Goal: Task Accomplishment & Management: Manage account settings

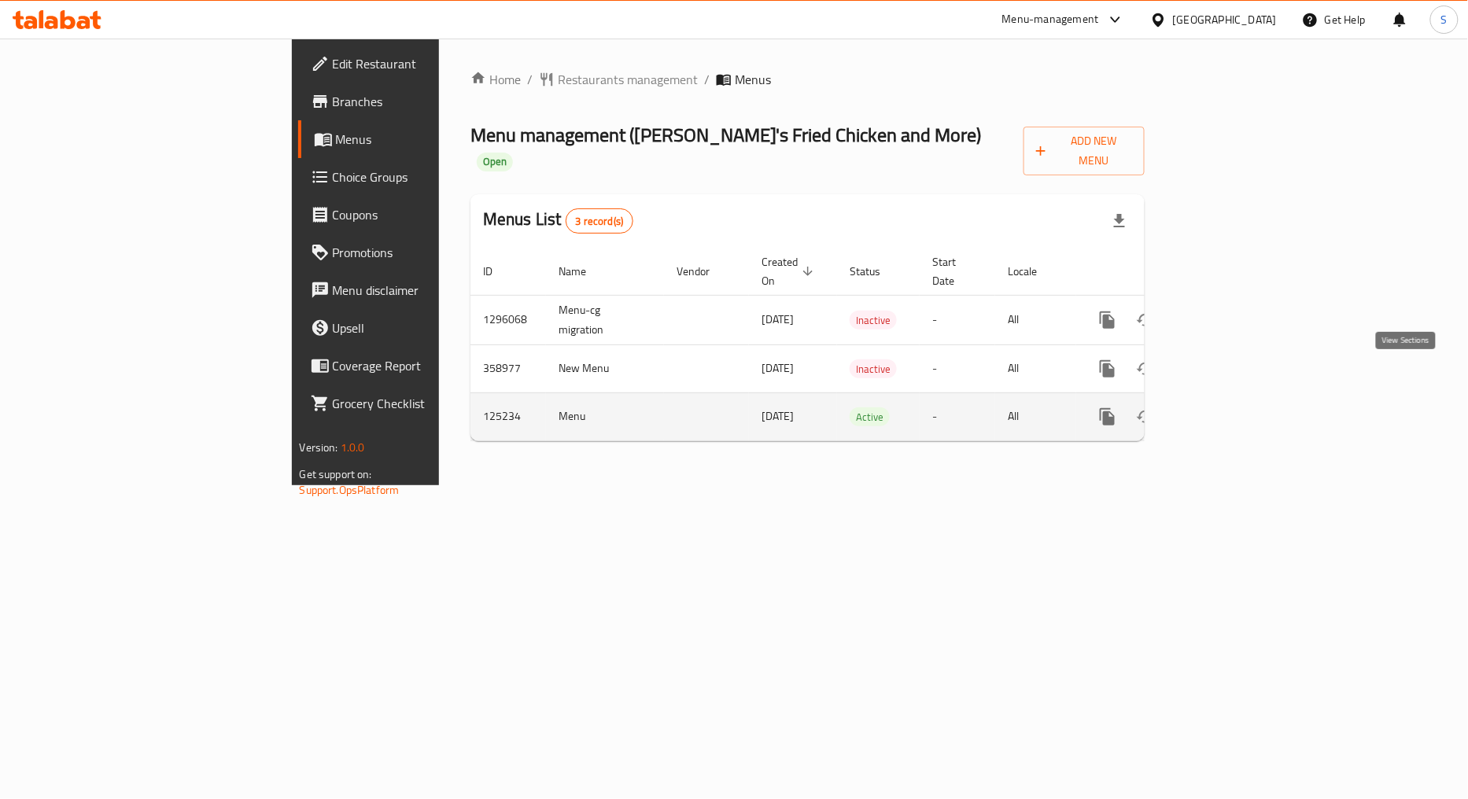
click at [1230, 407] on icon "enhanced table" at bounding box center [1220, 416] width 19 height 19
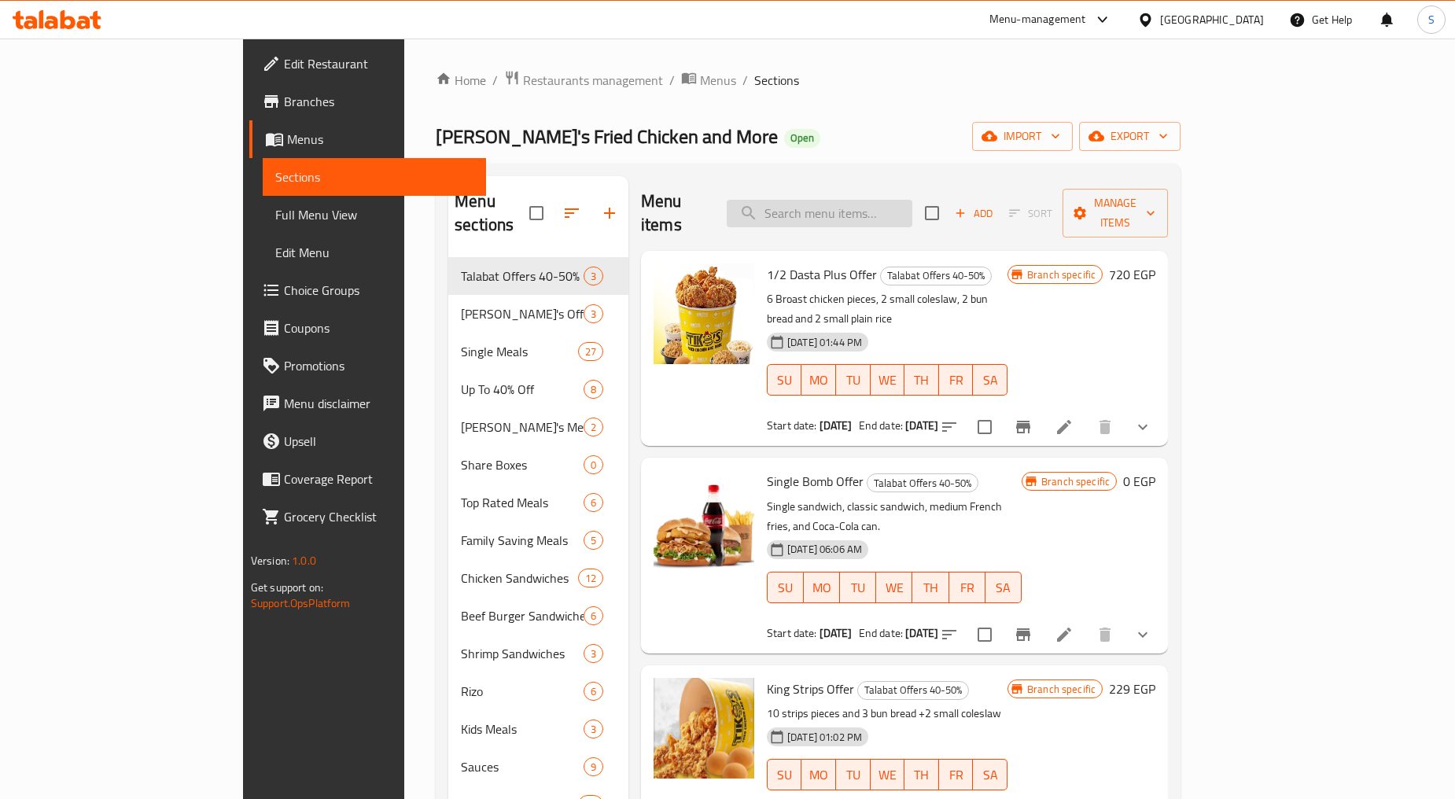
click at [907, 203] on input "search" at bounding box center [820, 214] width 186 height 28
paste input "Super Sandwich."
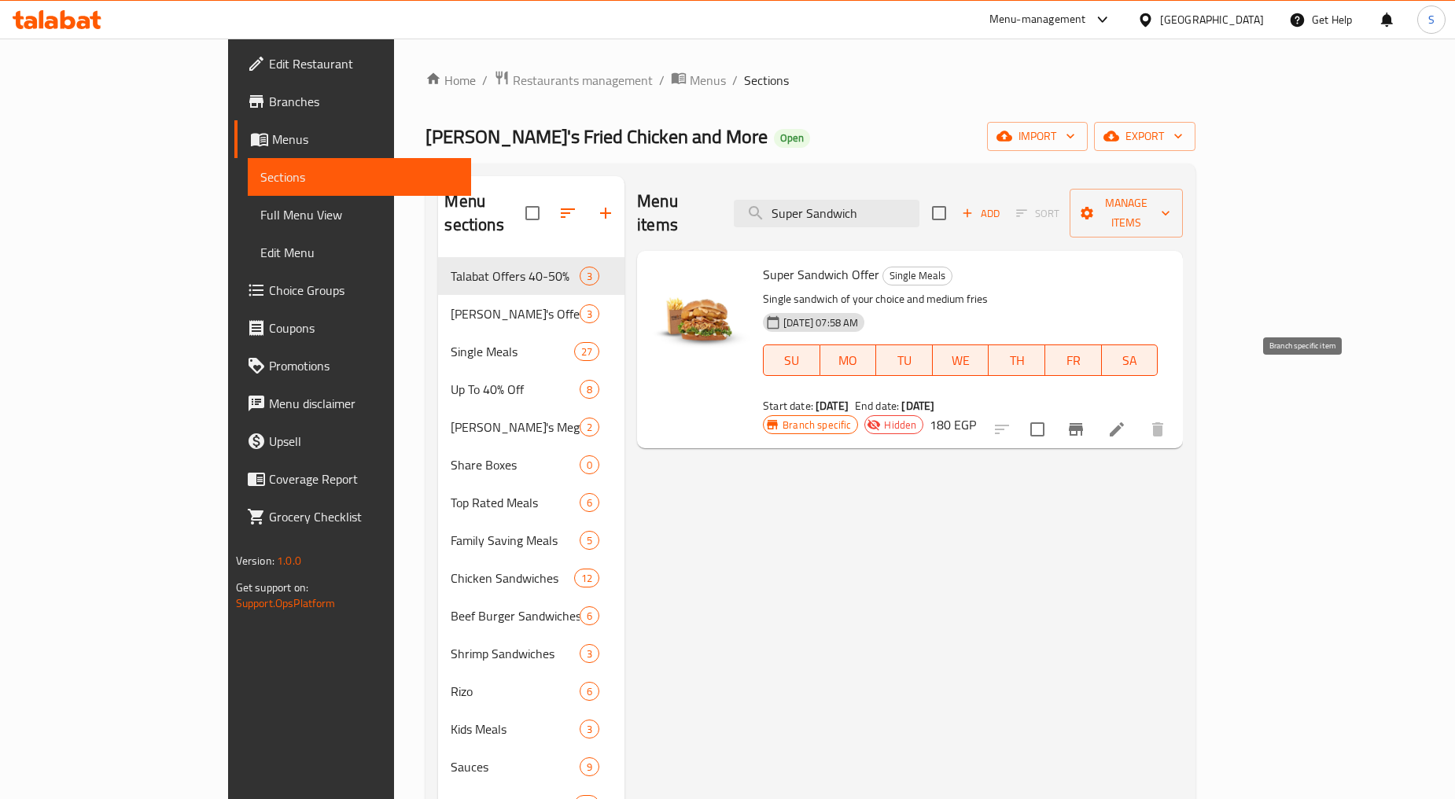
type input "Super Sandwich"
click at [1083, 423] on icon "Branch-specific-item" at bounding box center [1076, 429] width 14 height 13
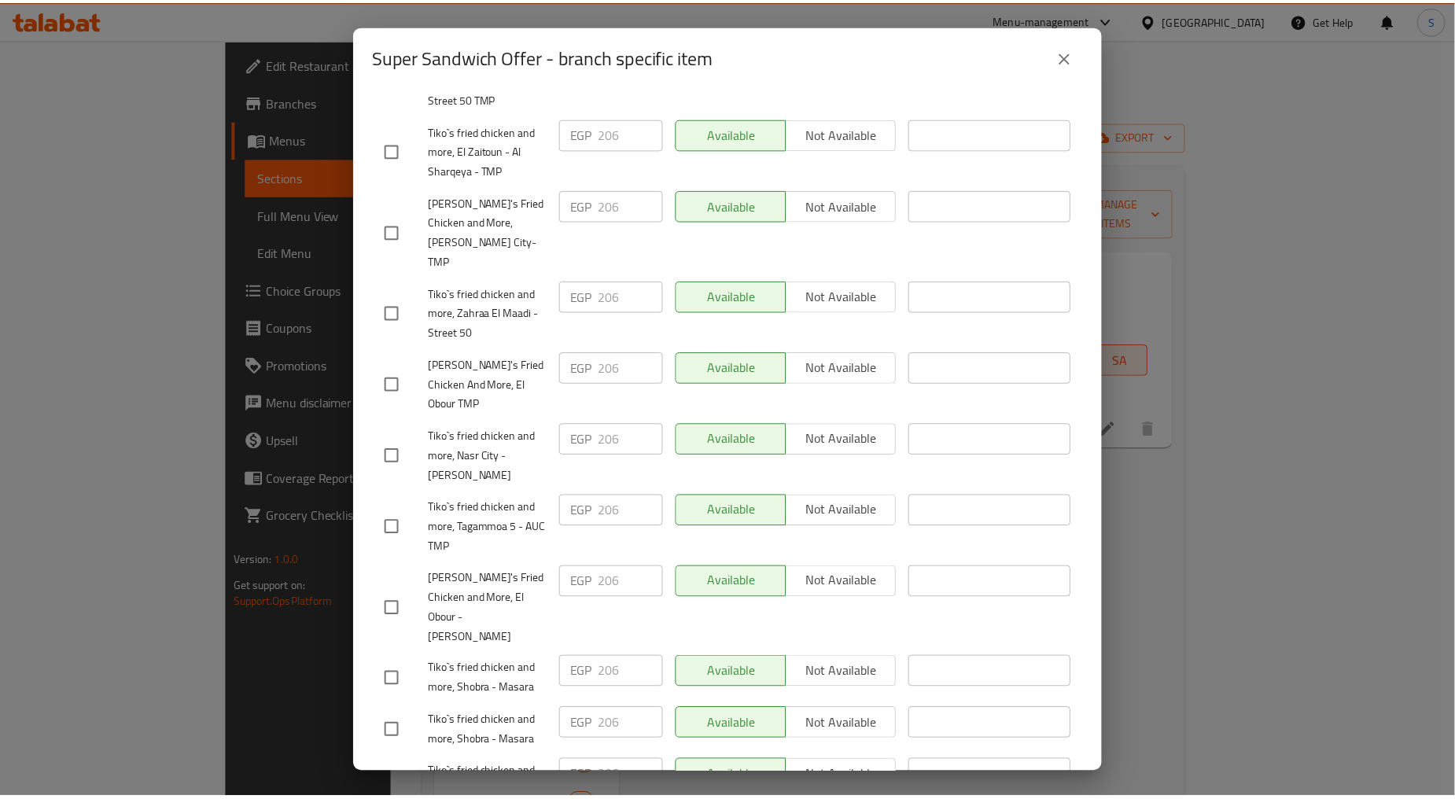
scroll to position [718, 0]
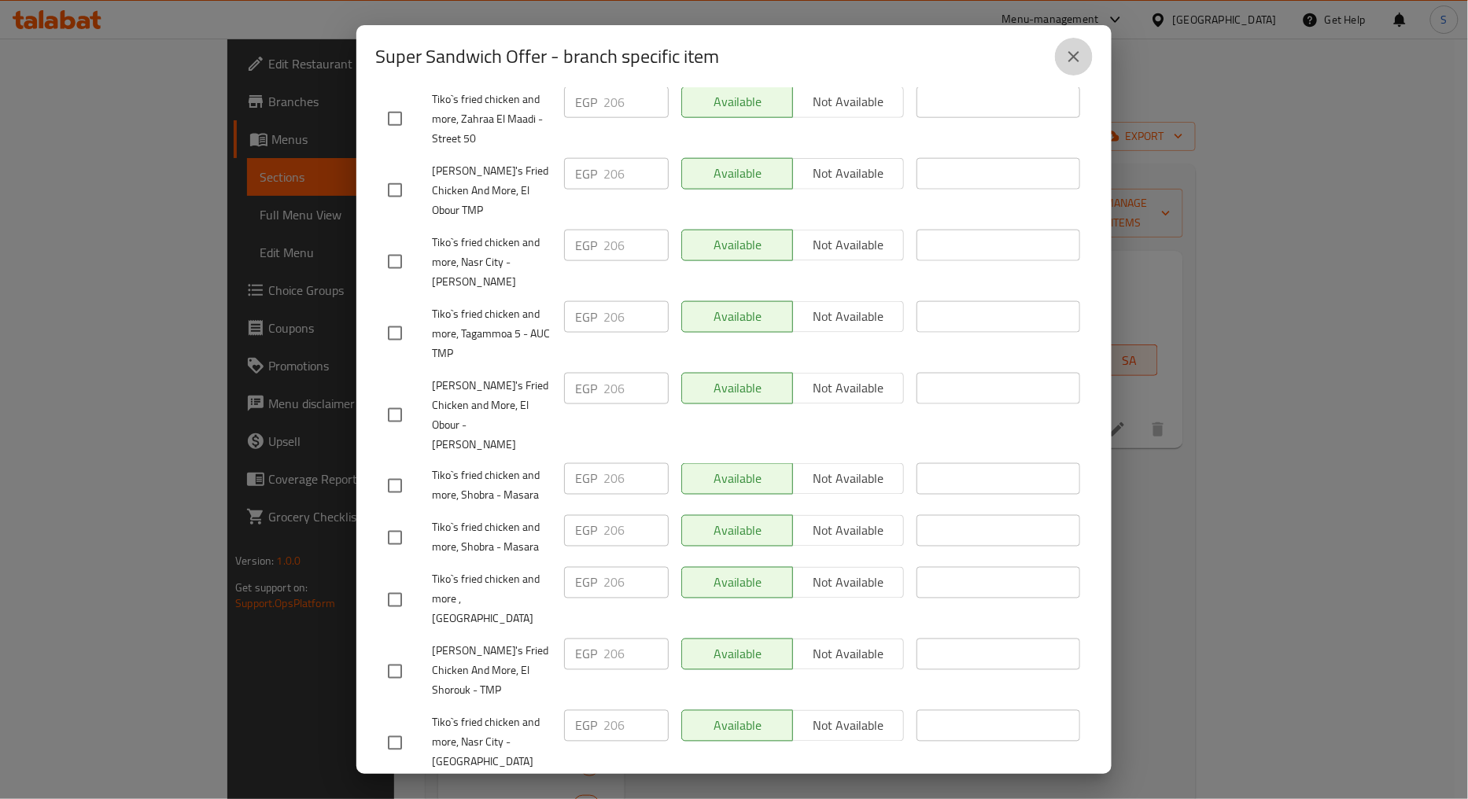
click at [1060, 57] on button "close" at bounding box center [1074, 57] width 38 height 38
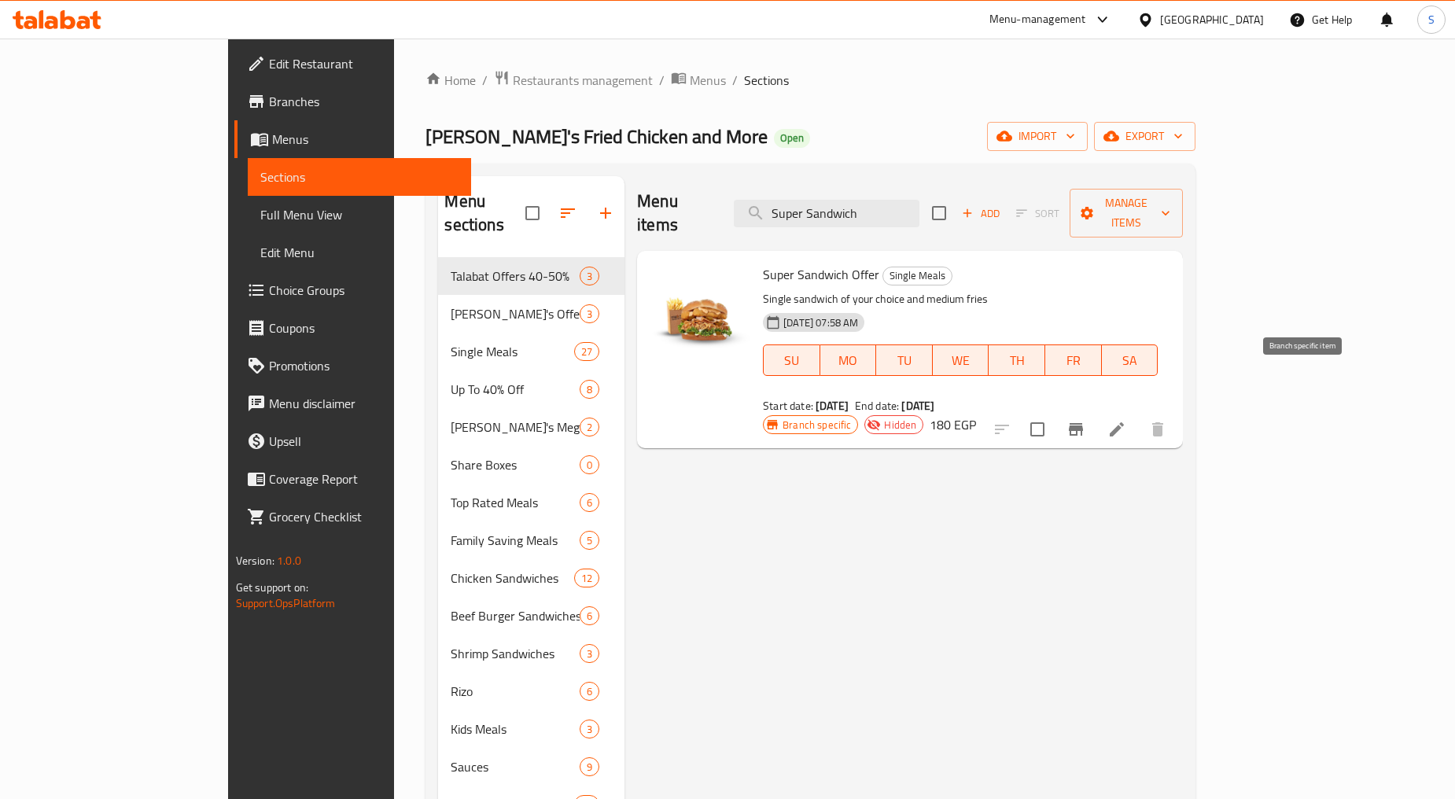
click at [1085, 420] on icon "Branch-specific-item" at bounding box center [1076, 429] width 19 height 19
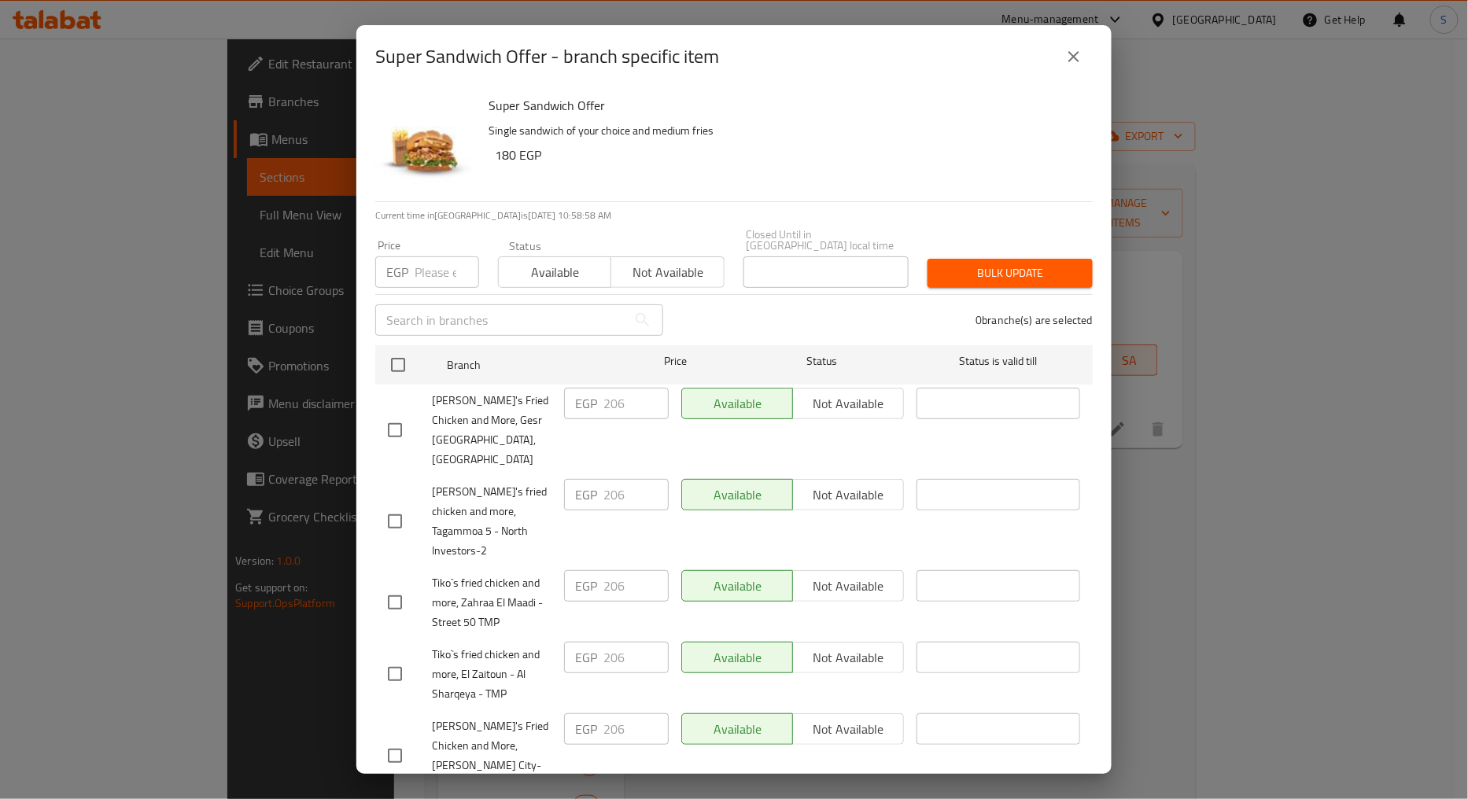
click at [1063, 57] on button "close" at bounding box center [1074, 57] width 38 height 38
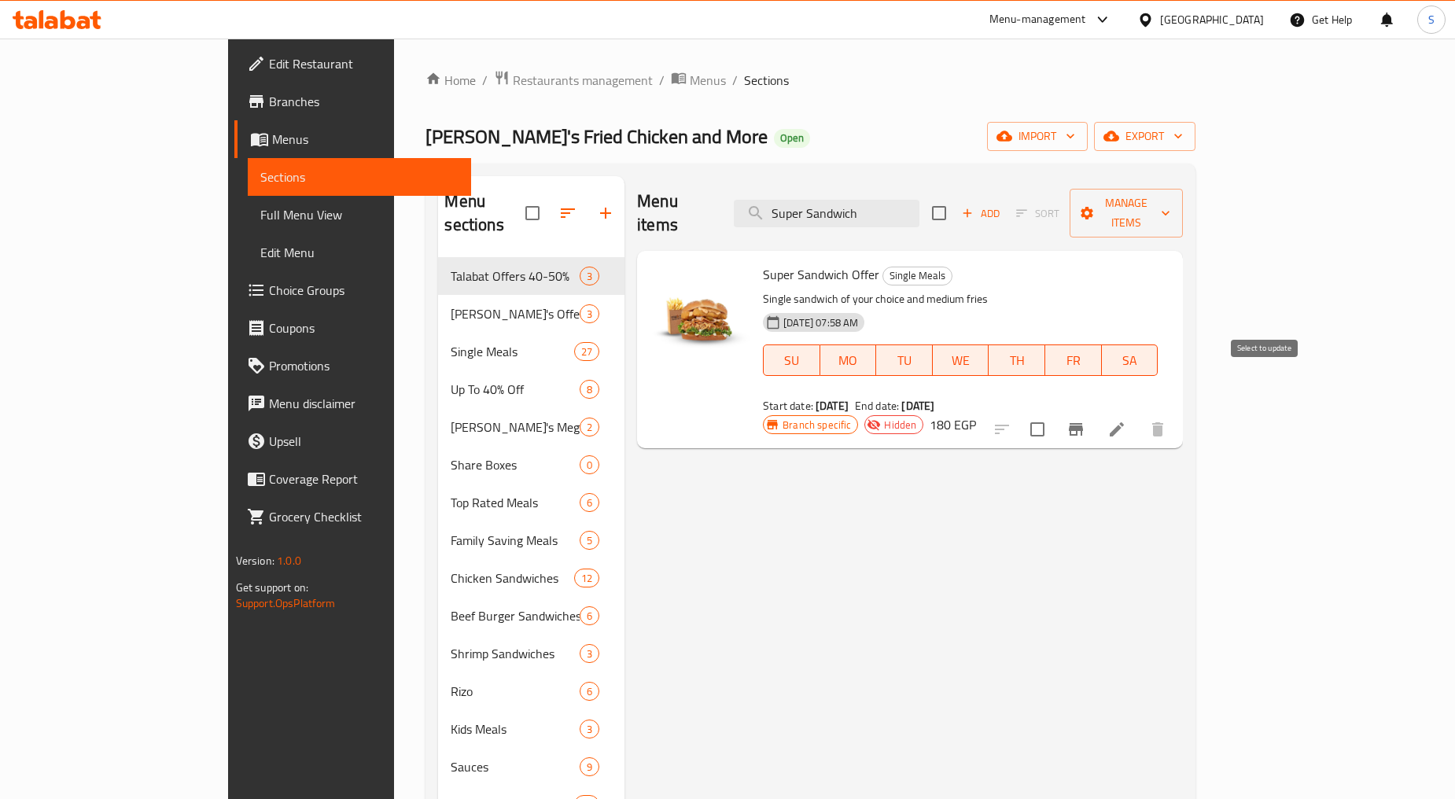
click at [1054, 413] on input "checkbox" at bounding box center [1037, 429] width 33 height 33
checkbox input "true"
click at [1170, 193] on span "Manage items" at bounding box center [1126, 212] width 88 height 39
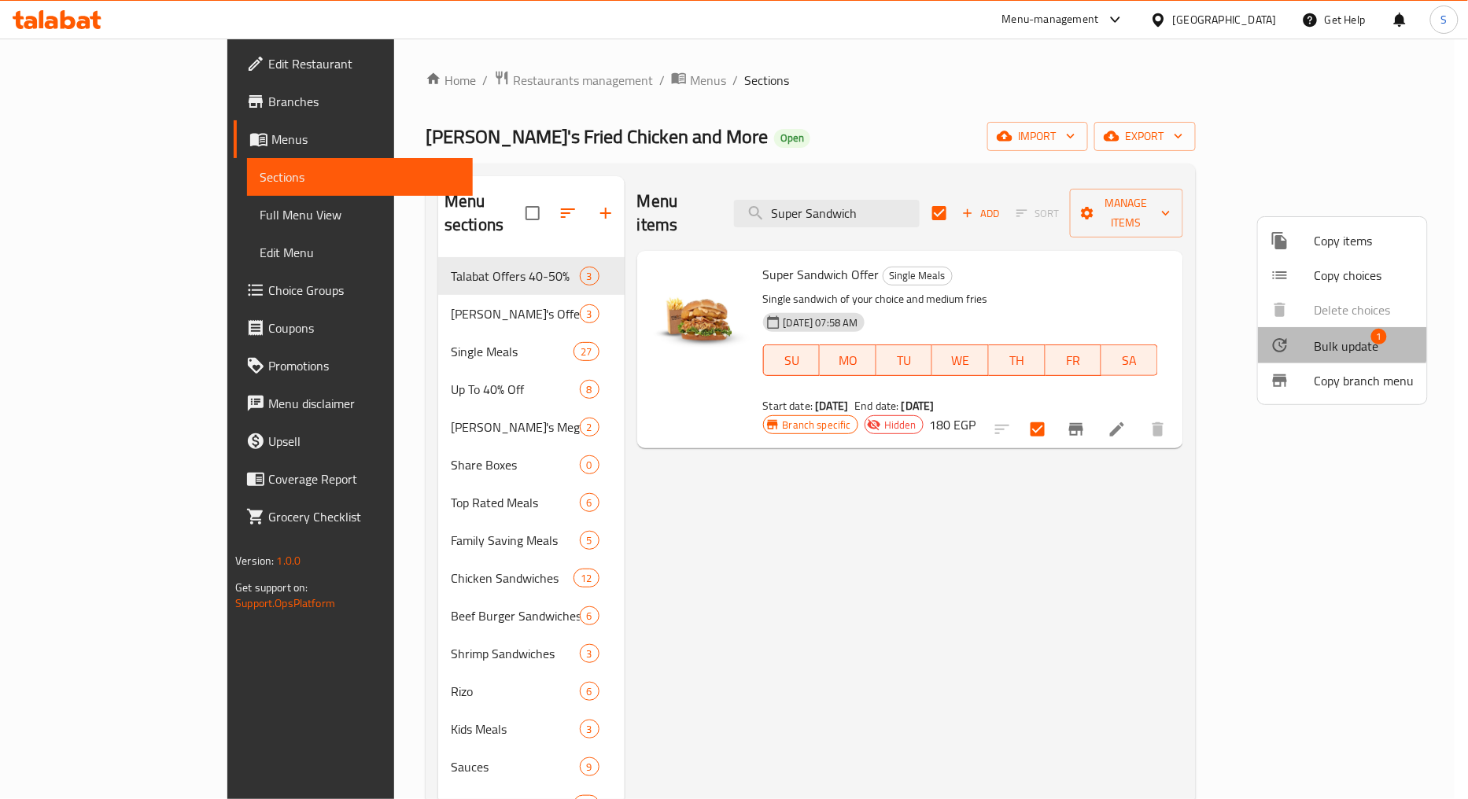
click at [1308, 340] on div at bounding box center [1292, 345] width 44 height 19
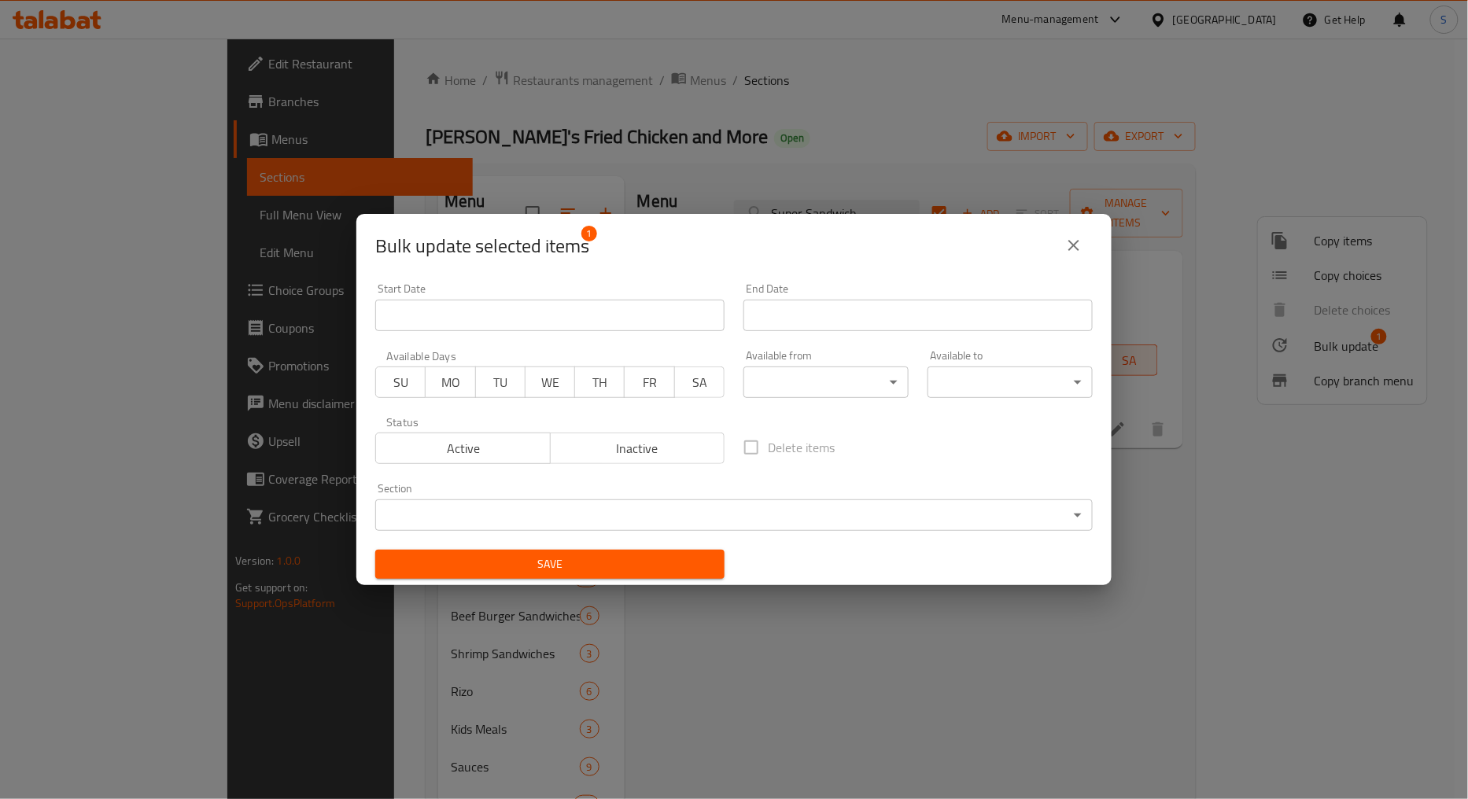
click at [440, 459] on span "Active" at bounding box center [463, 448] width 162 height 23
click at [519, 562] on span "Save" at bounding box center [550, 564] width 324 height 20
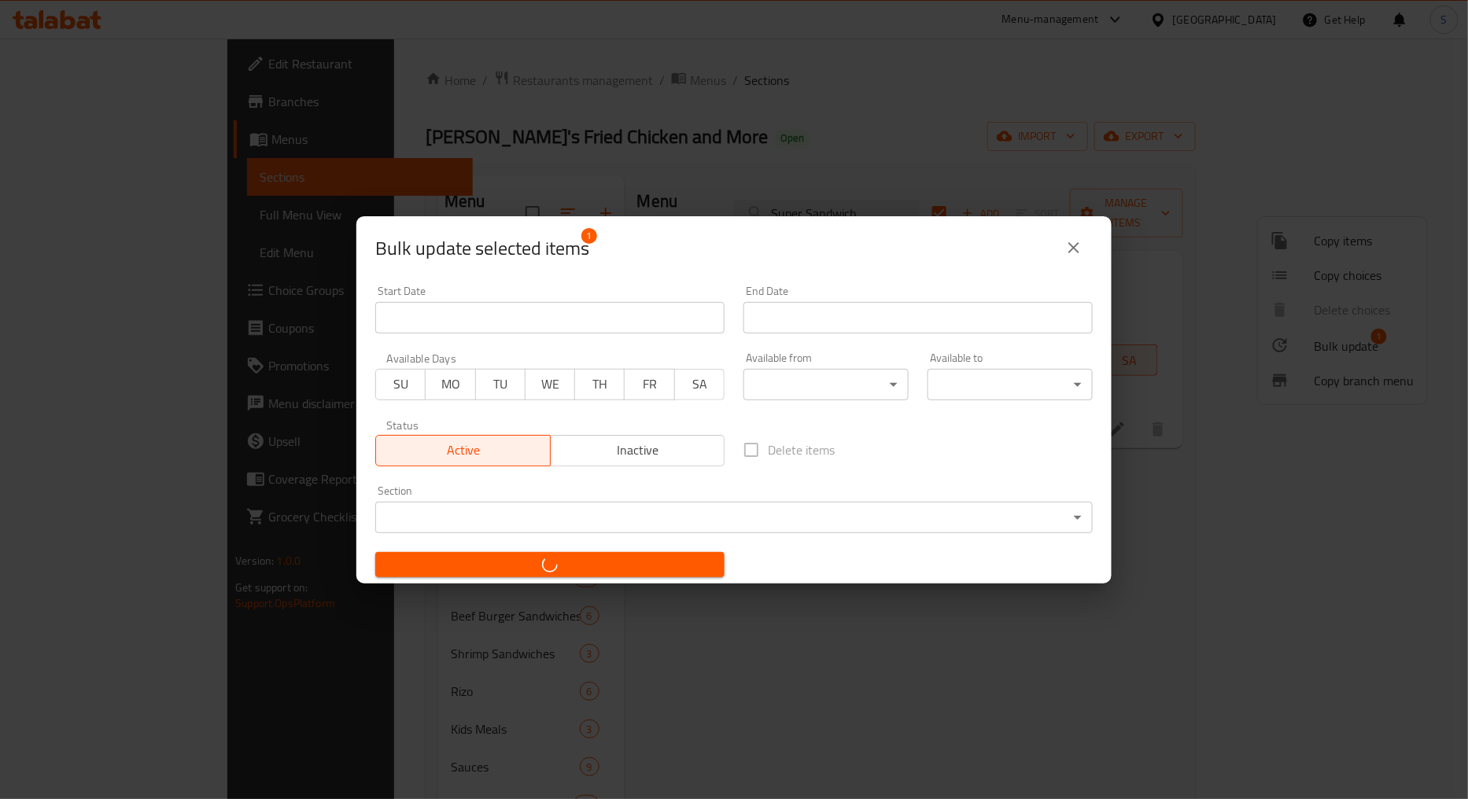
checkbox input "false"
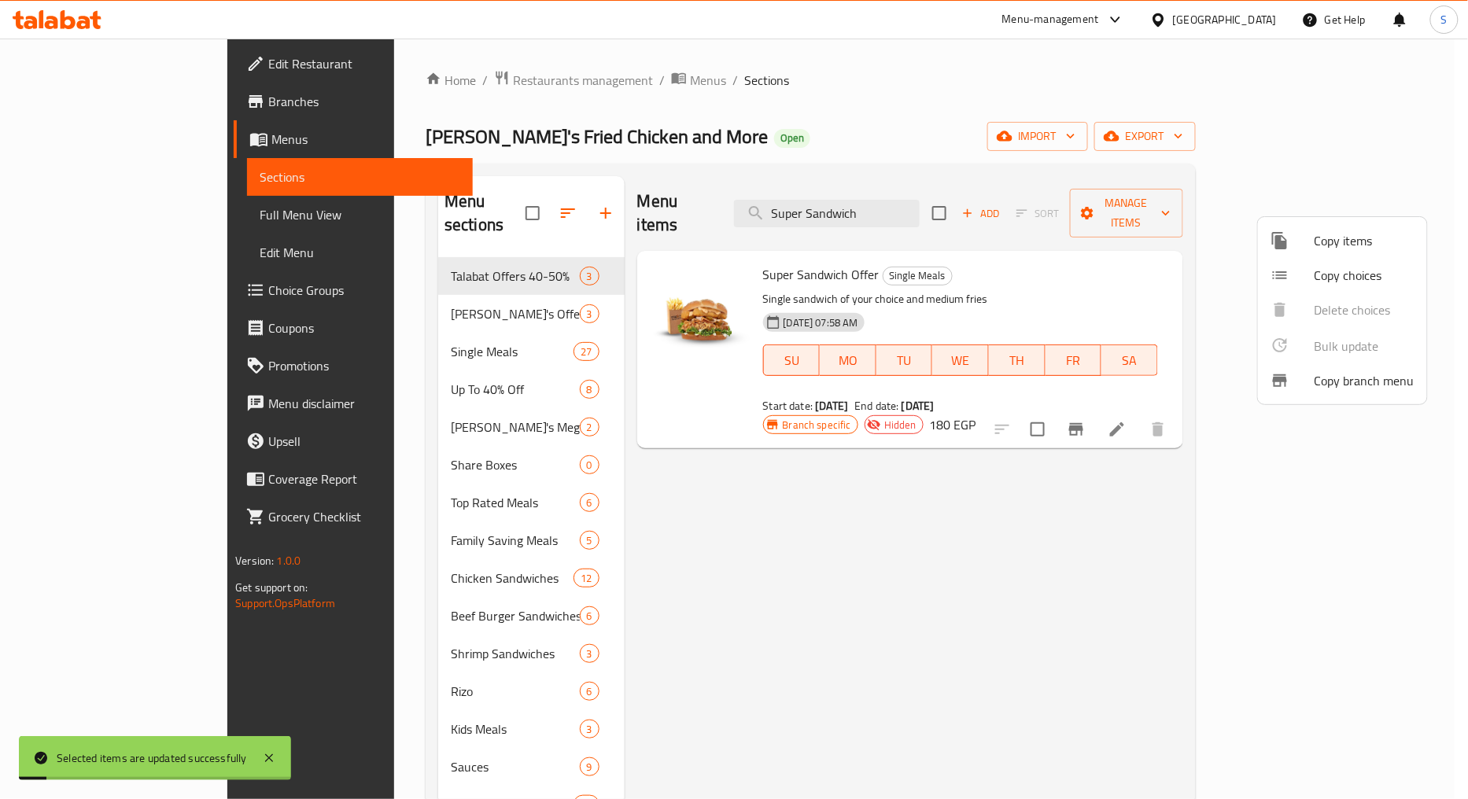
click at [750, 248] on div at bounding box center [734, 399] width 1468 height 799
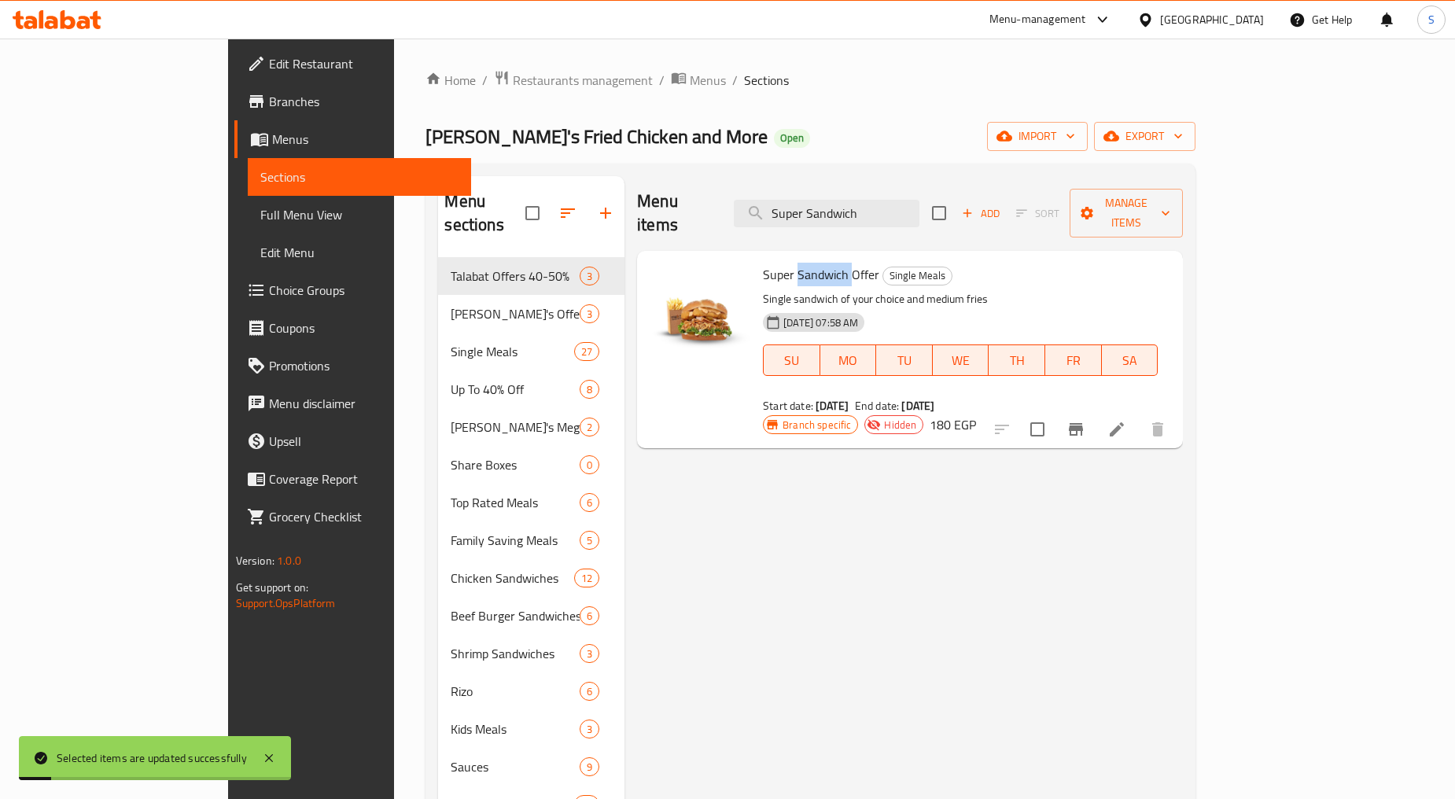
click at [763, 263] on span "Super Sandwich Offer" at bounding box center [821, 275] width 116 height 24
copy h6 "Super Sandwich Offer"
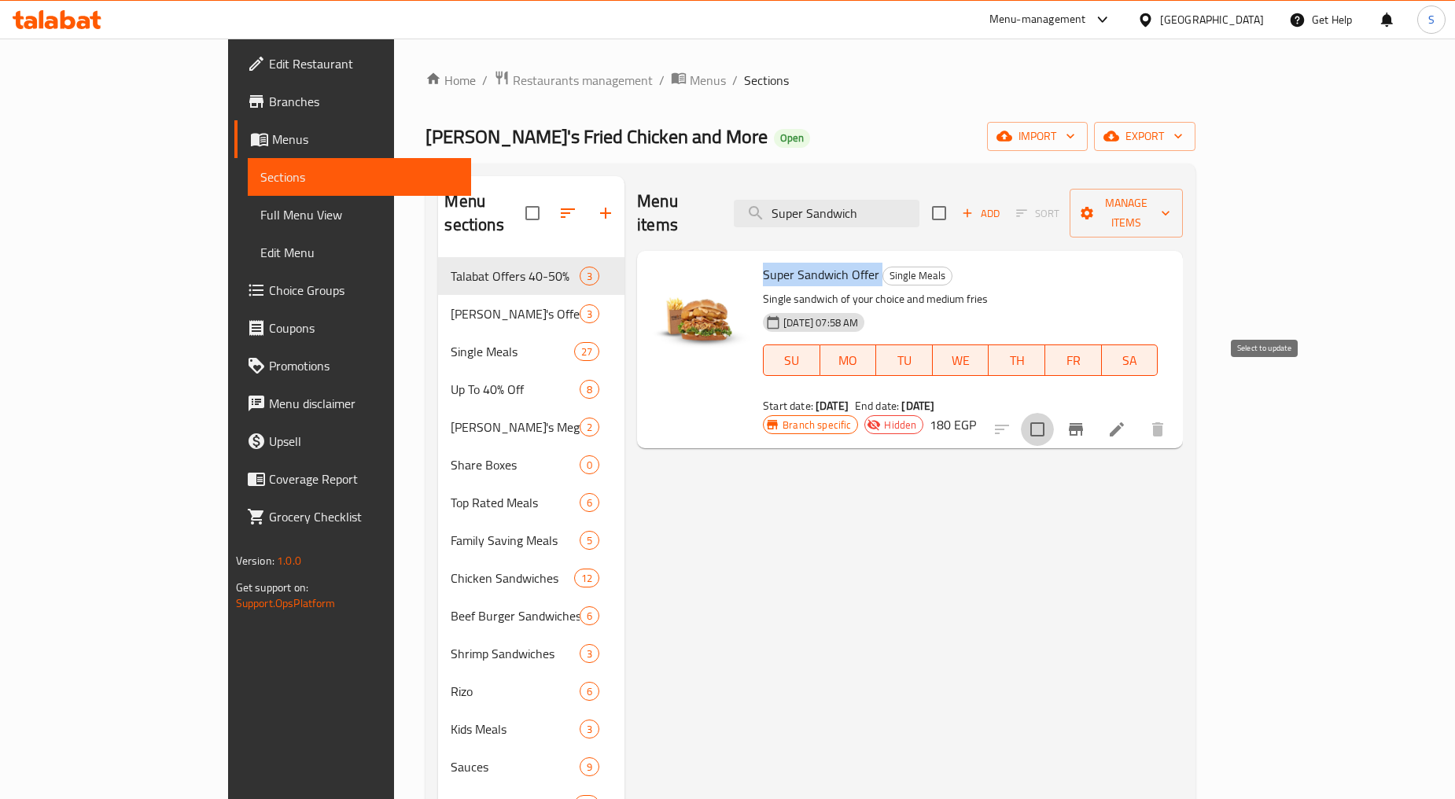
click at [1054, 413] on input "checkbox" at bounding box center [1037, 429] width 33 height 33
checkbox input "true"
click at [1170, 199] on span "Manage items" at bounding box center [1126, 212] width 88 height 39
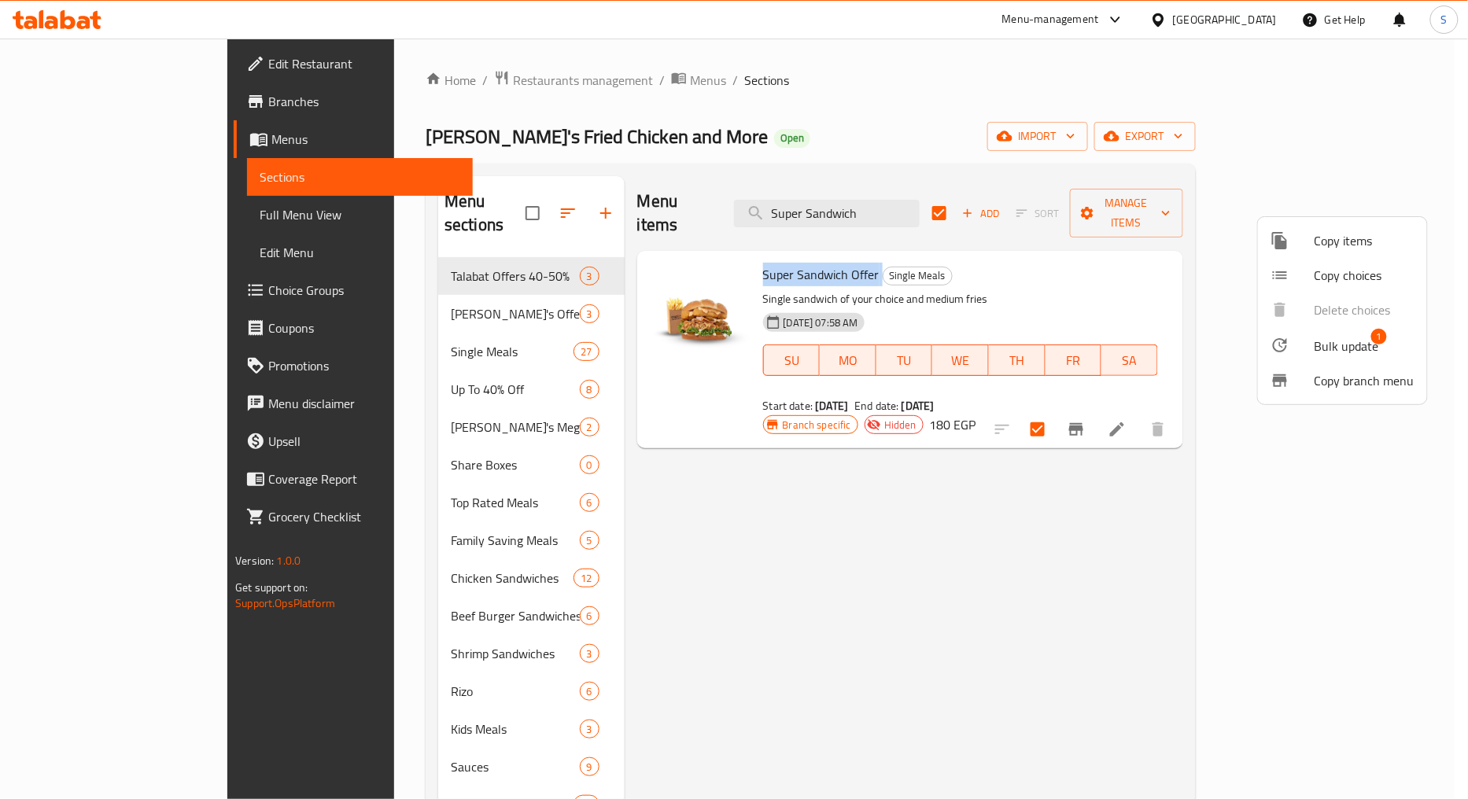
click at [1373, 352] on span "Bulk update" at bounding box center [1346, 346] width 64 height 19
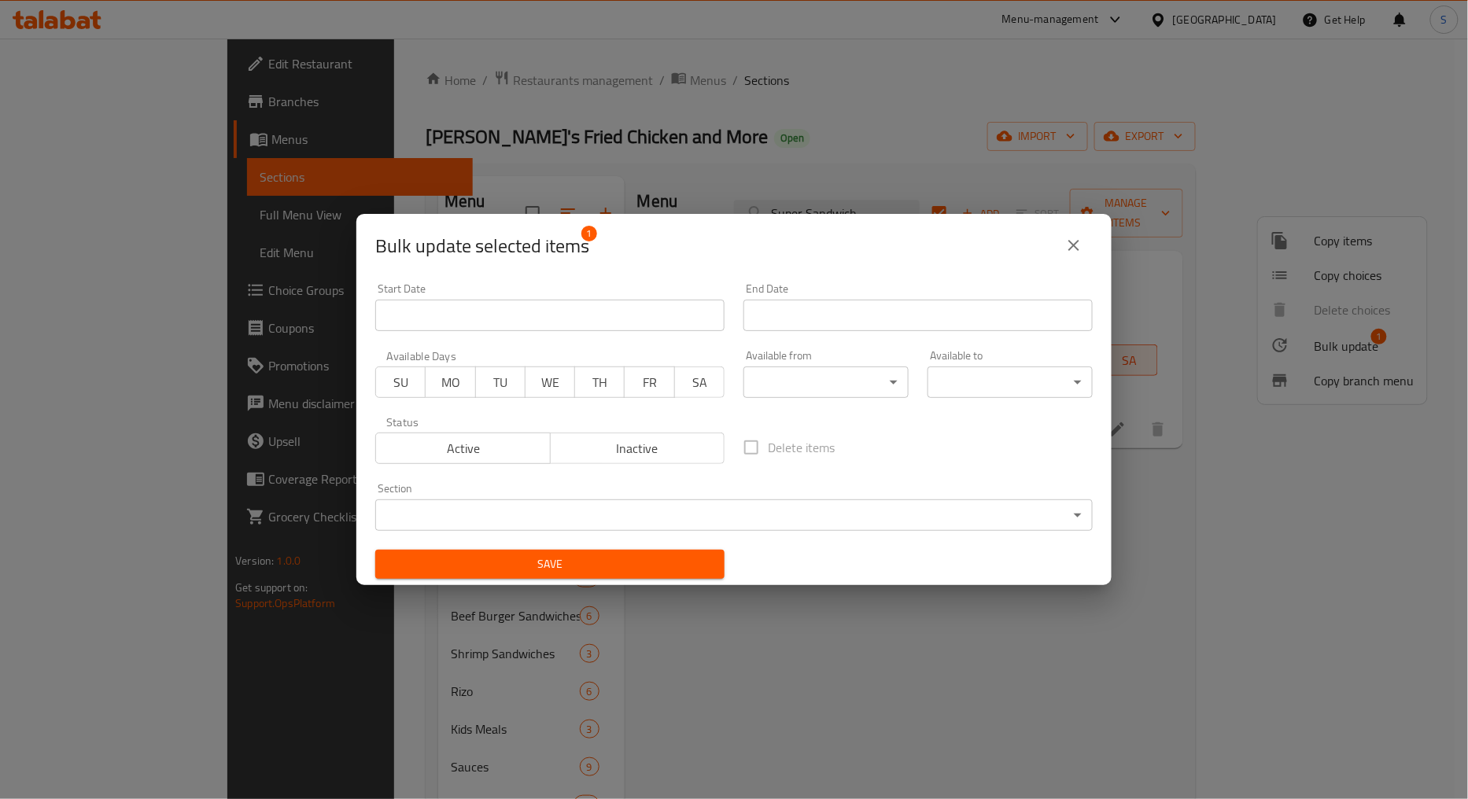
click at [655, 453] on span "Inactive" at bounding box center [638, 448] width 162 height 23
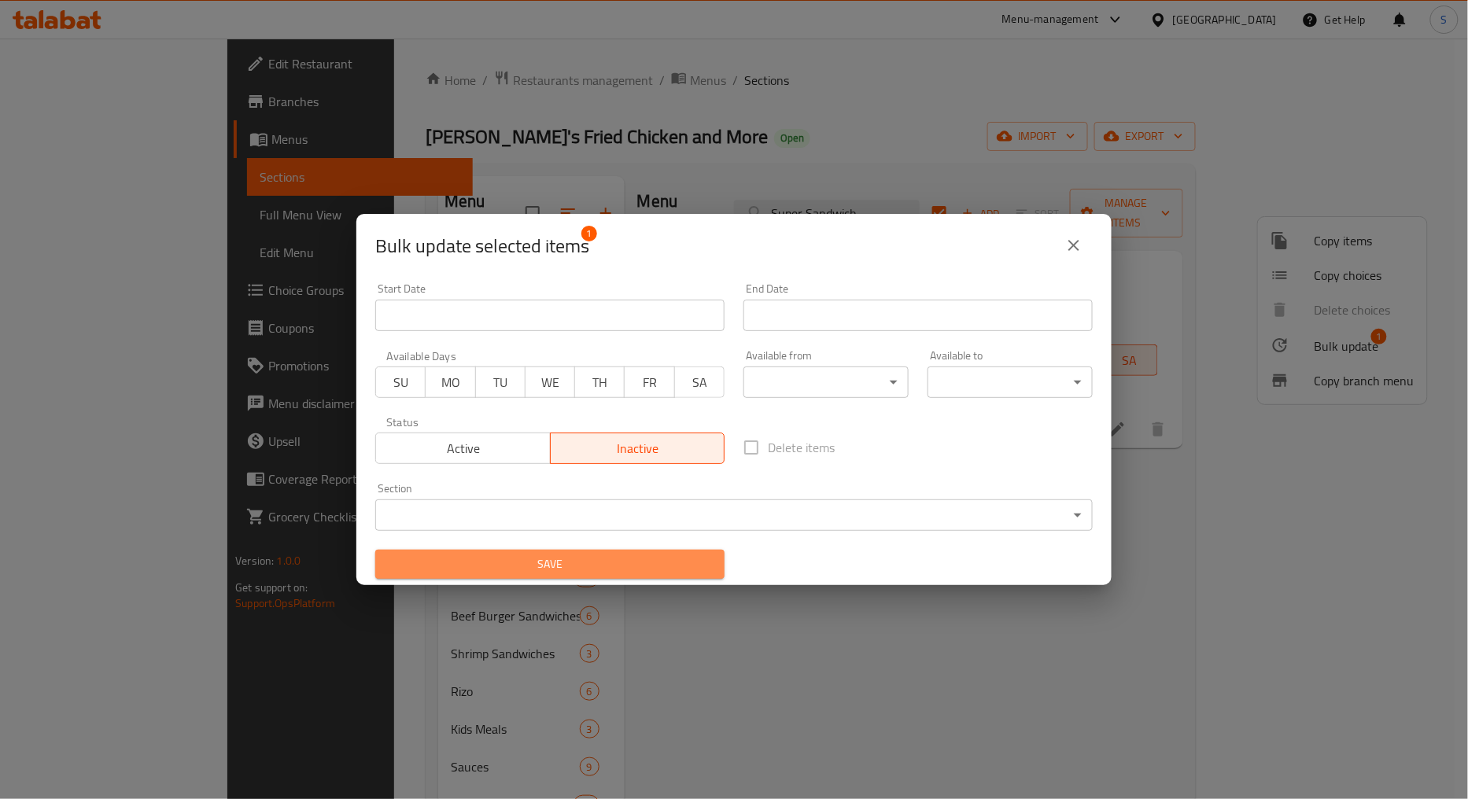
click at [619, 575] on button "Save" at bounding box center [549, 564] width 349 height 29
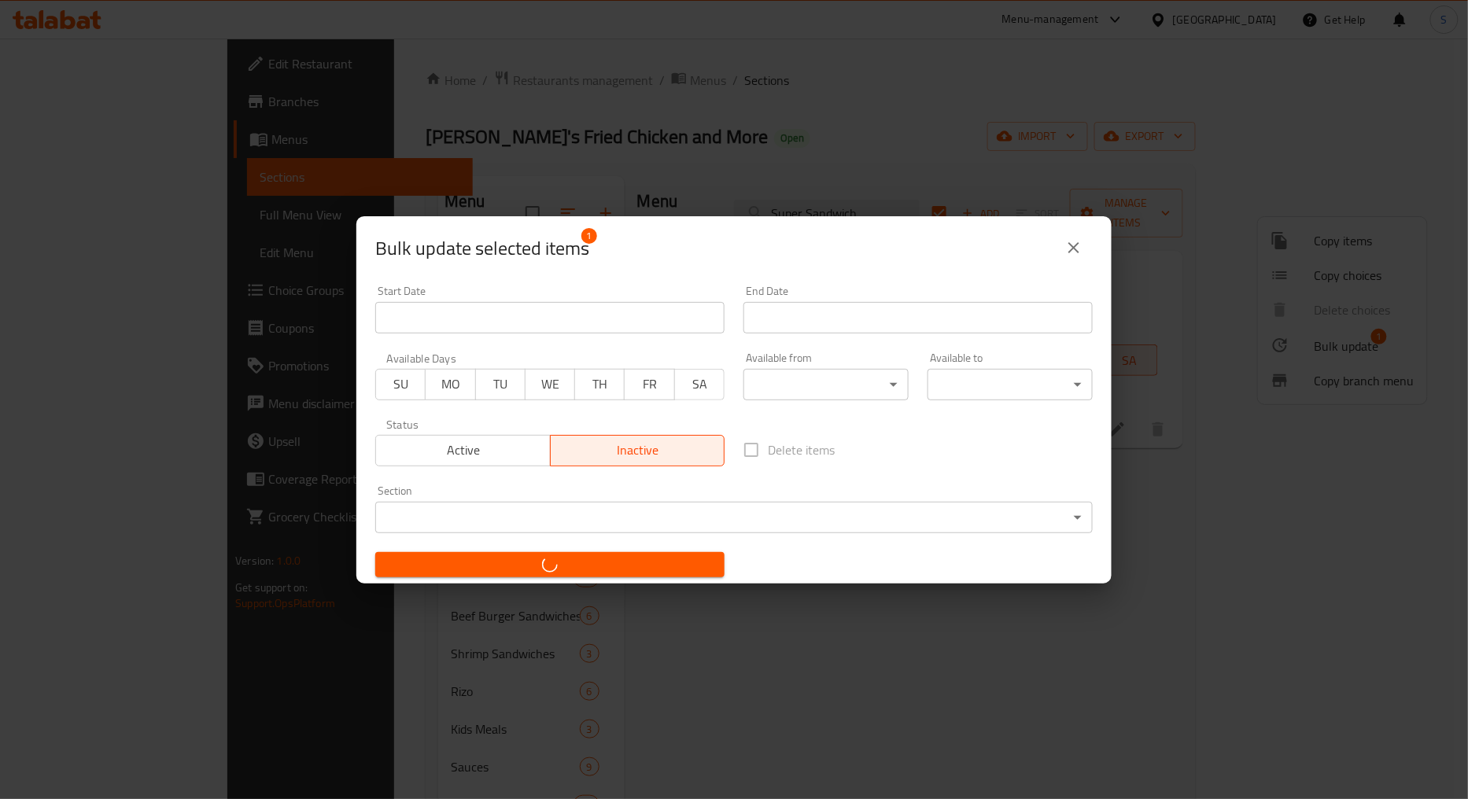
checkbox input "false"
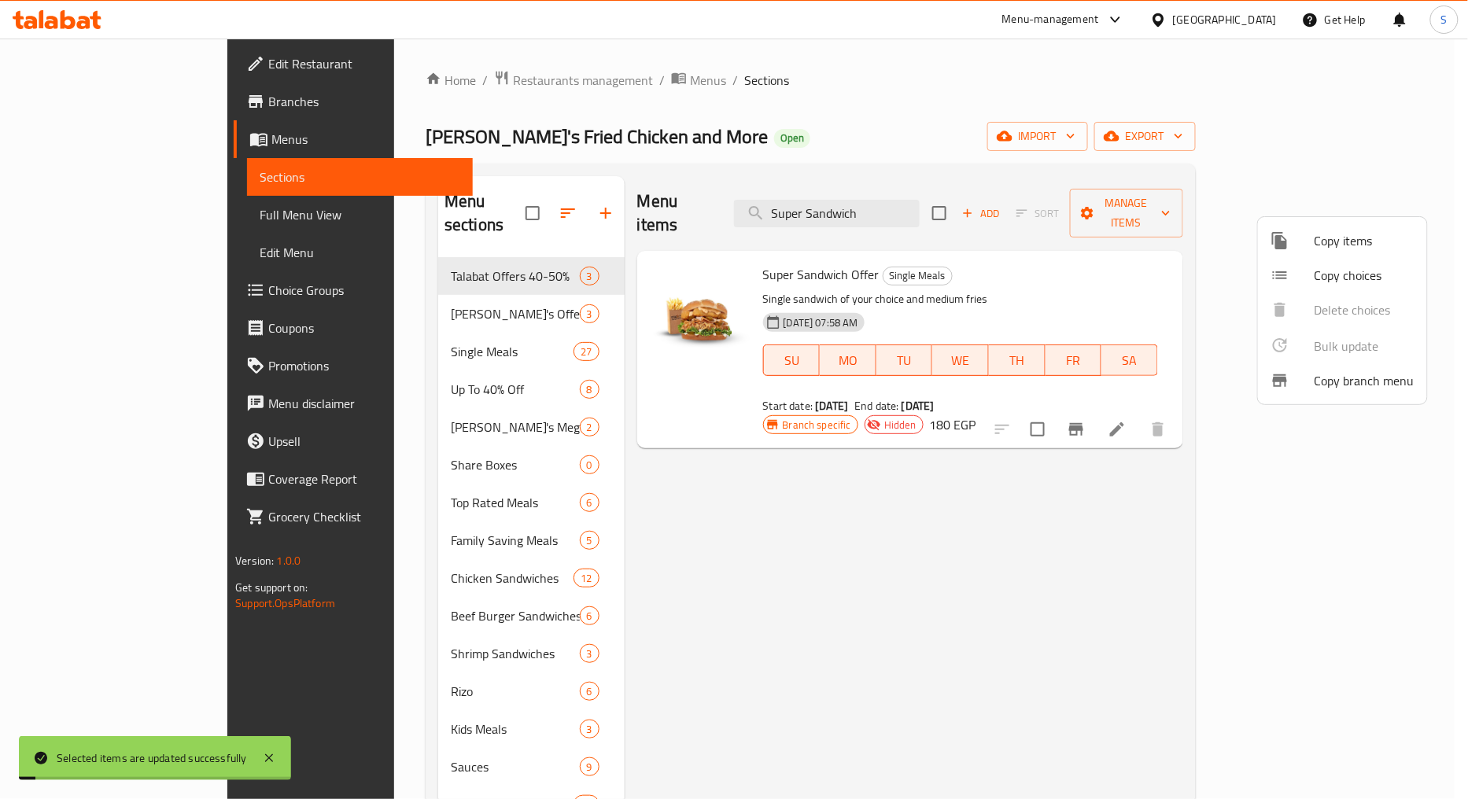
click at [937, 490] on div at bounding box center [734, 399] width 1468 height 799
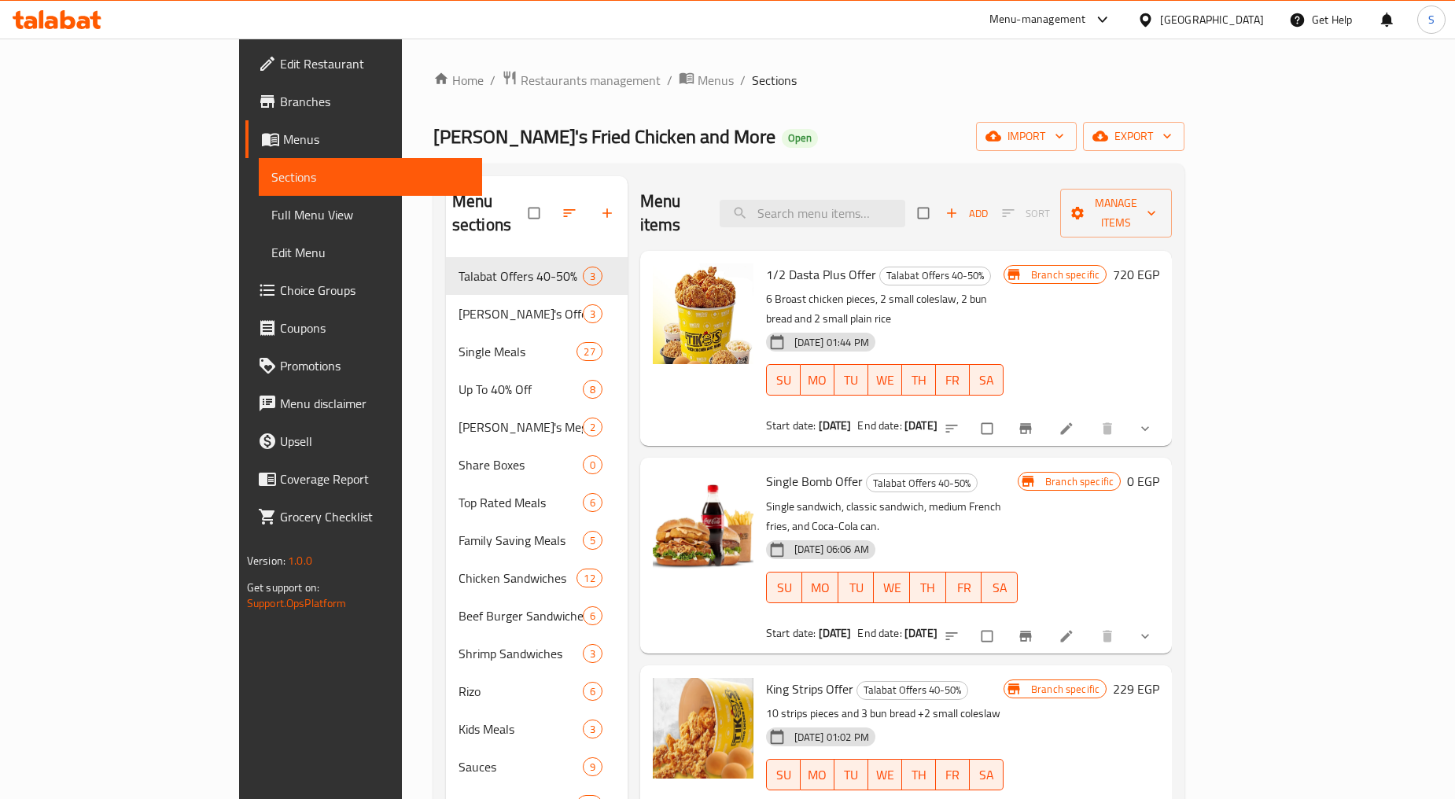
click at [280, 106] on span "Branches" at bounding box center [375, 101] width 190 height 19
click at [890, 200] on input "search" at bounding box center [813, 214] width 186 height 28
paste input "Super Sandwich."
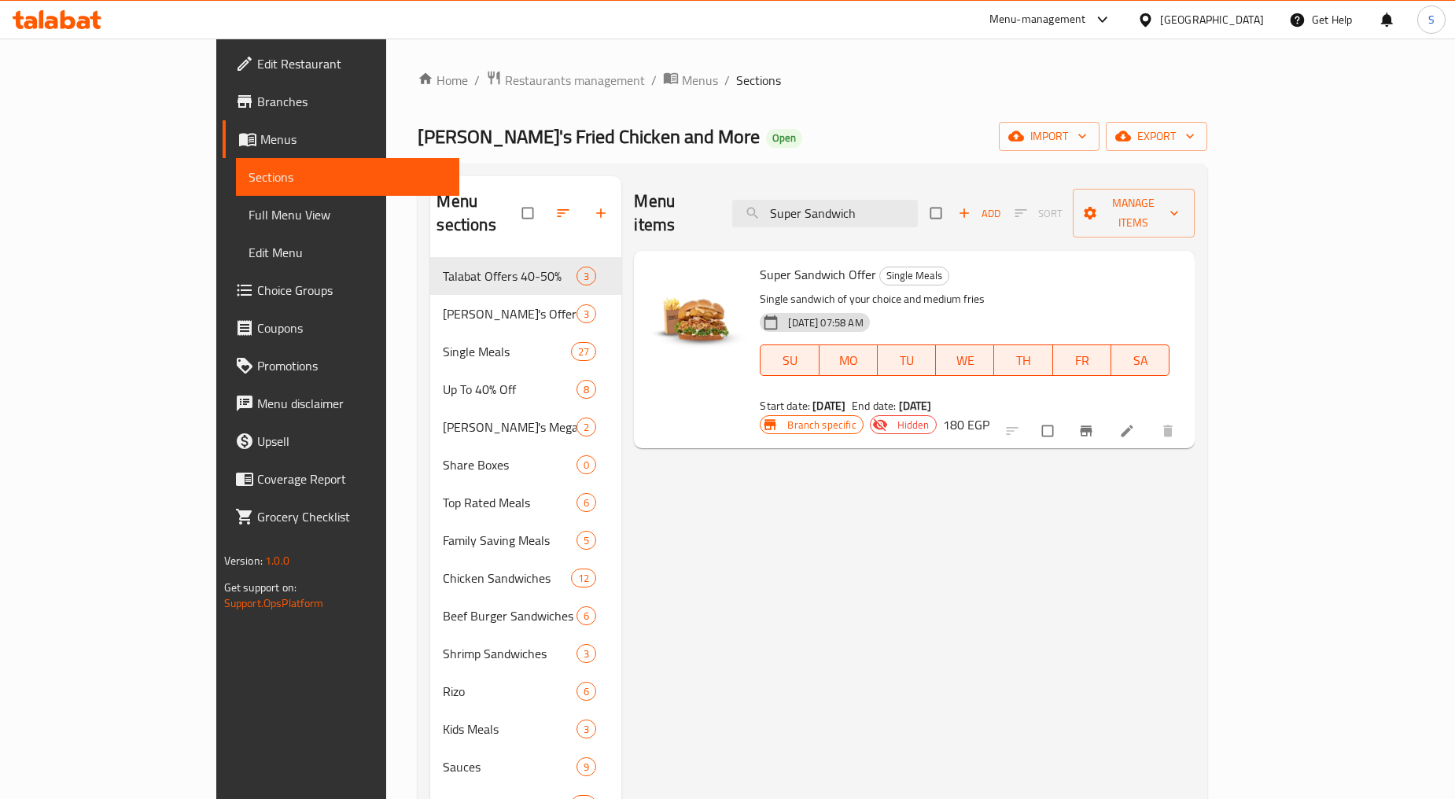
click at [1195, 523] on div "Menu items Super Sandwich Add Sort Manage items Super Sandwich Offer Single Mea…" at bounding box center [907, 575] width 573 height 799
click at [861, 200] on input "Super Sandwich" at bounding box center [825, 214] width 186 height 28
paste input "Power mael."
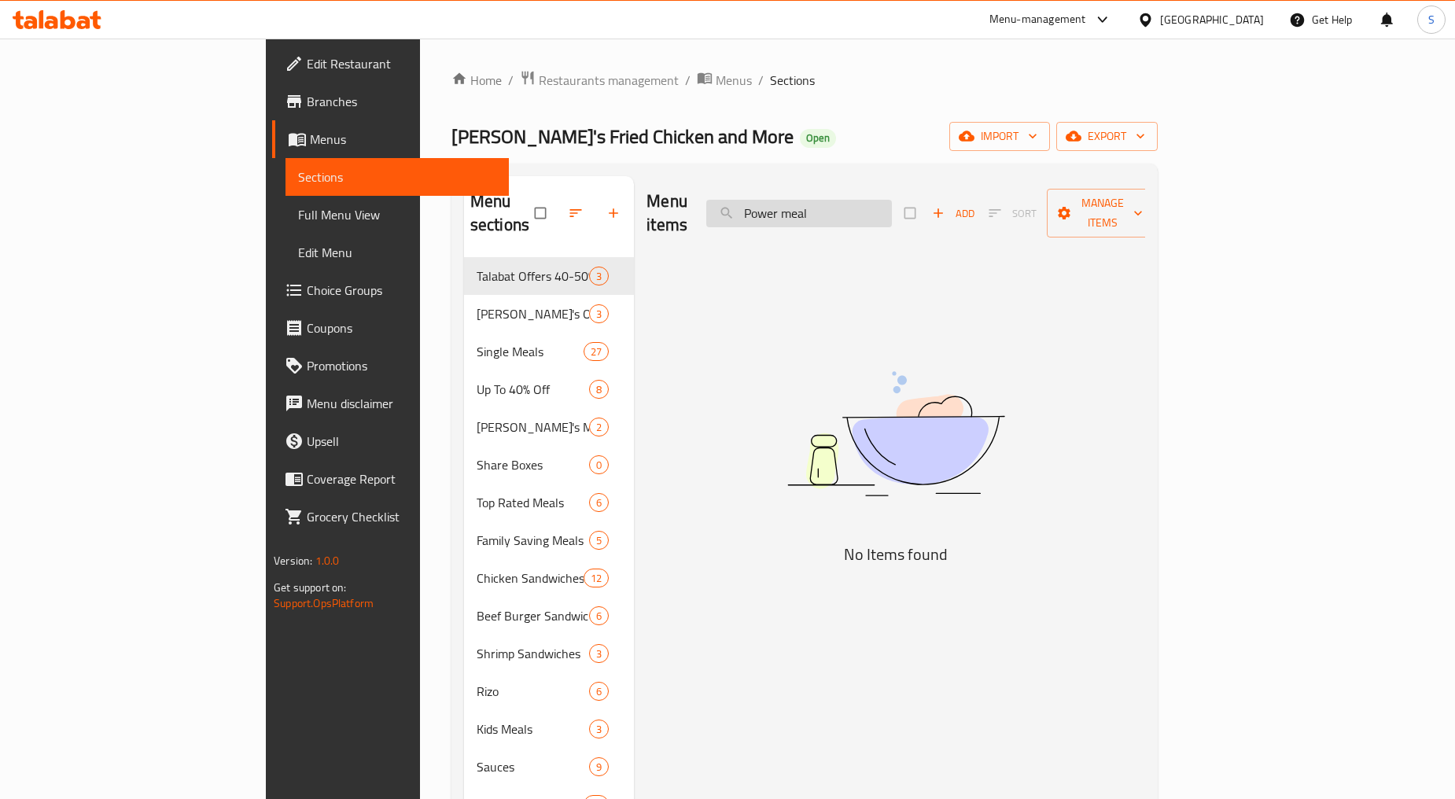
drag, startPoint x: 798, startPoint y: 198, endPoint x: 818, endPoint y: 208, distance: 22.9
click at [799, 199] on div "Menu items Power meal Add Sort Manage items" at bounding box center [896, 213] width 499 height 75
click at [892, 207] on input "Power meal" at bounding box center [799, 214] width 186 height 28
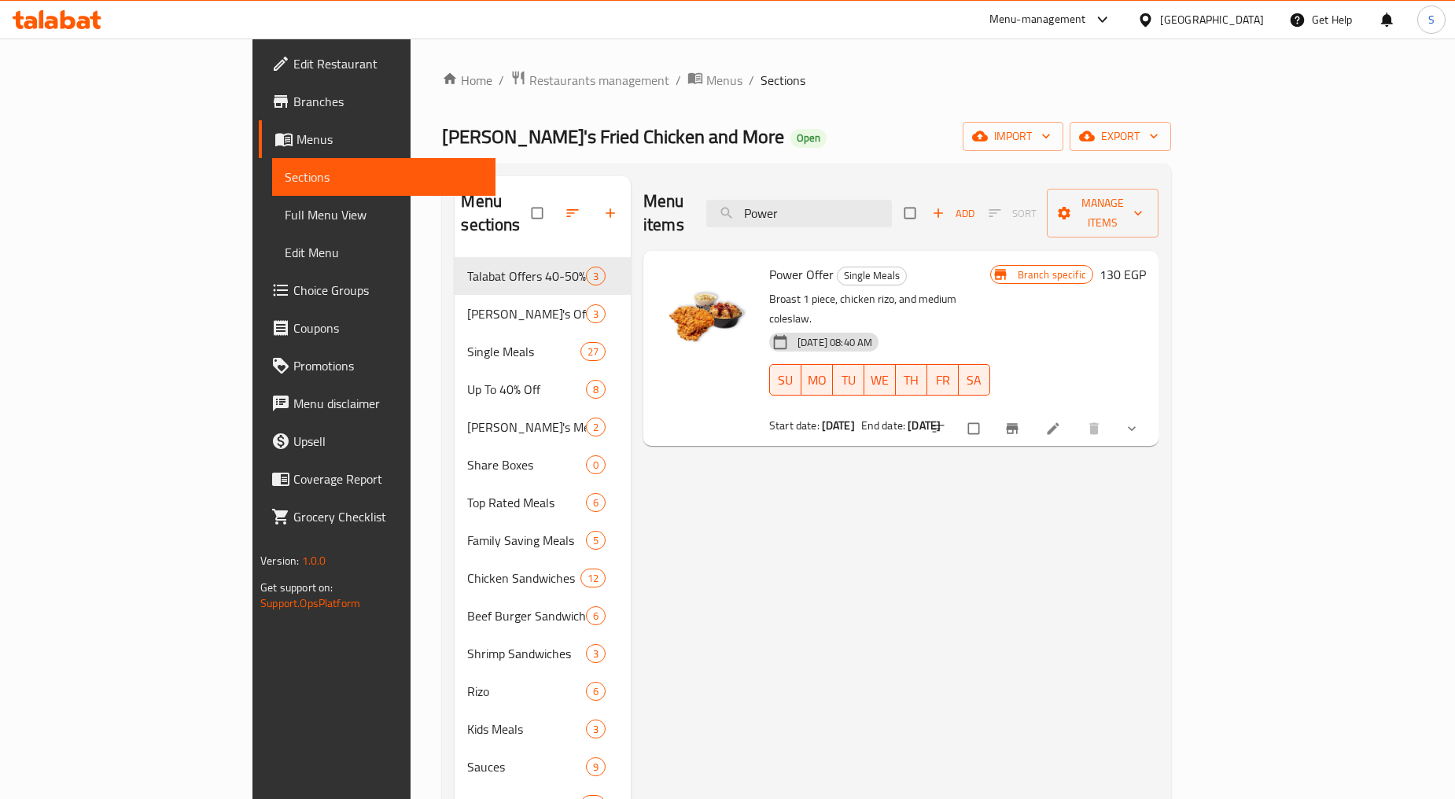
type input "Power"
click at [1033, 411] on button "Branch-specific-item" at bounding box center [1014, 428] width 38 height 35
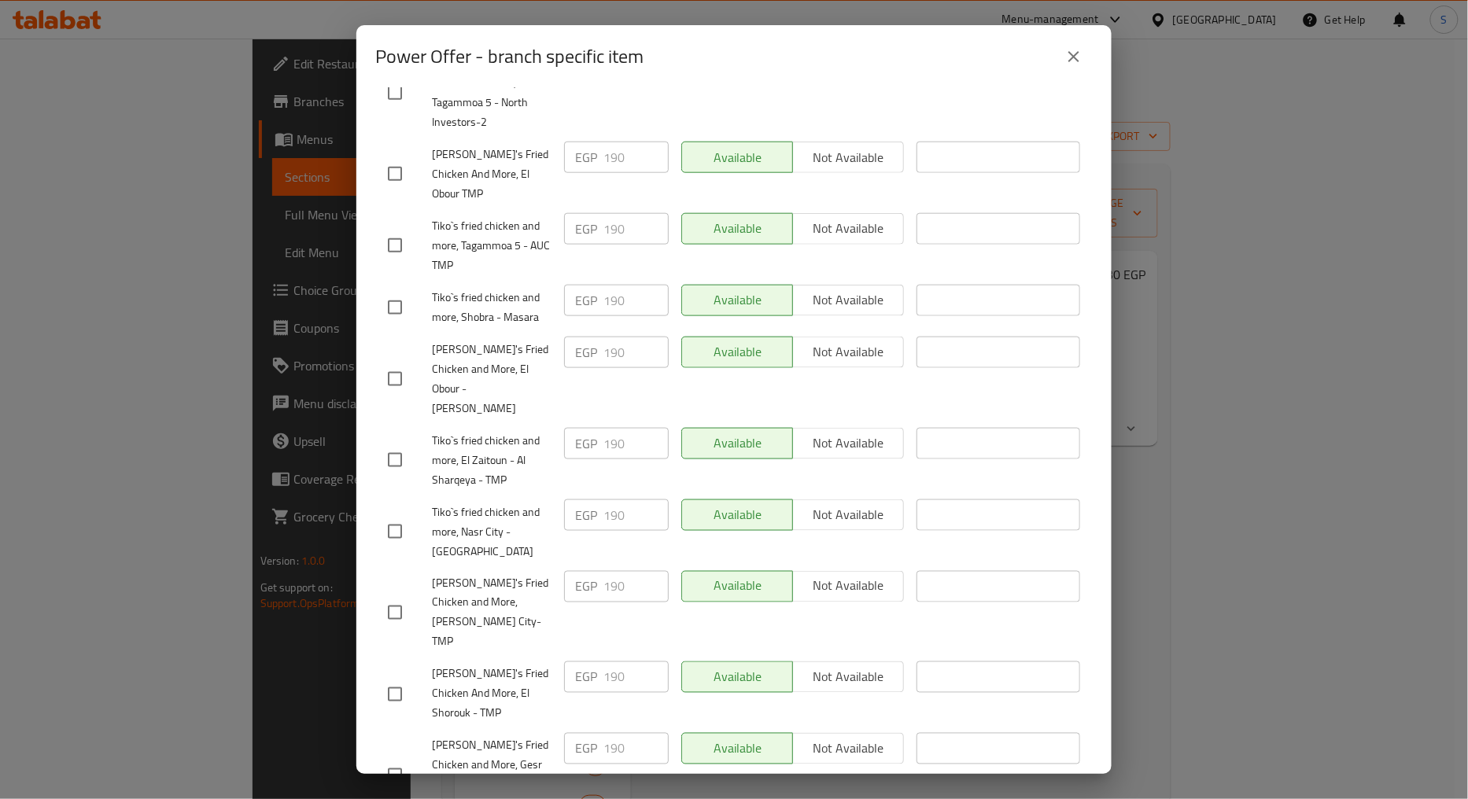
scroll to position [611, 0]
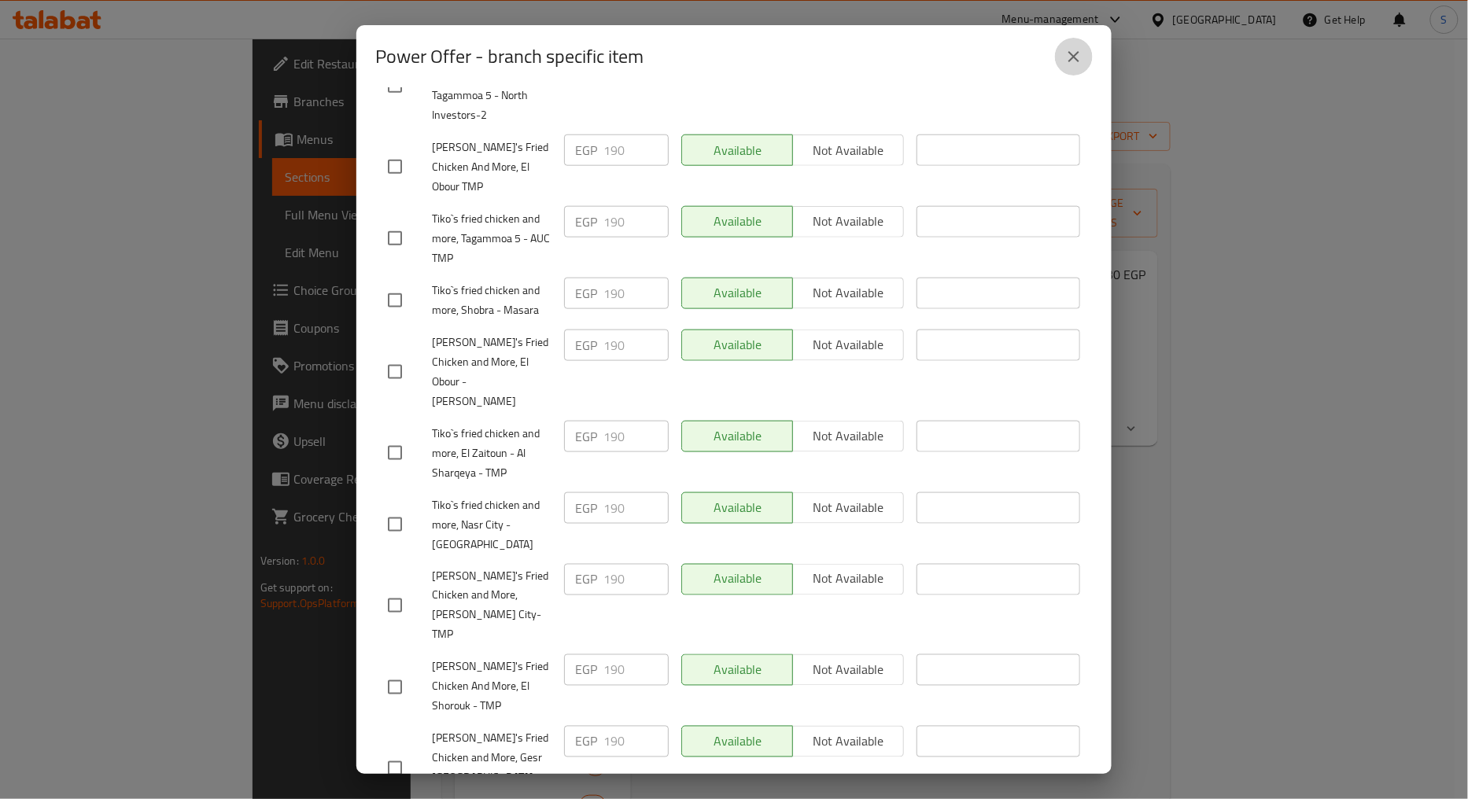
click at [1059, 56] on button "close" at bounding box center [1074, 57] width 38 height 38
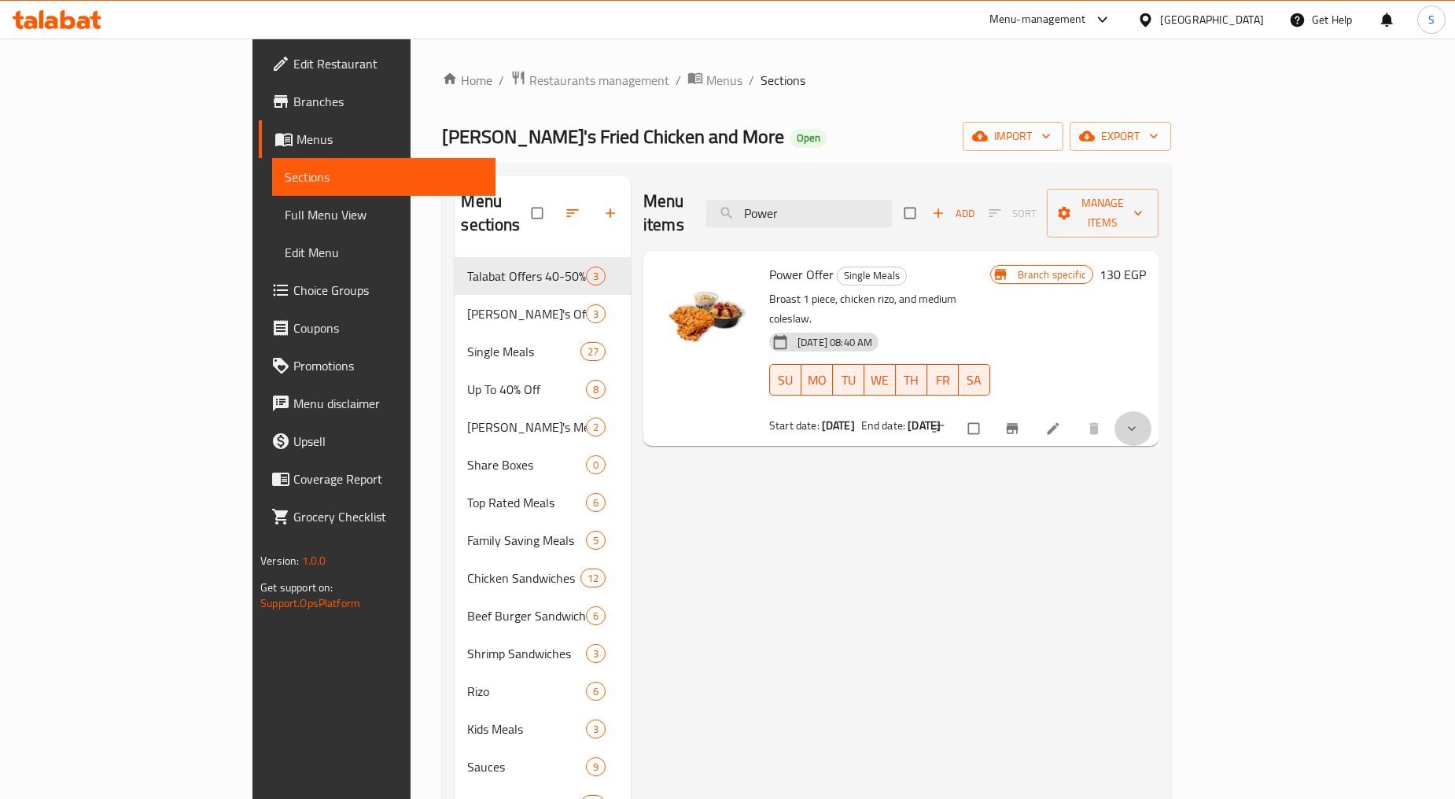
click at [1152, 411] on button "show more" at bounding box center [1133, 428] width 38 height 35
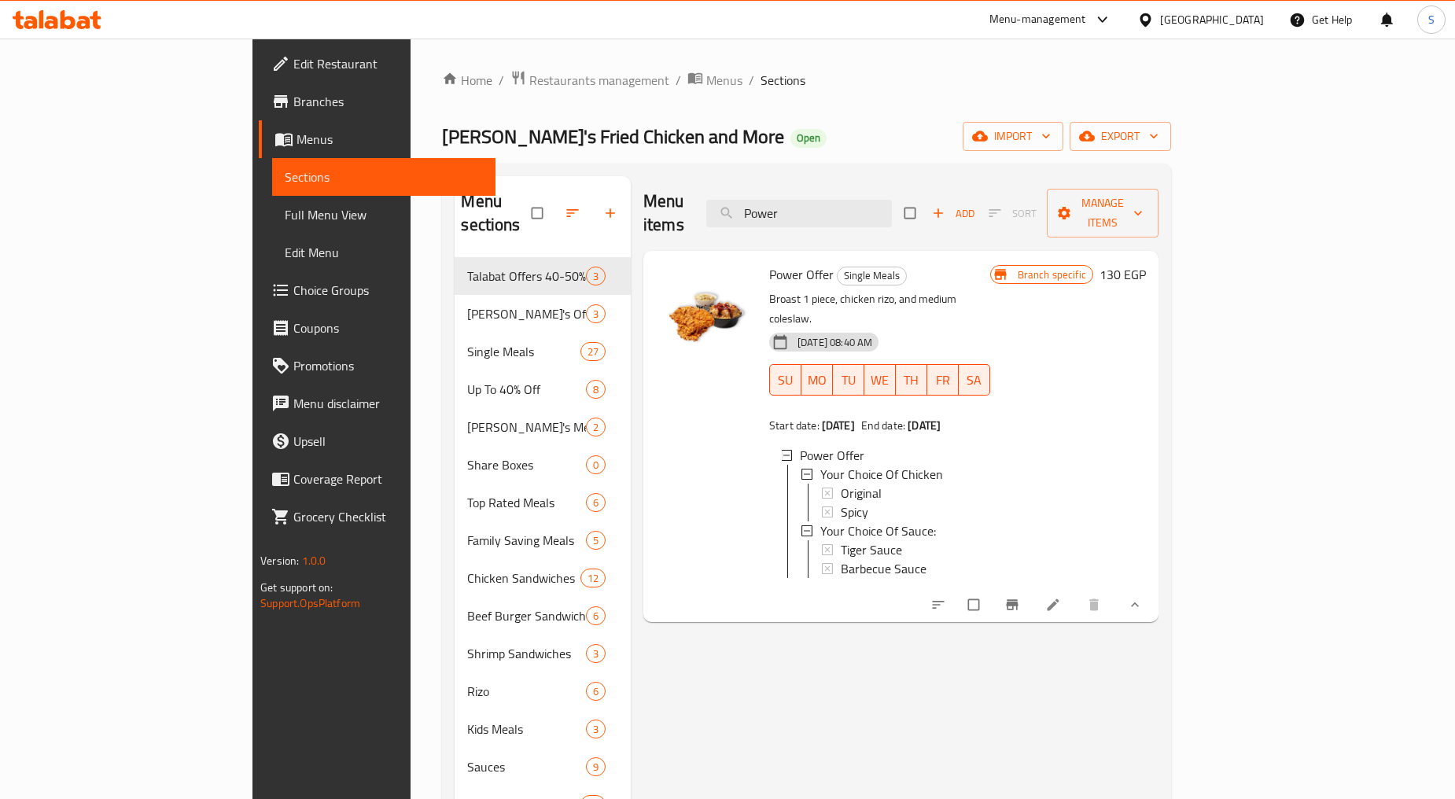
click at [730, 638] on div "Menu items Power Add Sort Manage items Power Offer Single Meals Broast 1 piece,…" at bounding box center [895, 575] width 528 height 799
click at [1020, 597] on icon "Branch-specific-item" at bounding box center [1012, 605] width 16 height 16
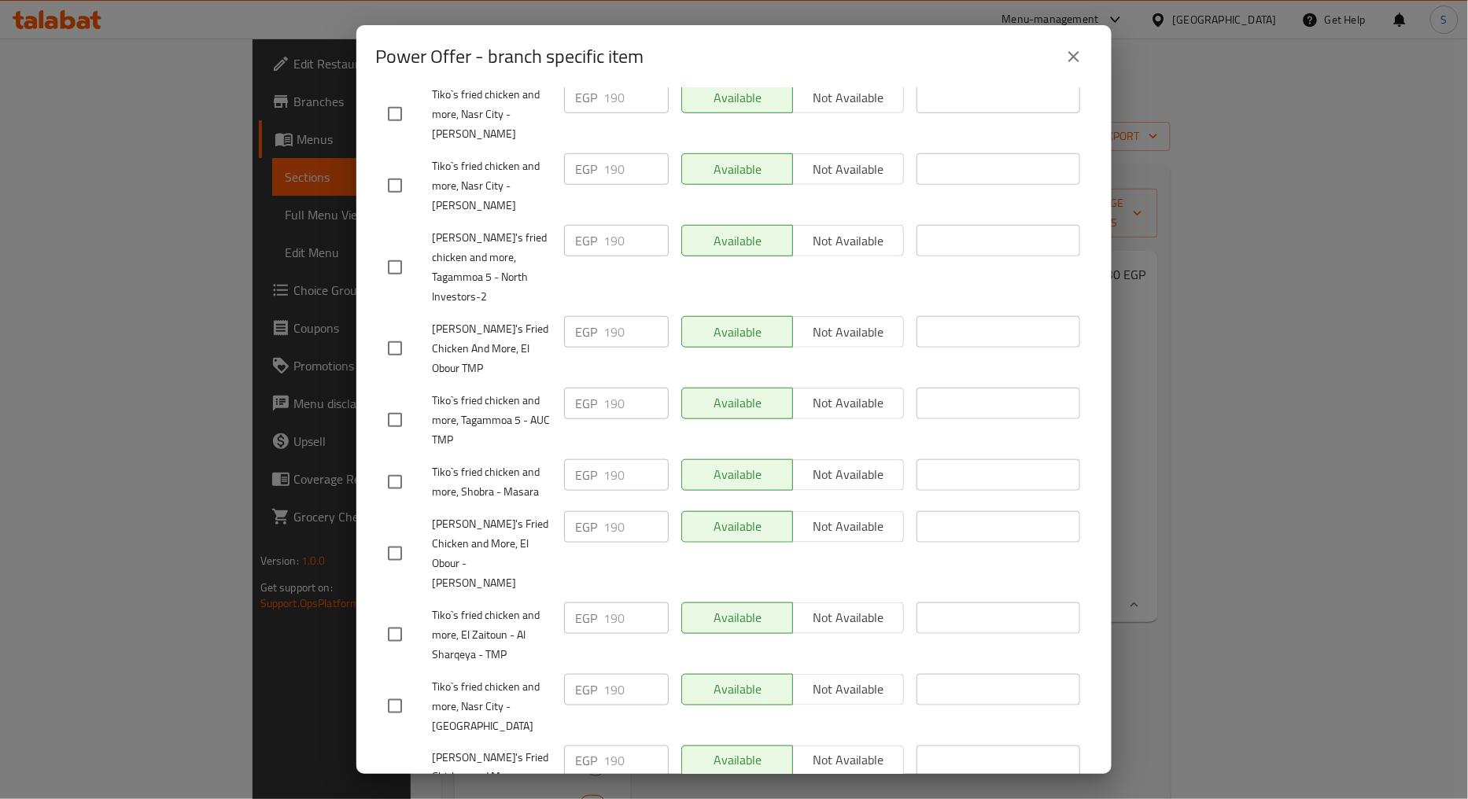
scroll to position [193, 0]
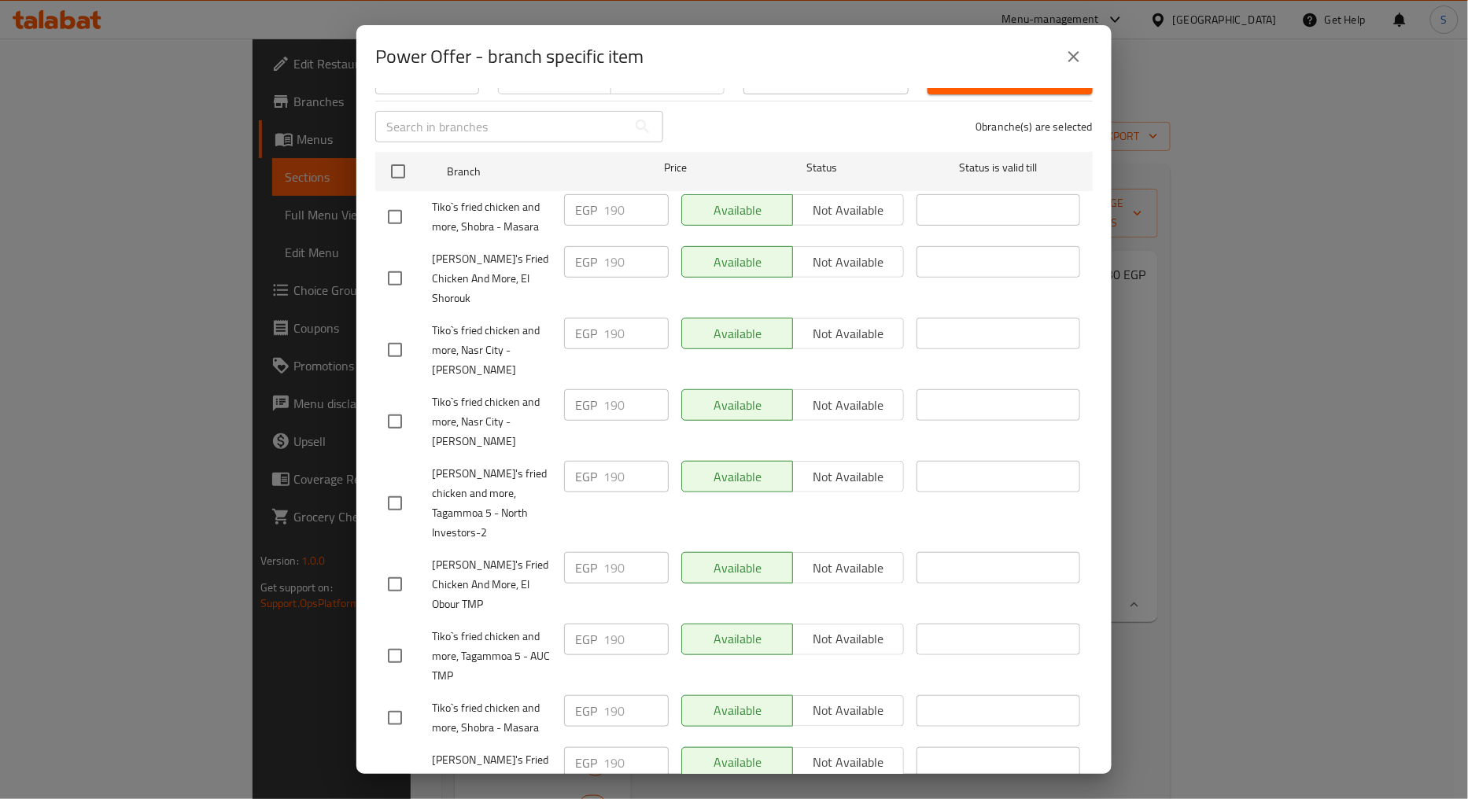
click at [488, 220] on span "Tiko`s fried chicken and more, Shobra - Masara" at bounding box center [492, 216] width 120 height 39
copy span "Tiko`s fried chicken and more, Shobra - Masara"
click at [1084, 46] on button "close" at bounding box center [1074, 57] width 38 height 38
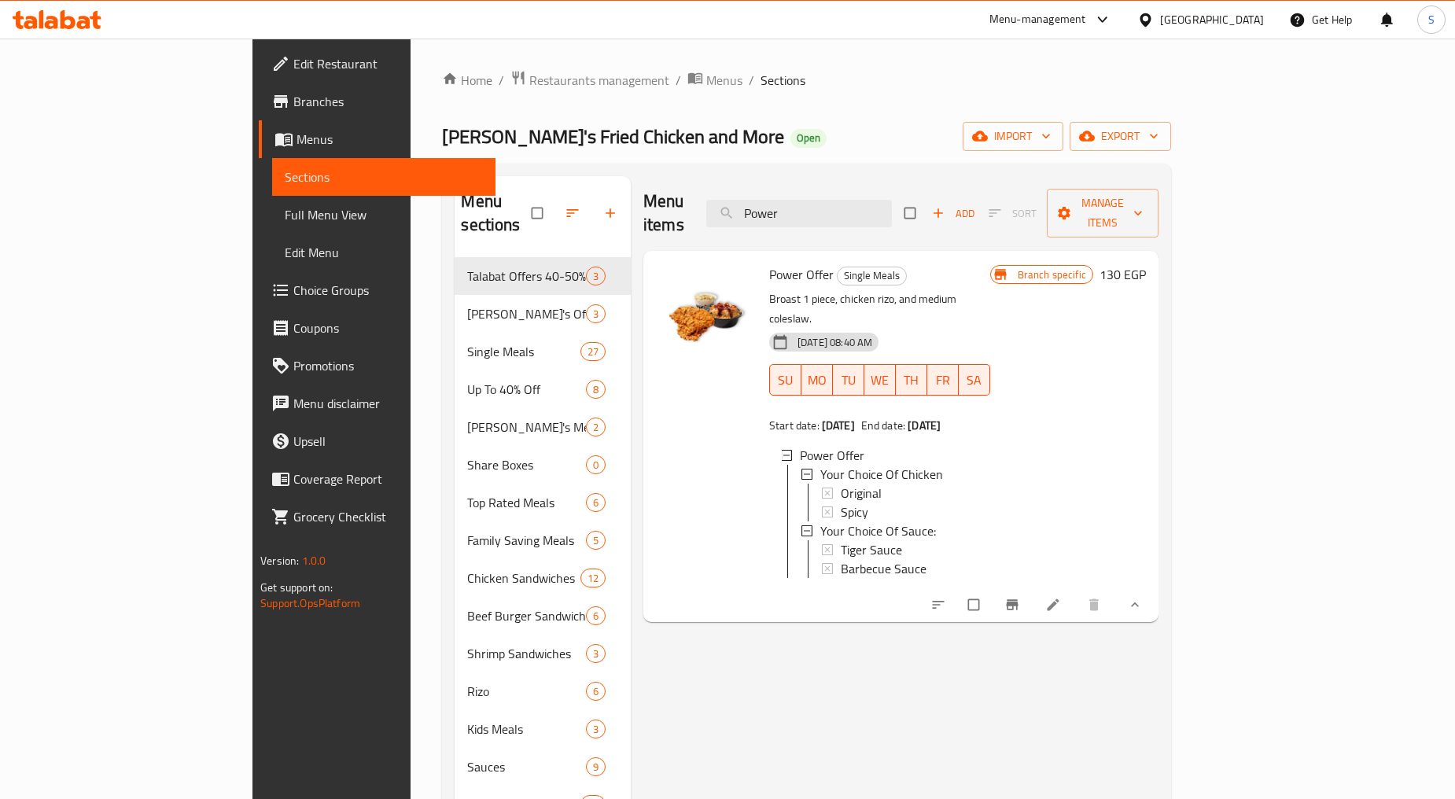
click at [769, 263] on span "Power Offer" at bounding box center [801, 275] width 64 height 24
copy h6 "Power Offer"
click at [1146, 396] on div "Branch specific 130 EGP" at bounding box center [1068, 436] width 156 height 346
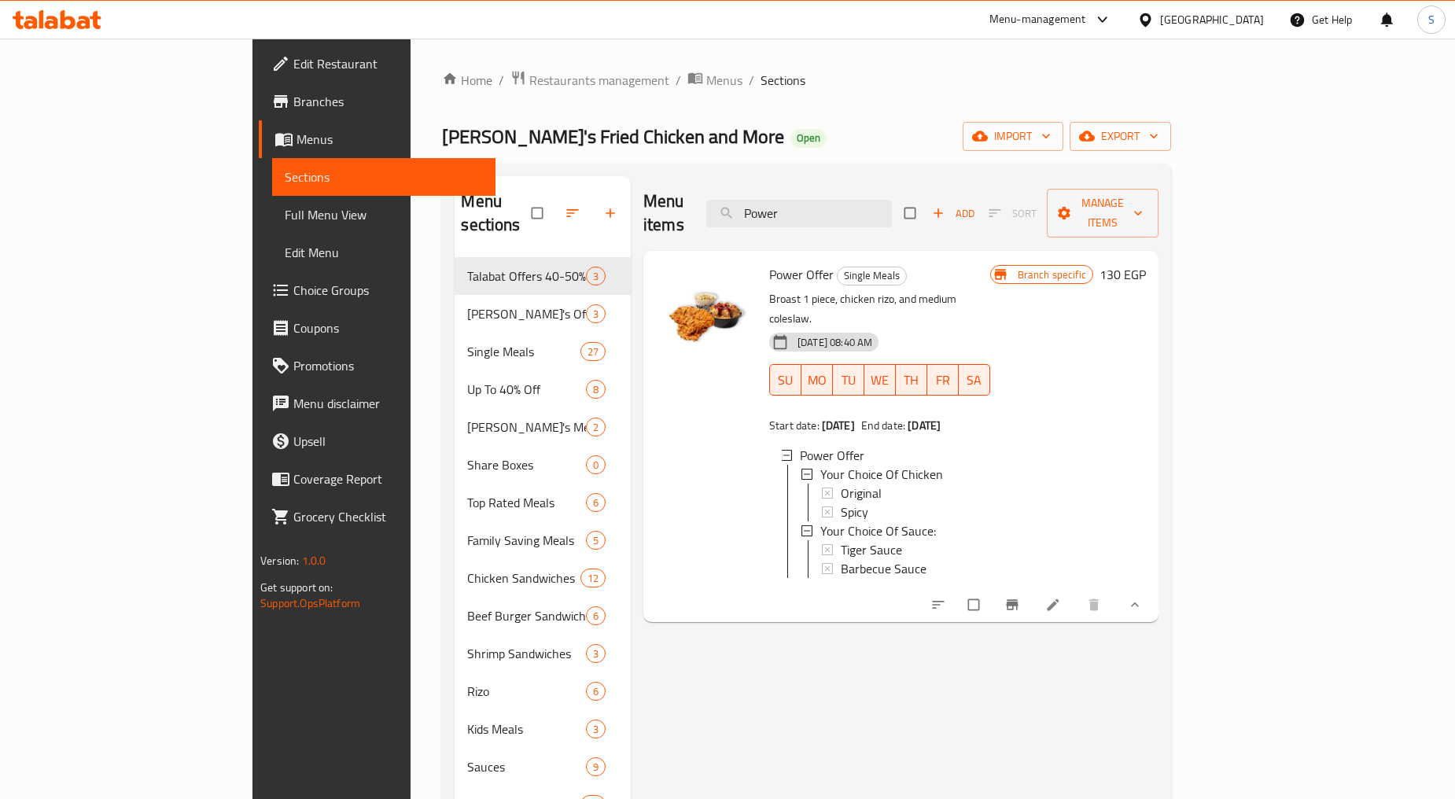
click at [769, 263] on span "Power Offer" at bounding box center [801, 275] width 64 height 24
copy h6 "Power Offer"
click at [971, 635] on div "Menu items Power Add Sort Manage items Power Offer Single Meals Broast 1 piece,…" at bounding box center [895, 575] width 528 height 799
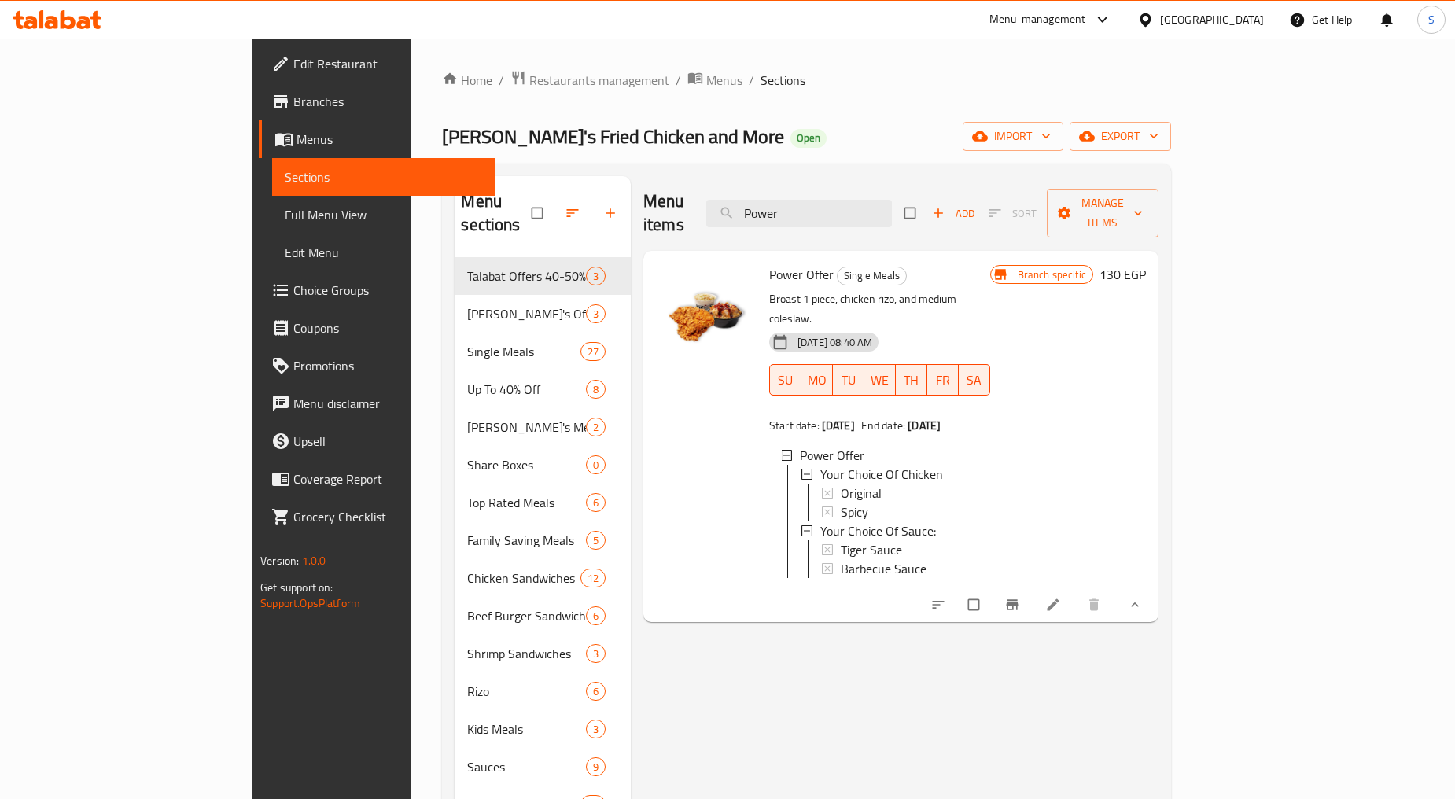
click at [769, 263] on span "Power Offer" at bounding box center [801, 275] width 64 height 24
copy h6 "Power Offer"
click at [769, 263] on span "Power Offer" at bounding box center [801, 275] width 64 height 24
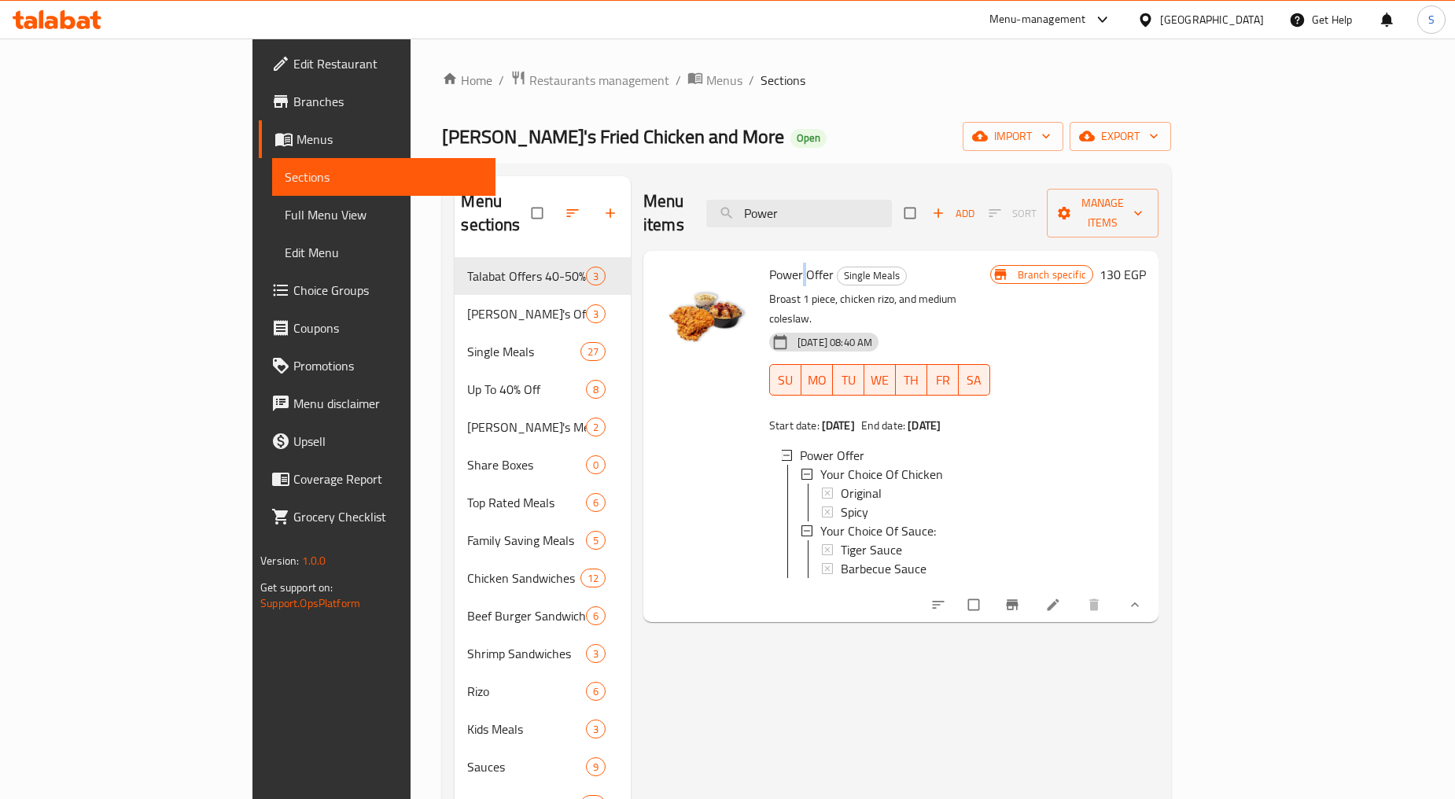
click at [769, 263] on span "Power Offer" at bounding box center [801, 275] width 64 height 24
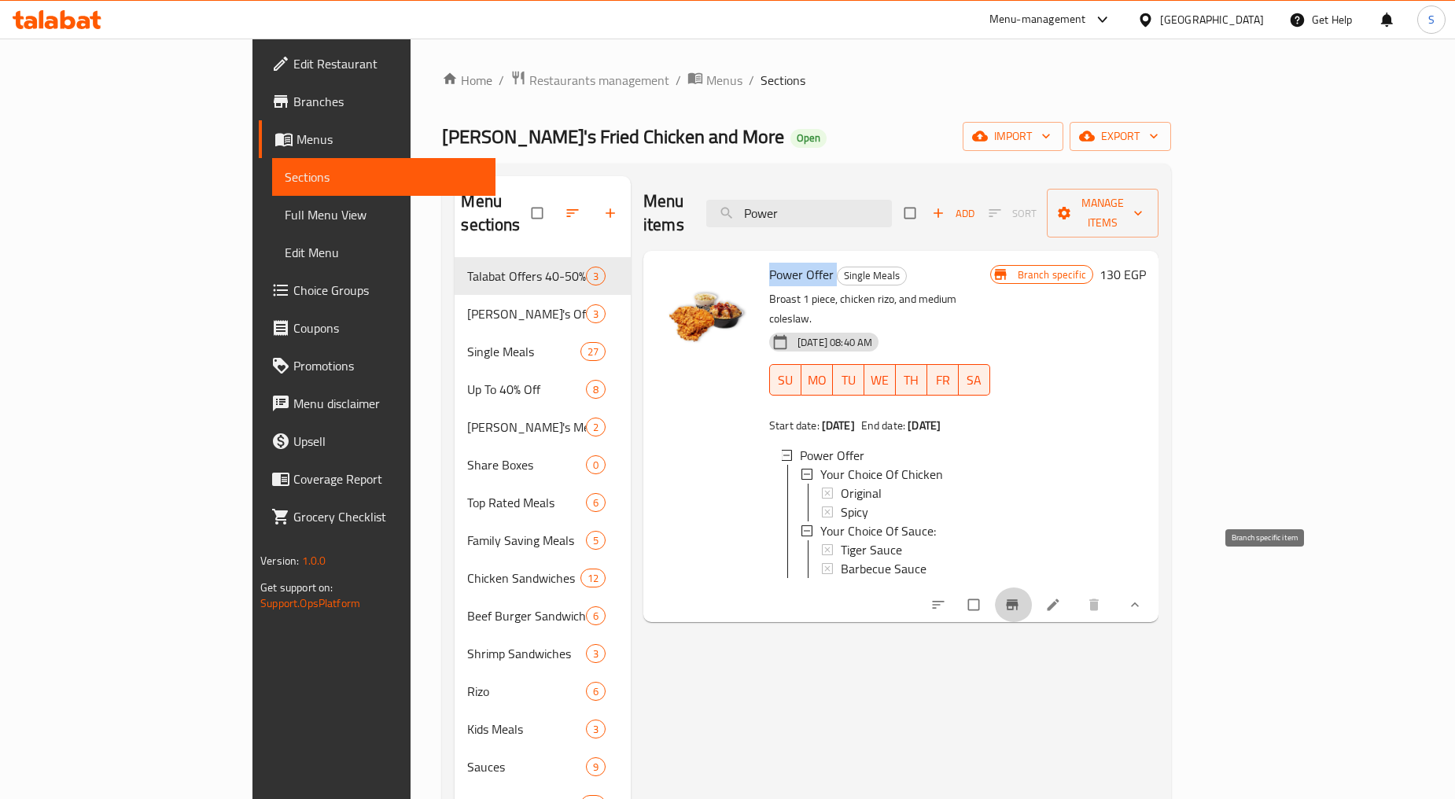
click at [1020, 597] on icon "Branch-specific-item" at bounding box center [1012, 605] width 16 height 16
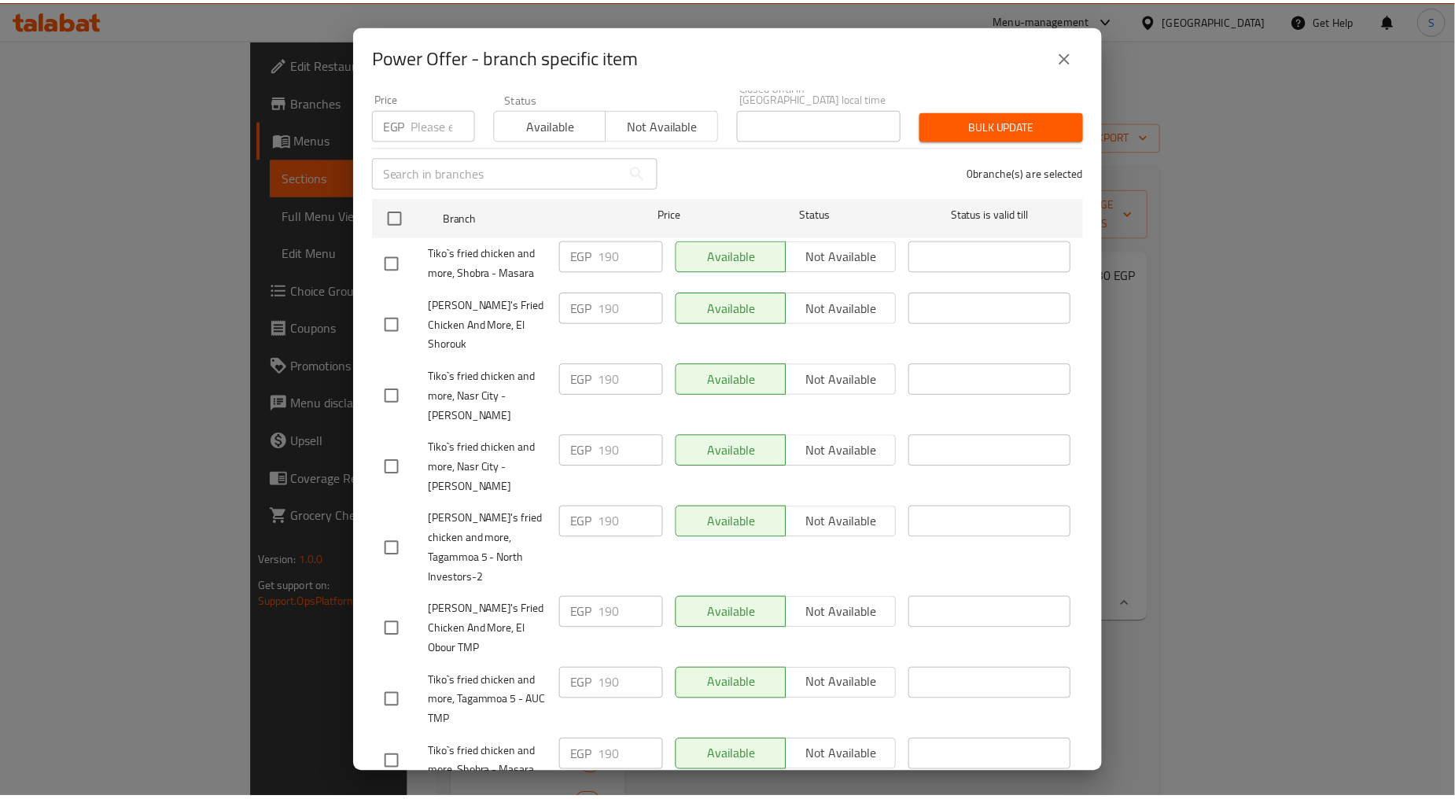
scroll to position [106, 0]
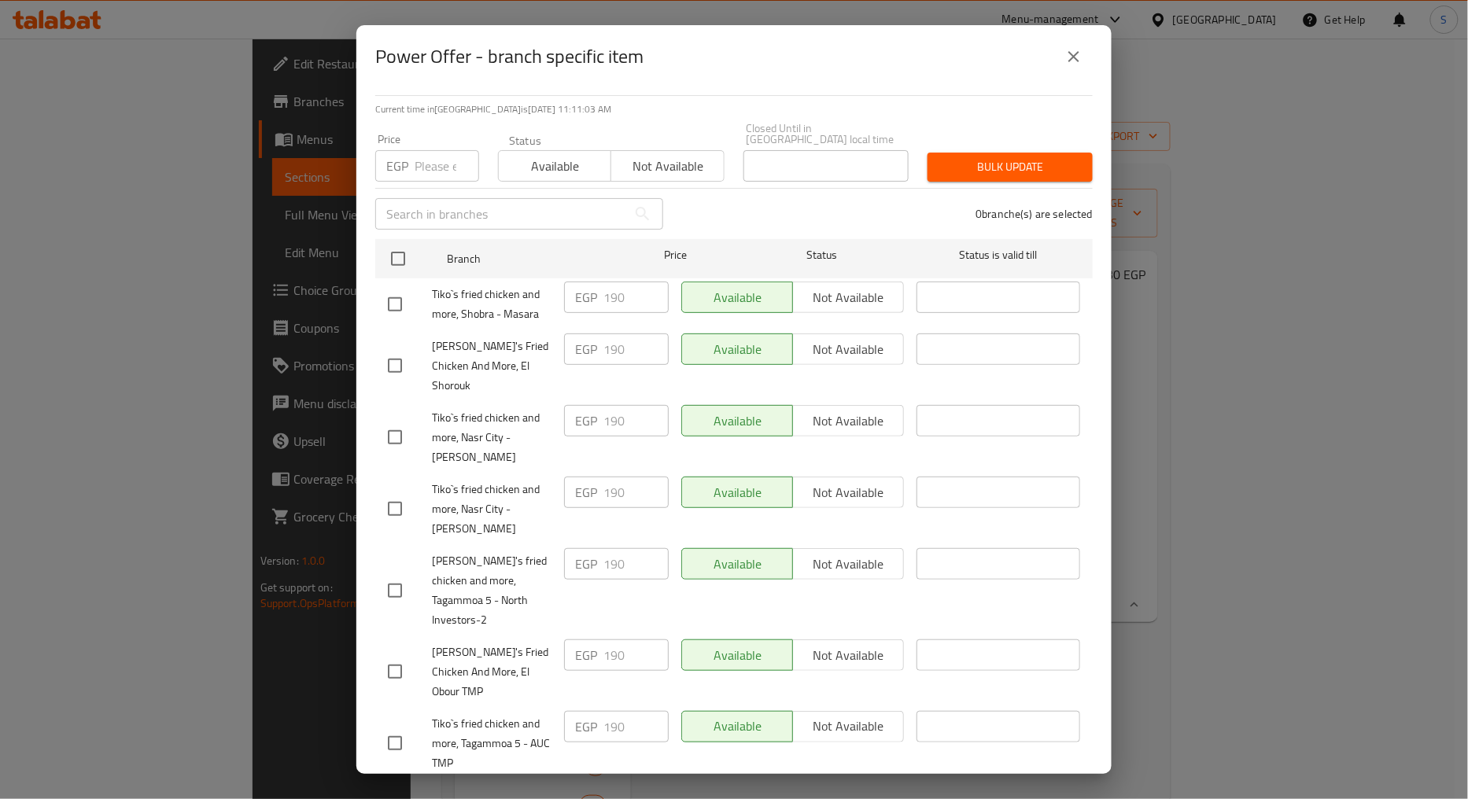
click at [420, 150] on input "number" at bounding box center [446, 165] width 64 height 31
paste input "205"
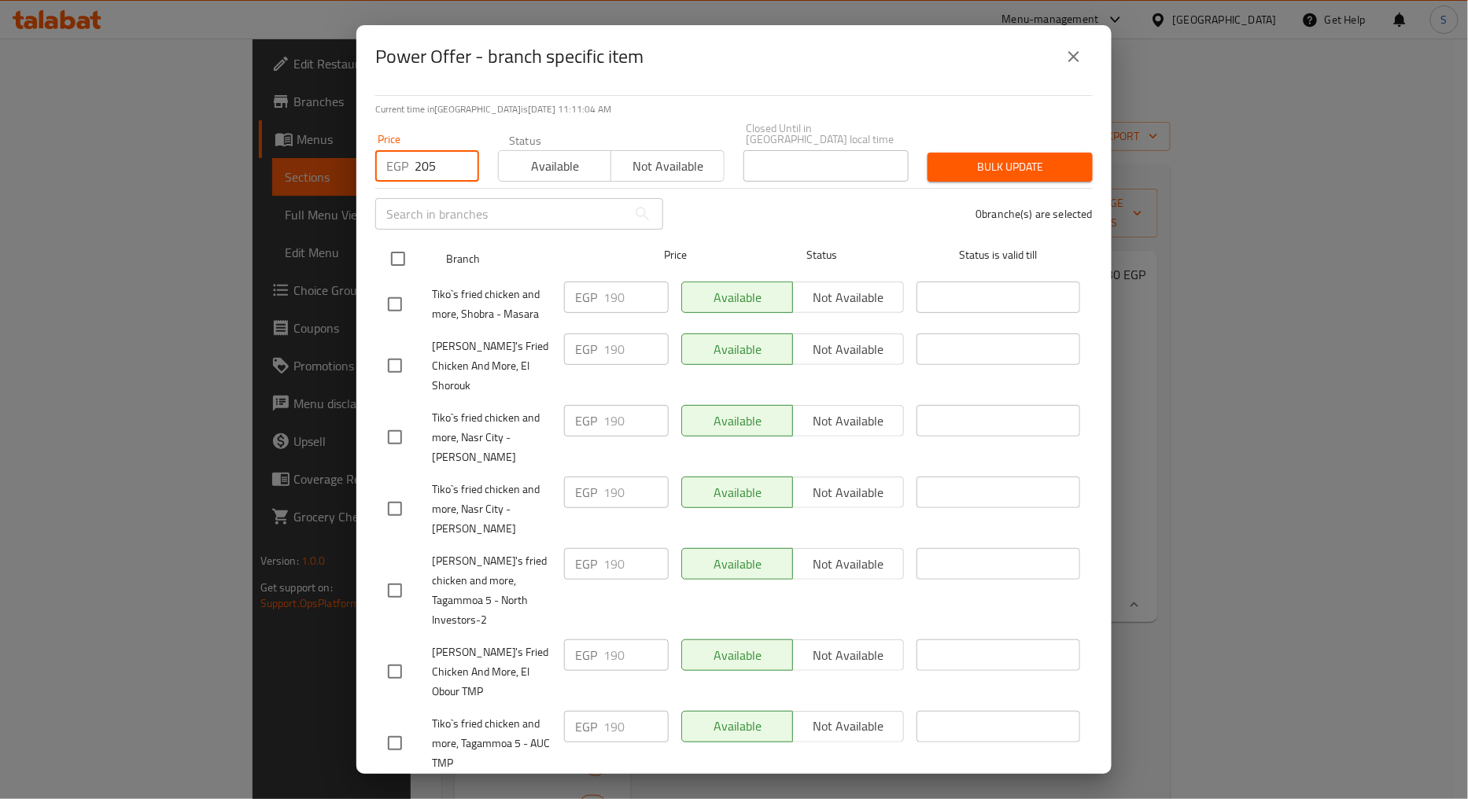
type input "205"
click at [395, 249] on input "checkbox" at bounding box center [397, 258] width 33 height 33
checkbox input "true"
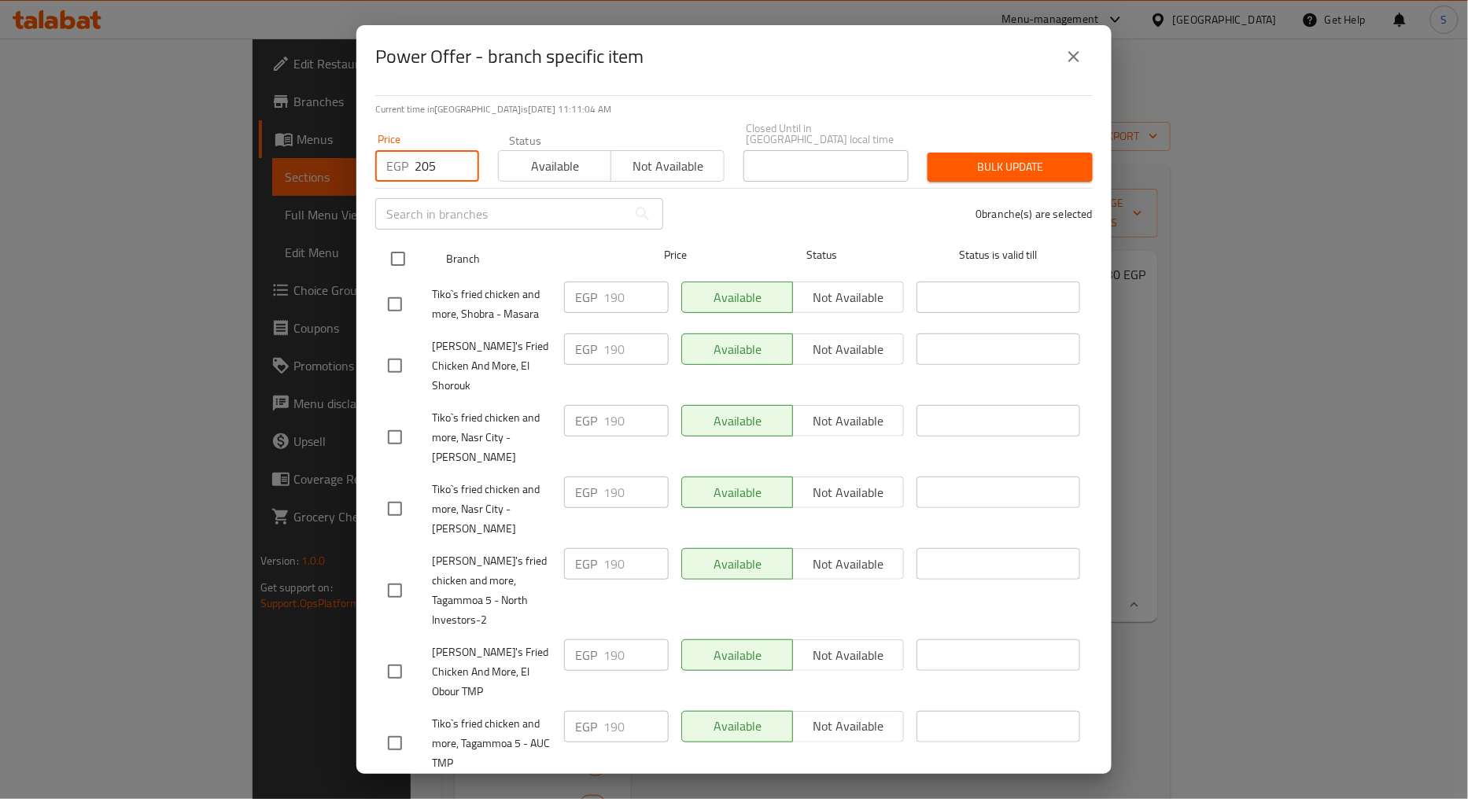
checkbox input "true"
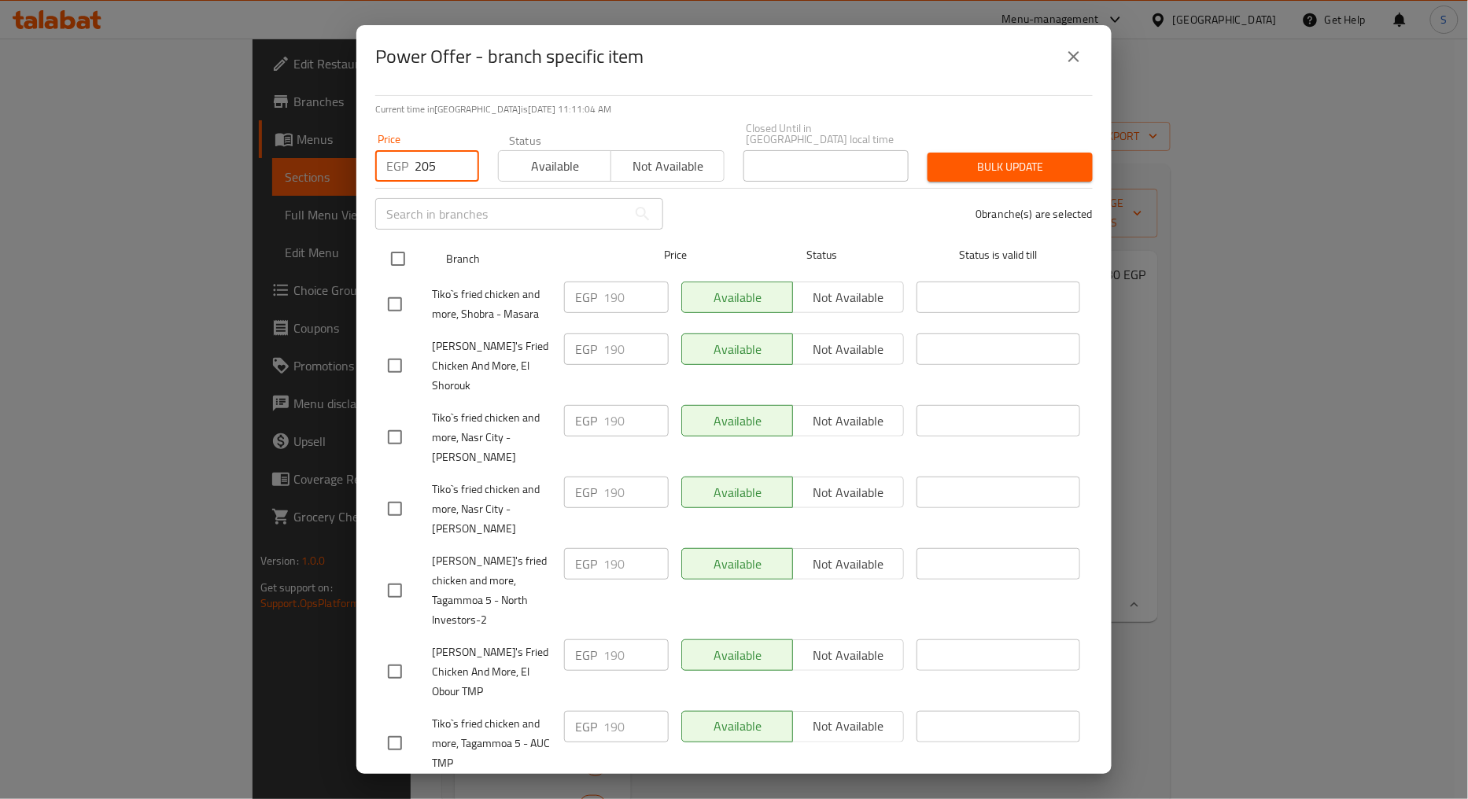
checkbox input "true"
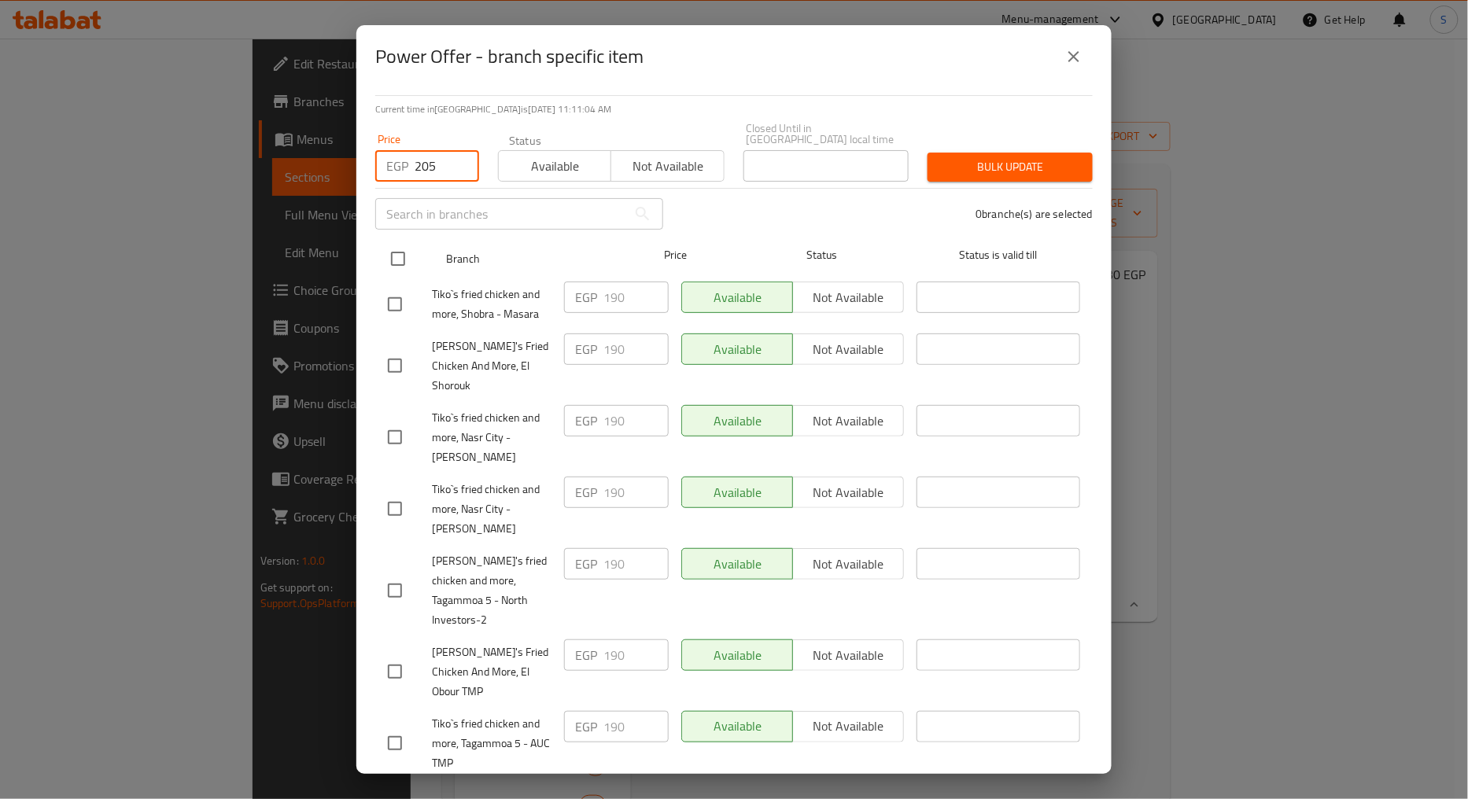
checkbox input "true"
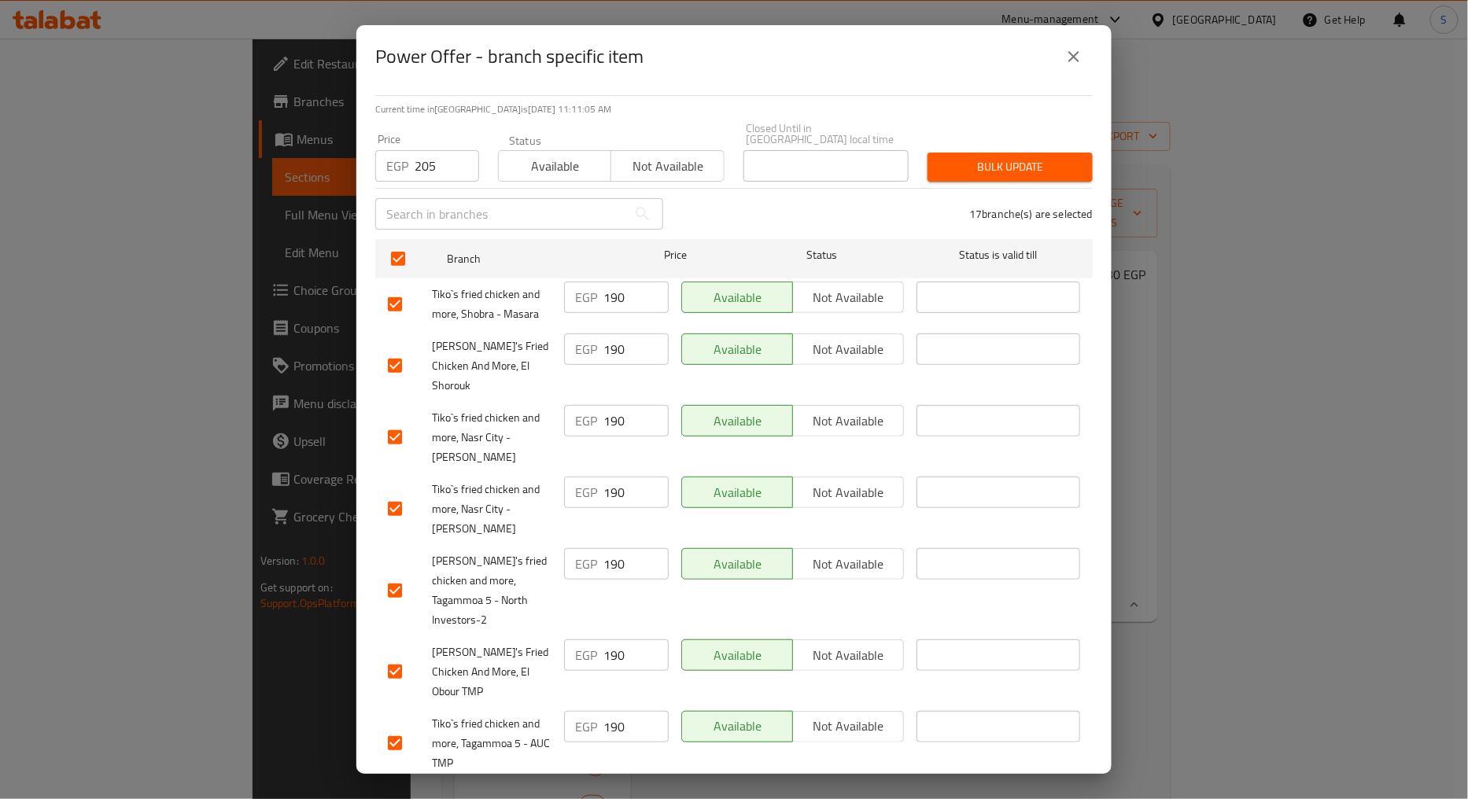
click at [1007, 160] on span "Bulk update" at bounding box center [1010, 167] width 140 height 20
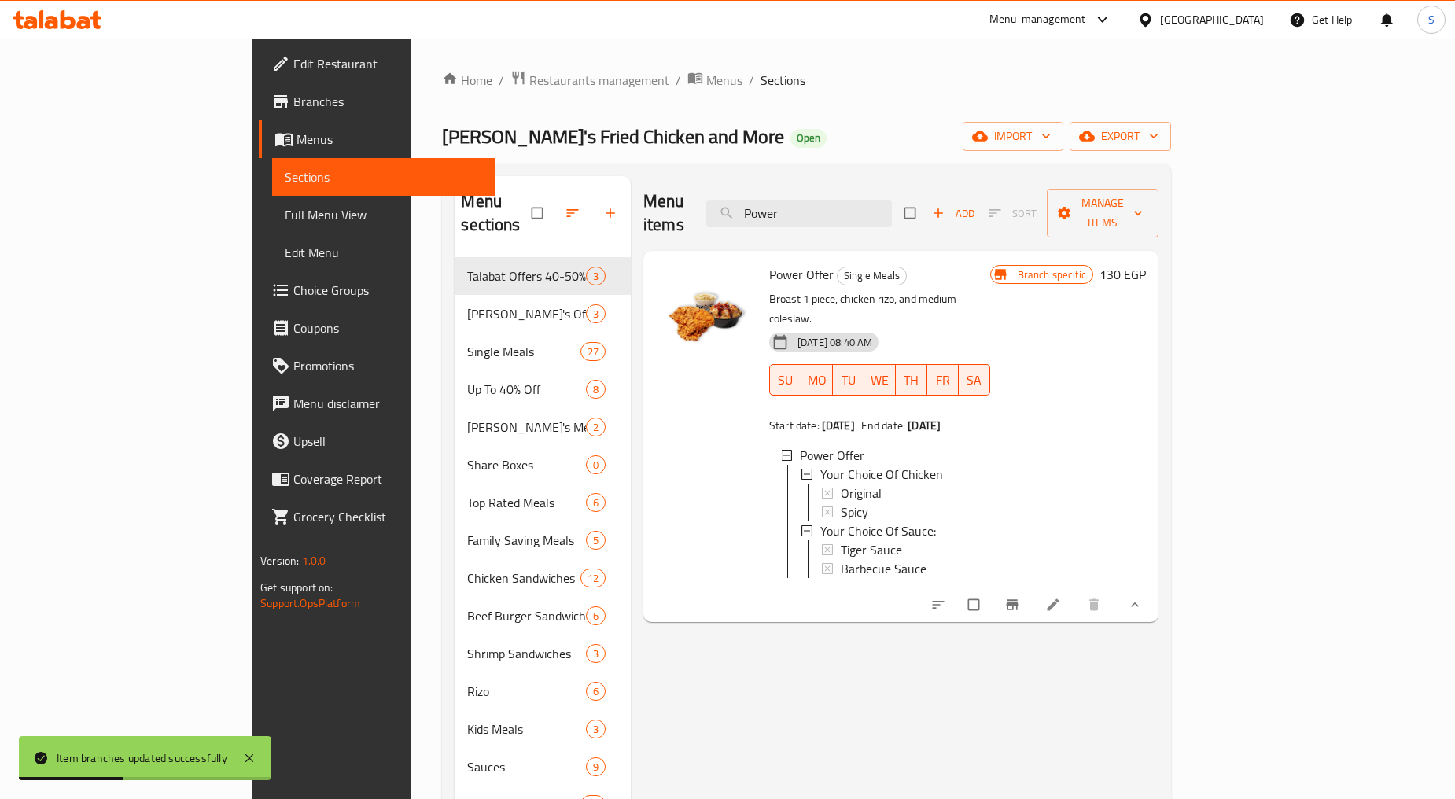
click at [1077, 592] on li at bounding box center [1055, 604] width 44 height 25
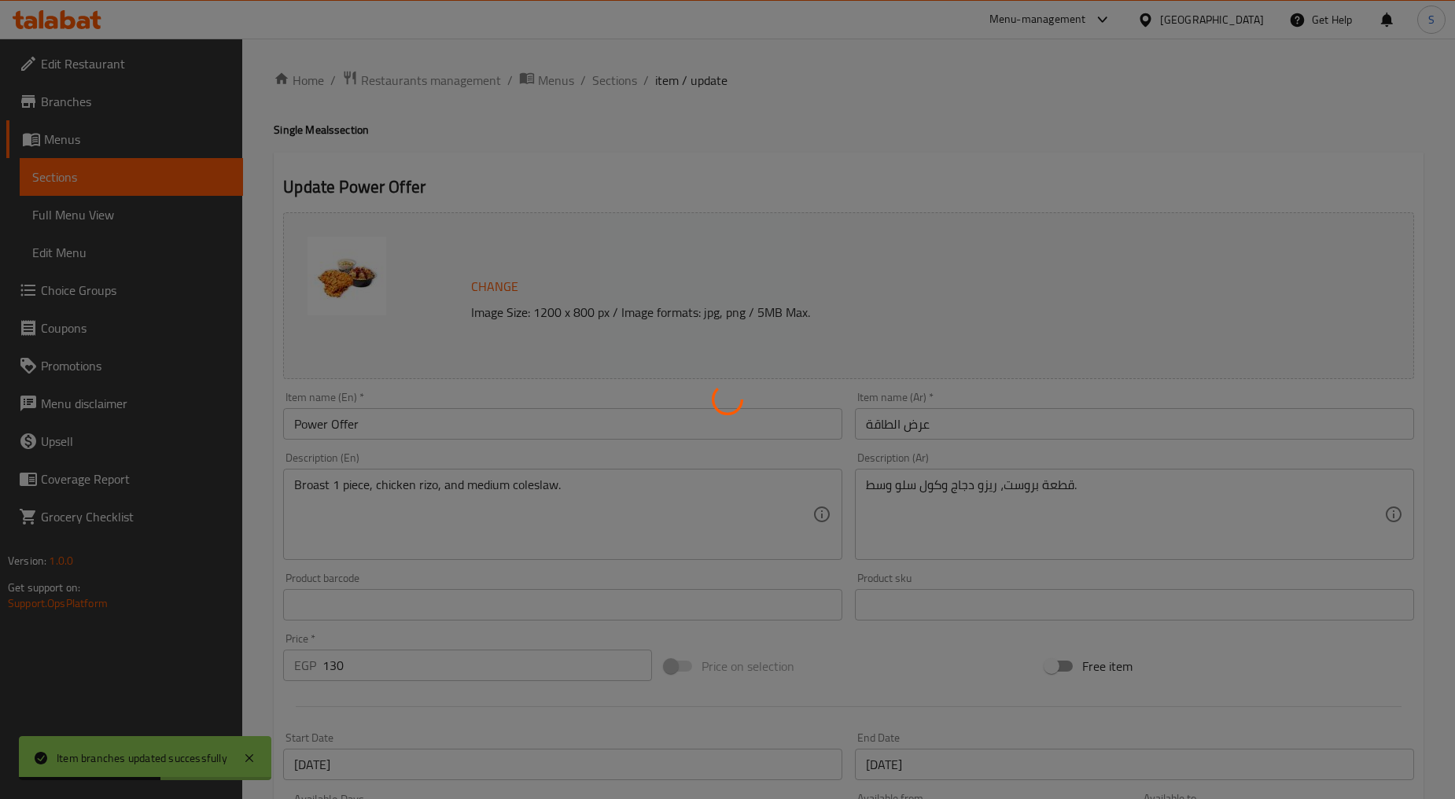
type input "اختيارك من الدجاج"
type input "1"
type input "إختيارك من الصوص:"
type input "1"
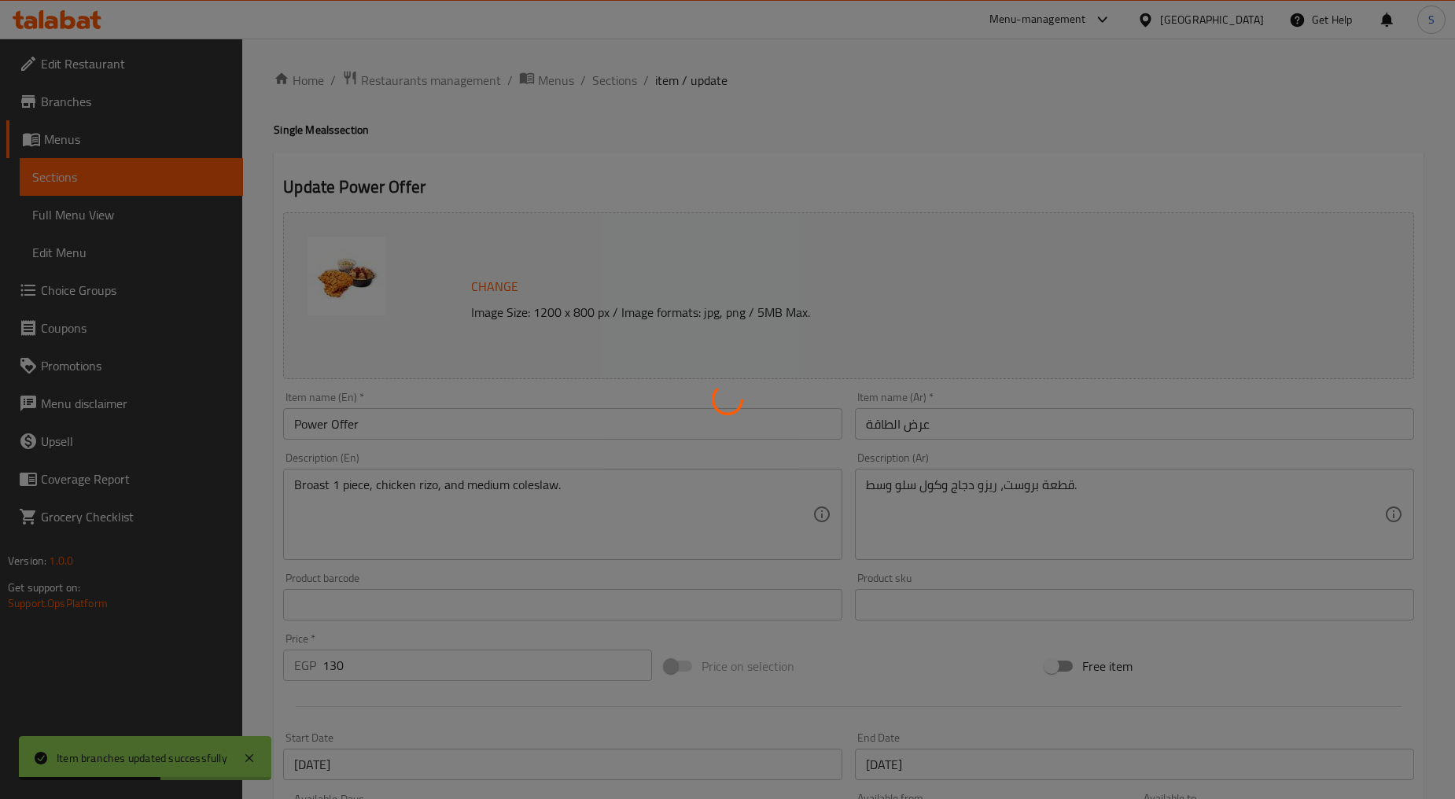
type input "1"
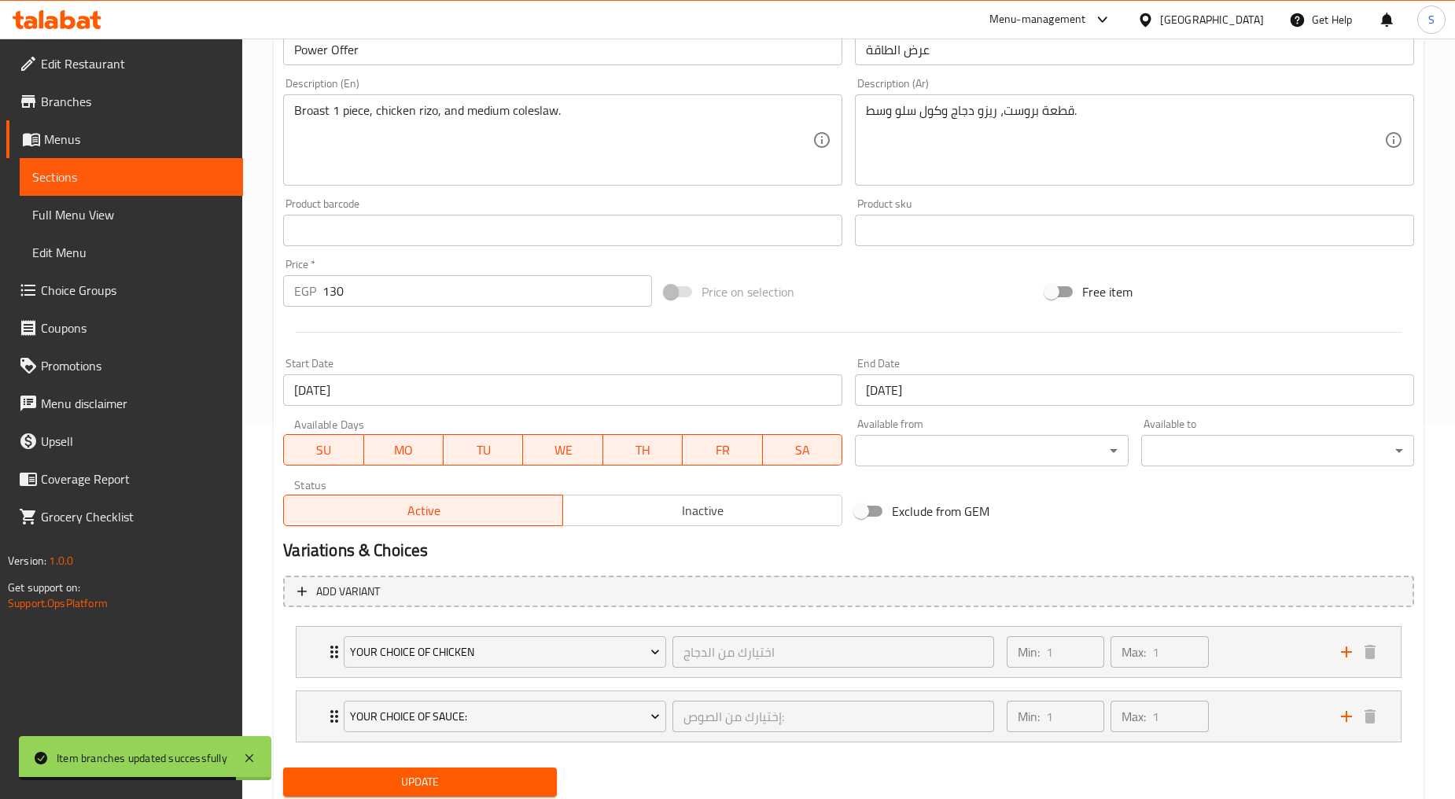
scroll to position [423, 0]
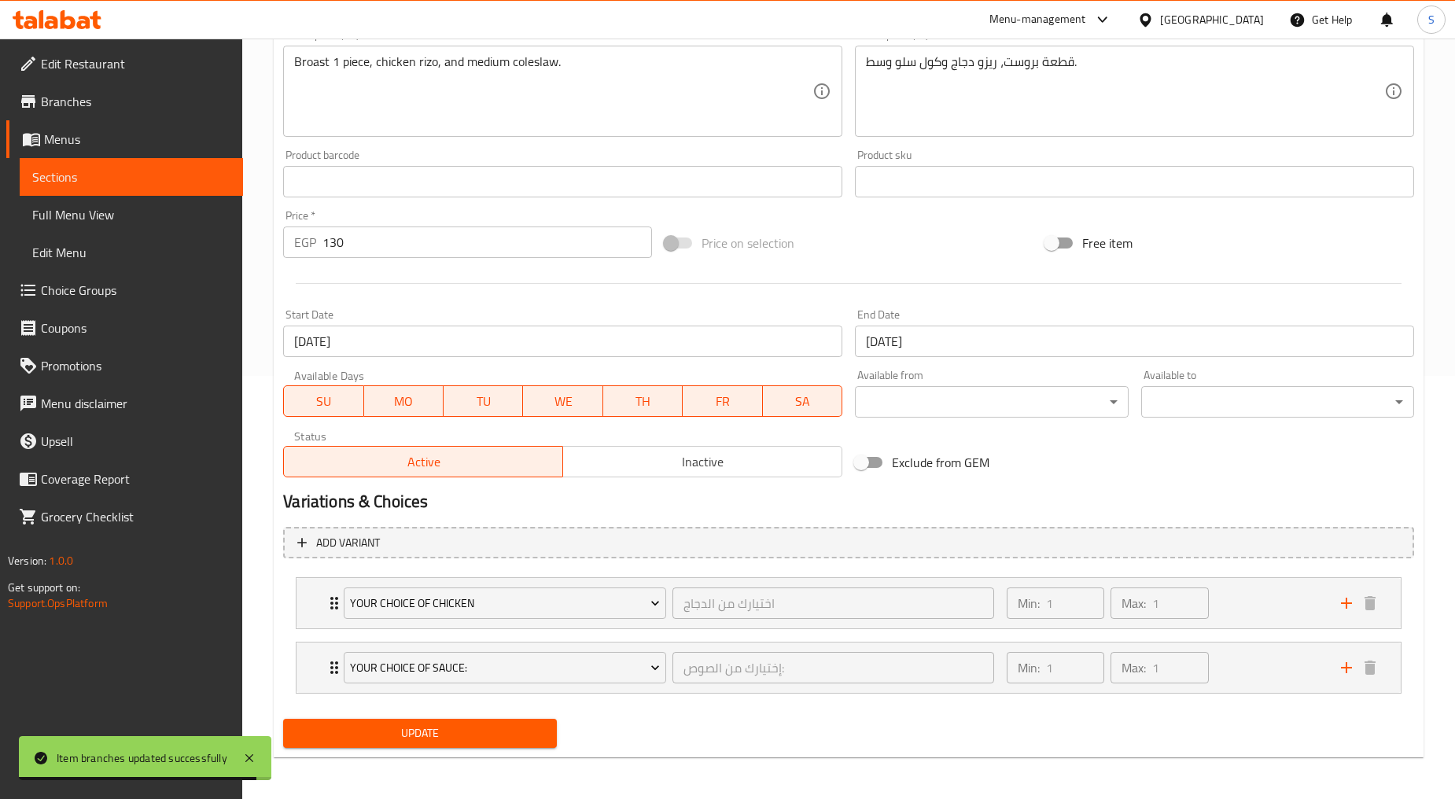
click at [384, 341] on input "[DATE]" at bounding box center [562, 341] width 559 height 31
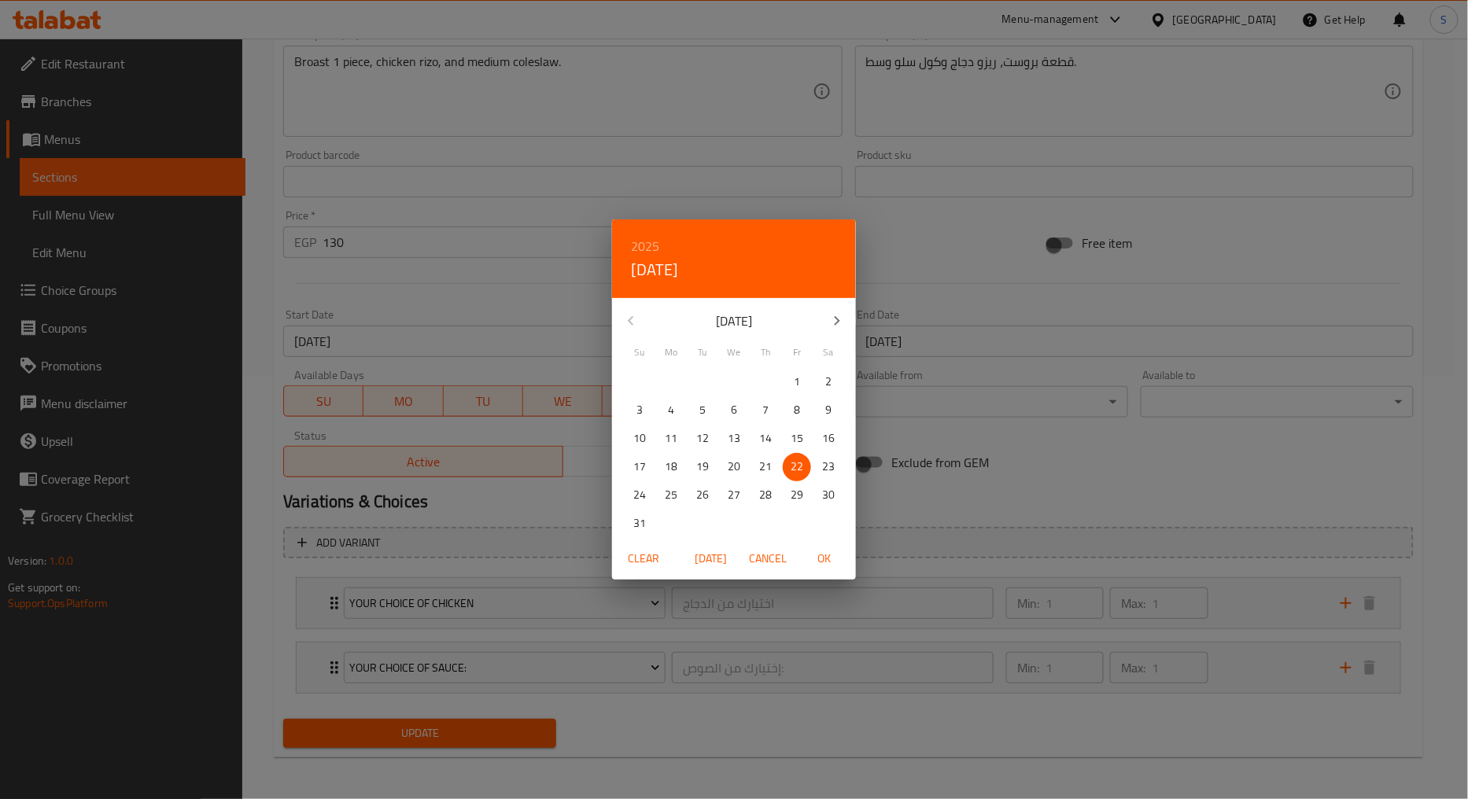
click at [774, 407] on span "7" at bounding box center [765, 410] width 28 height 20
click at [845, 568] on button "OK" at bounding box center [824, 558] width 50 height 29
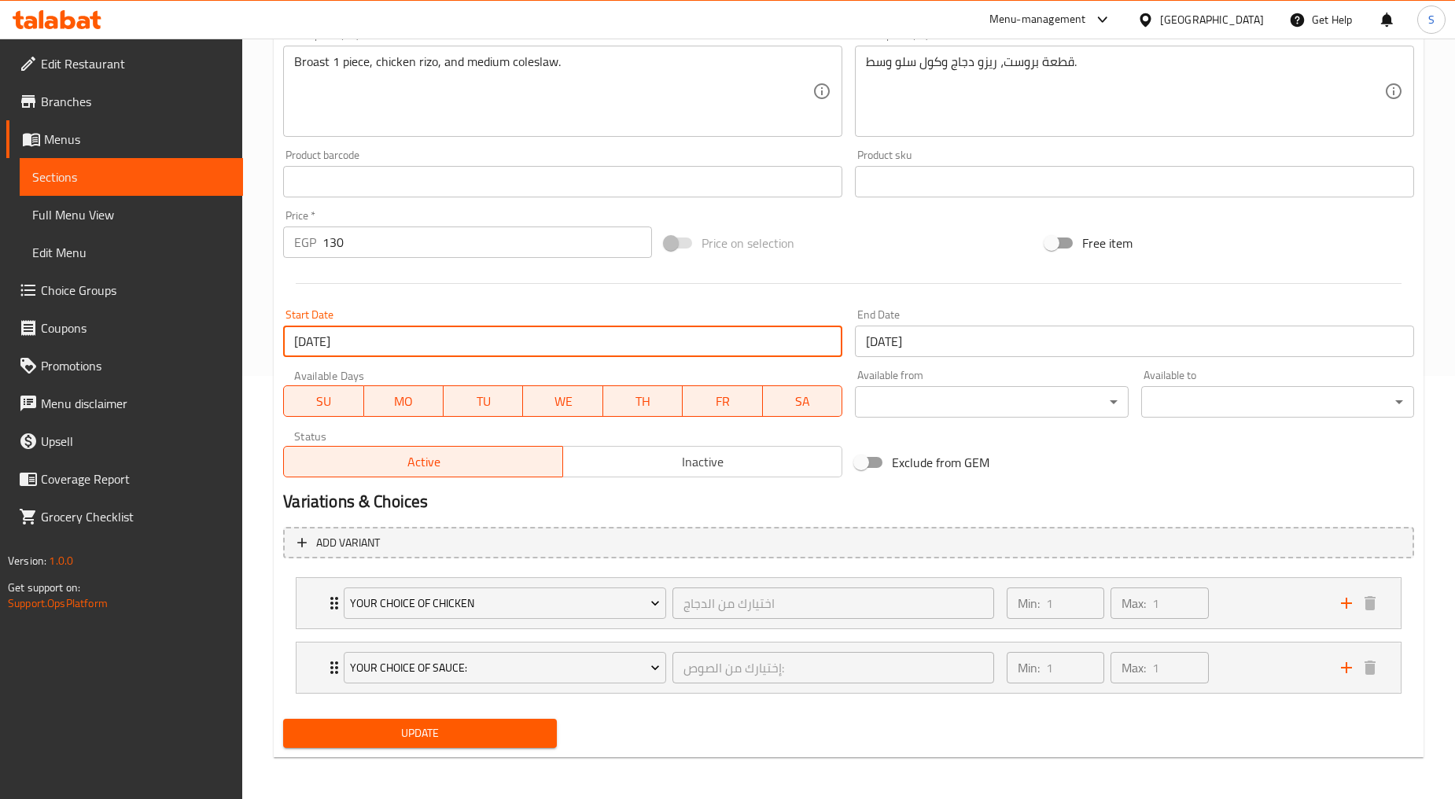
click at [348, 343] on input "07-08-2025" at bounding box center [562, 341] width 559 height 31
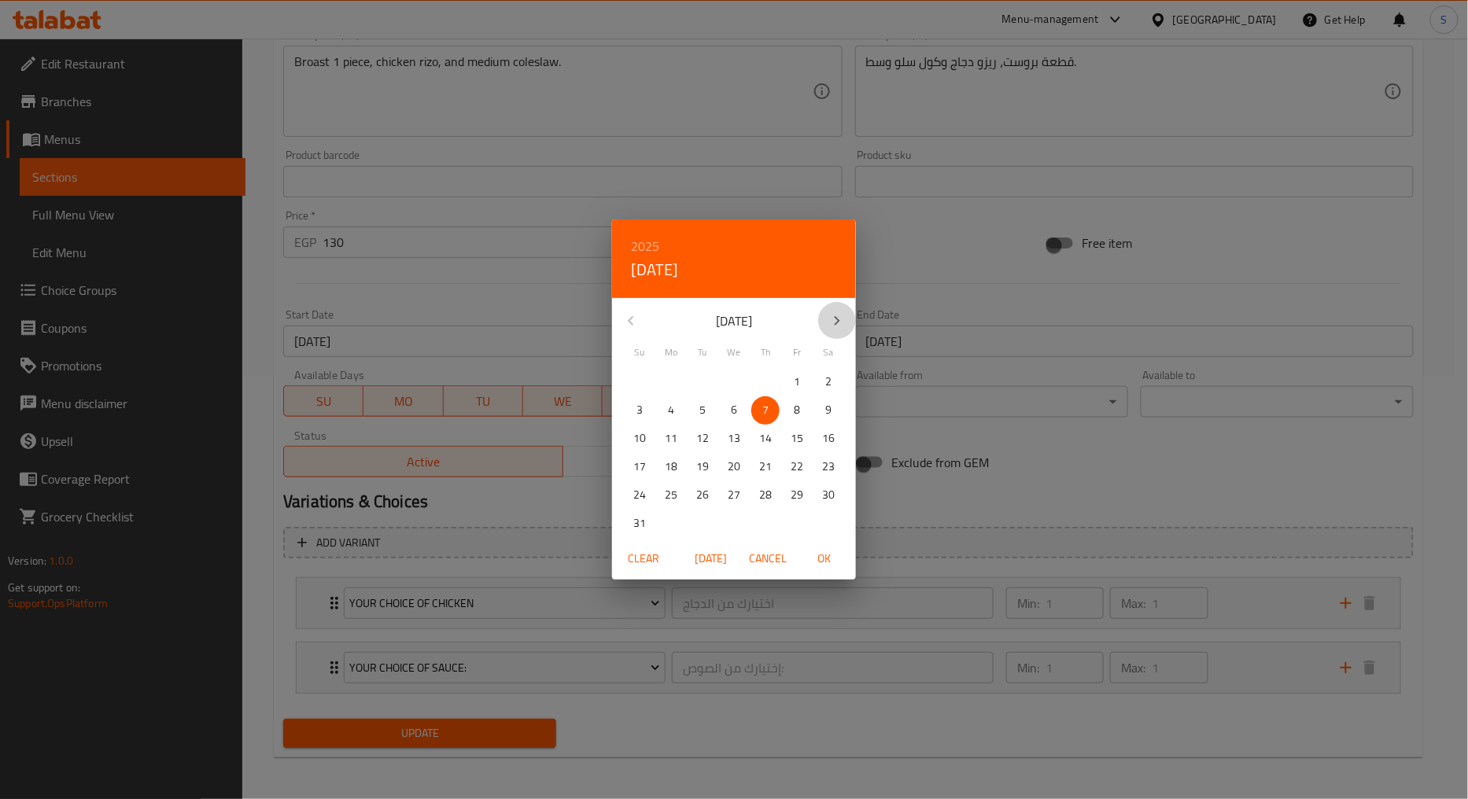
click at [832, 315] on icon "button" at bounding box center [836, 320] width 19 height 19
click at [702, 409] on p "7" at bounding box center [702, 410] width 6 height 20
click at [823, 549] on span "OK" at bounding box center [824, 559] width 38 height 20
type input "[DATE]"
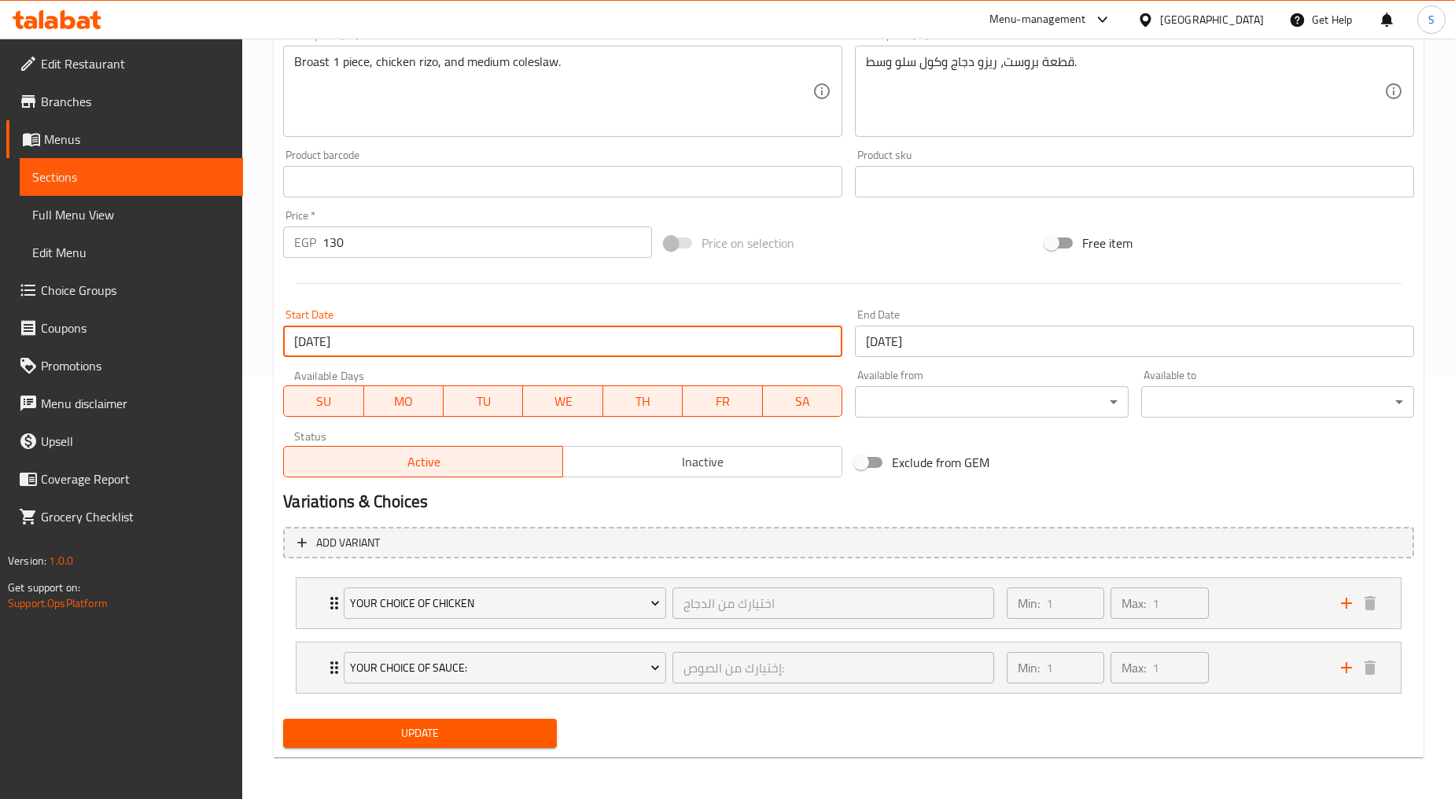
click at [938, 338] on input "[DATE]" at bounding box center [1134, 341] width 559 height 31
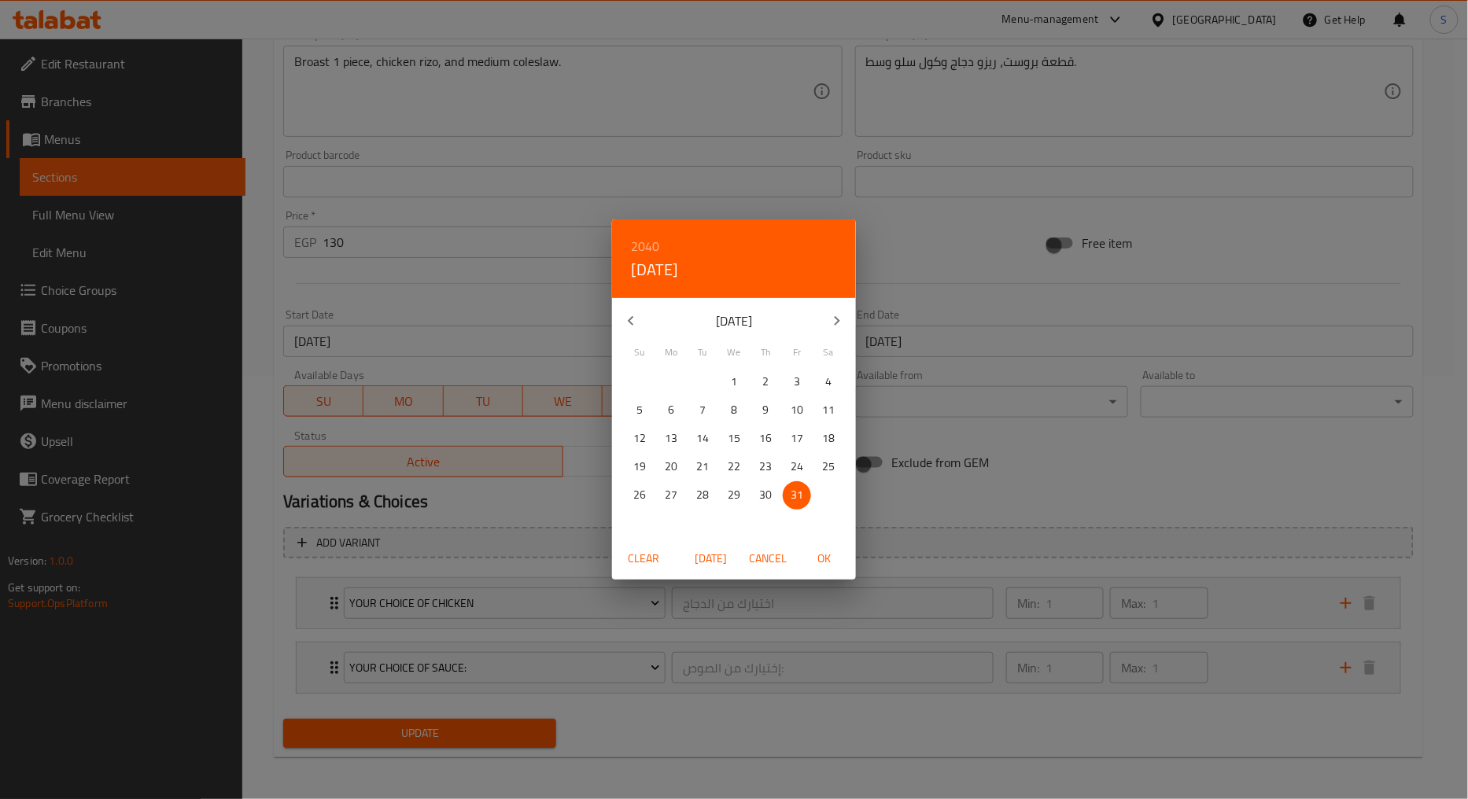
click at [837, 321] on icon "button" at bounding box center [836, 320] width 19 height 19
click at [738, 498] on p "31" at bounding box center [734, 495] width 13 height 20
click at [819, 563] on span "OK" at bounding box center [824, 559] width 38 height 20
type input "[DATE]"
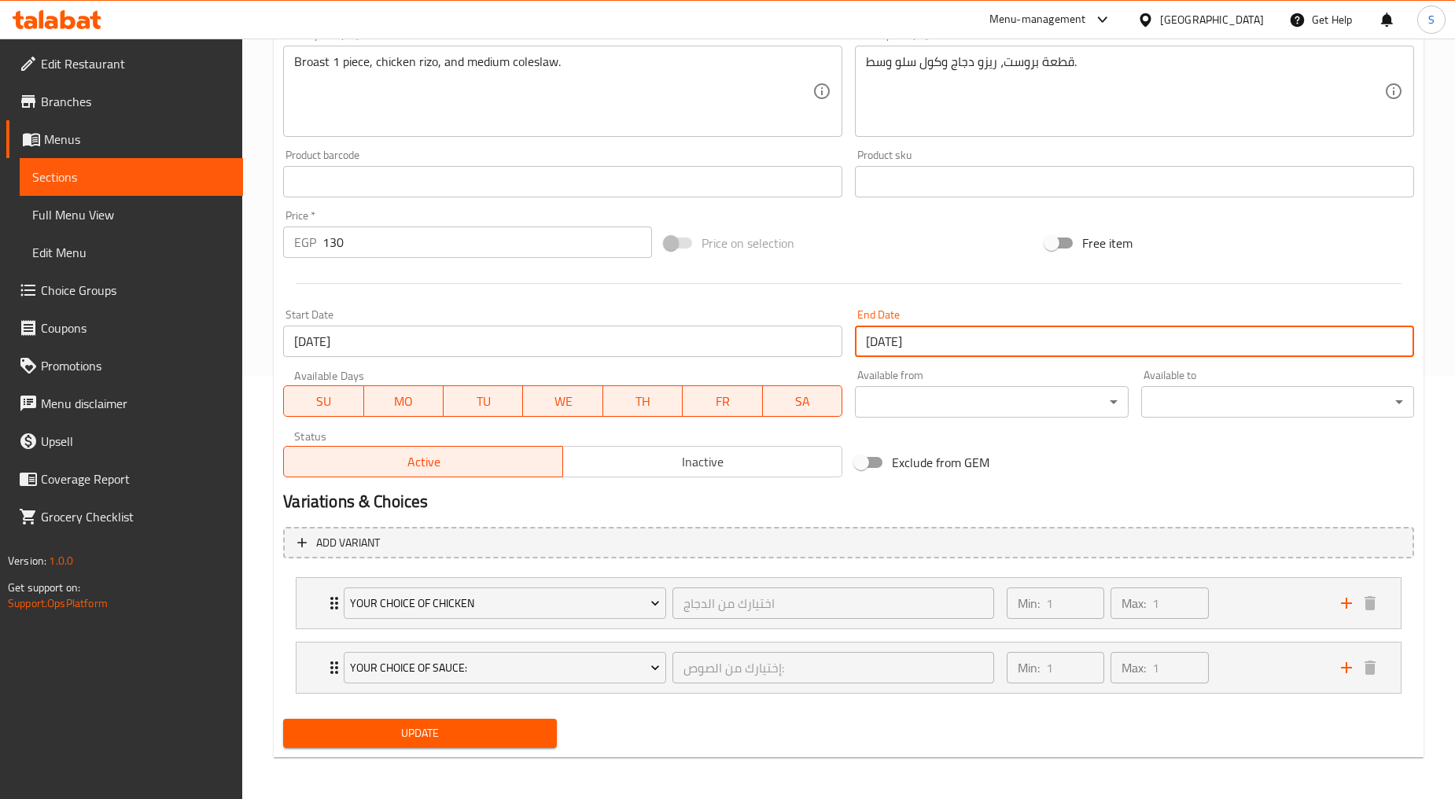
click at [496, 743] on button "Update" at bounding box center [419, 733] width 273 height 29
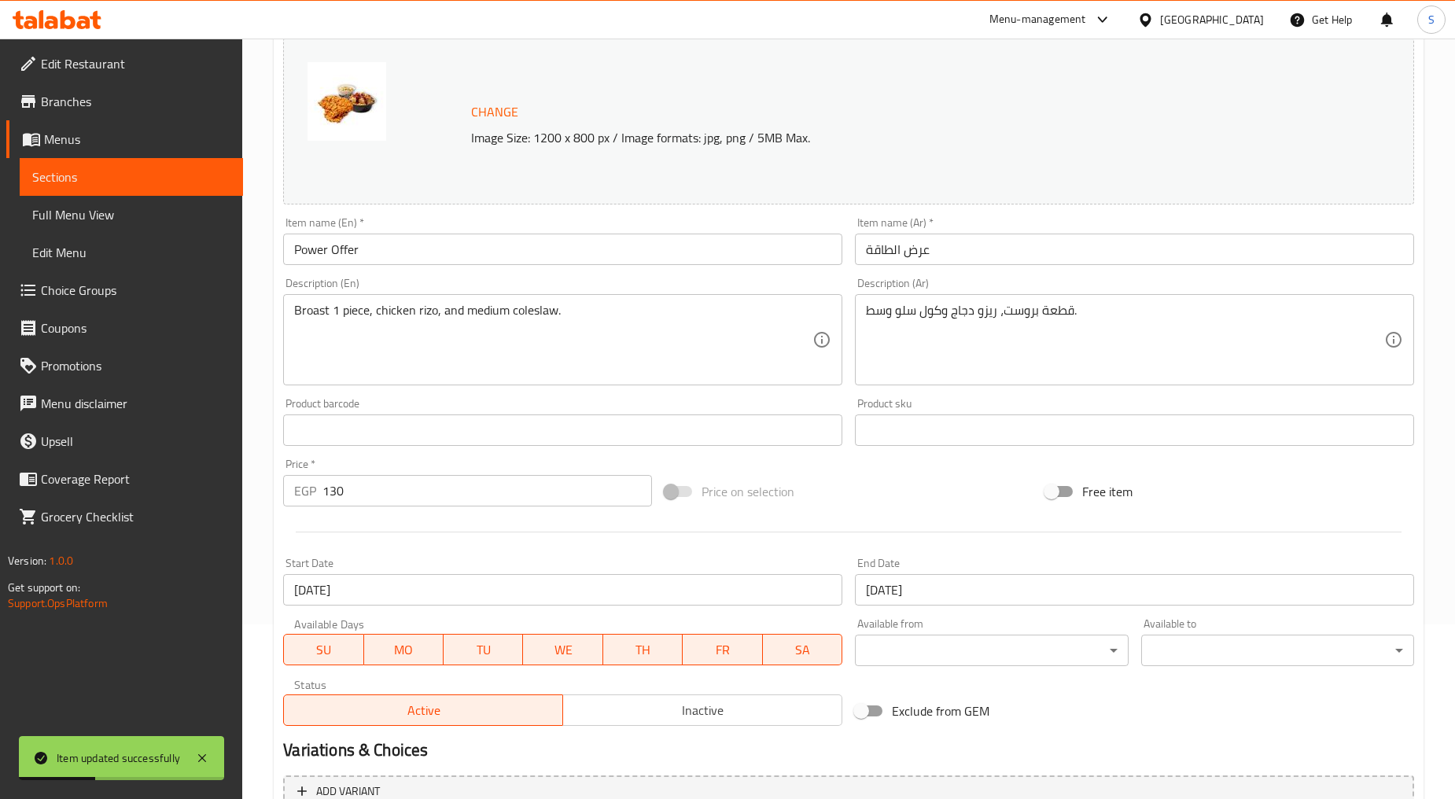
scroll to position [0, 0]
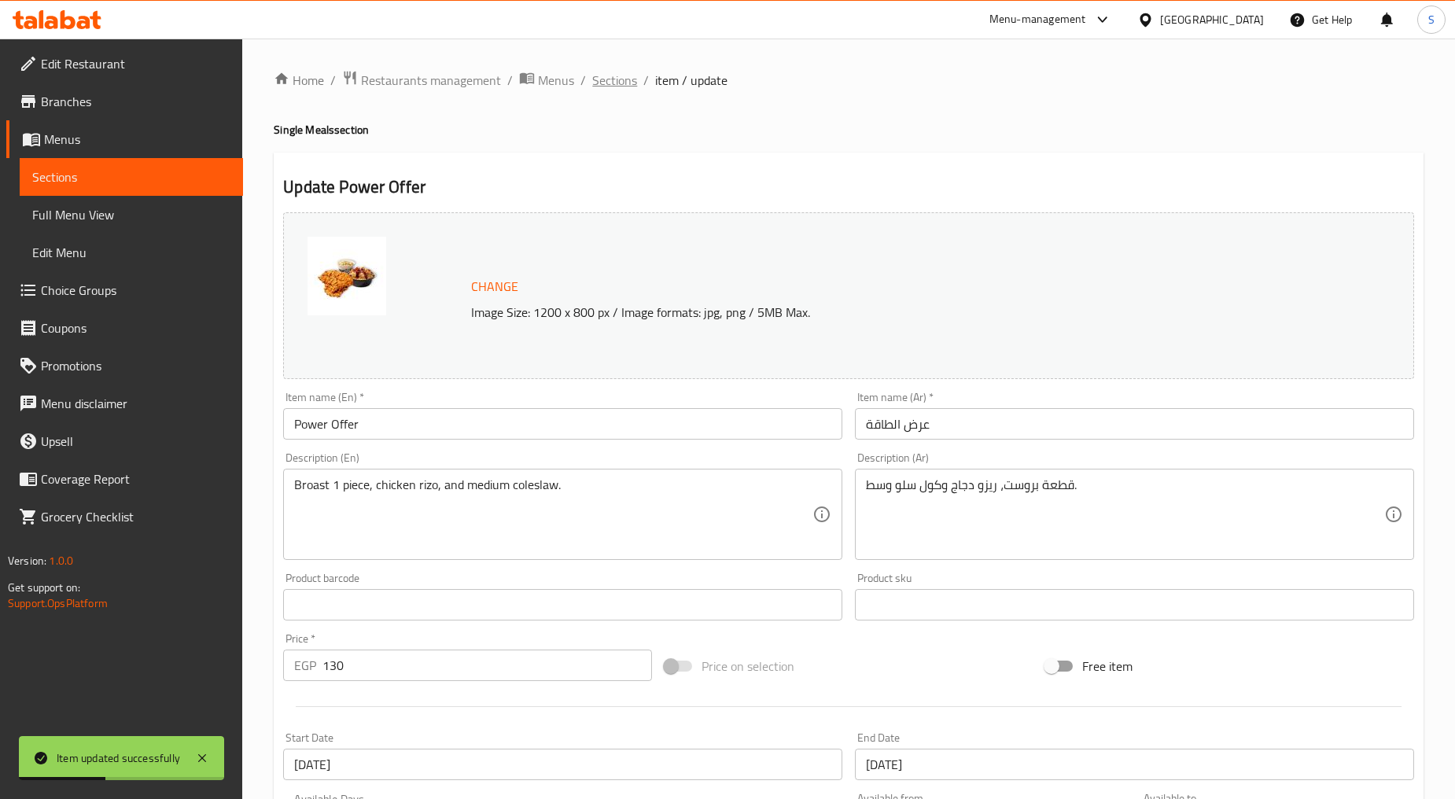
click at [613, 82] on span "Sections" at bounding box center [614, 80] width 45 height 19
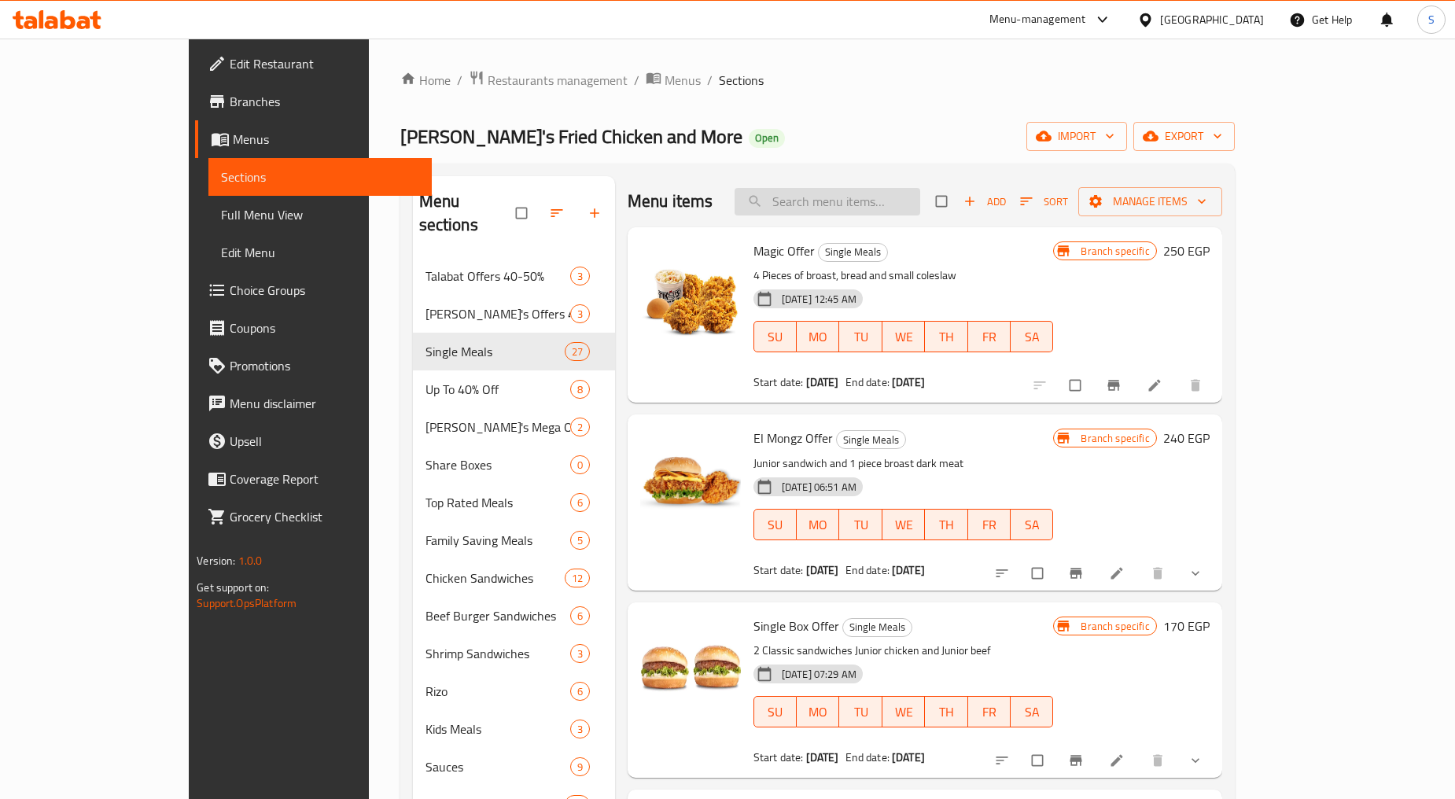
click at [851, 215] on input "search" at bounding box center [828, 202] width 186 height 28
paste input "Power mael."
click at [886, 206] on input "Power mael." at bounding box center [828, 202] width 186 height 28
click at [887, 206] on input "Power mael." at bounding box center [828, 202] width 186 height 28
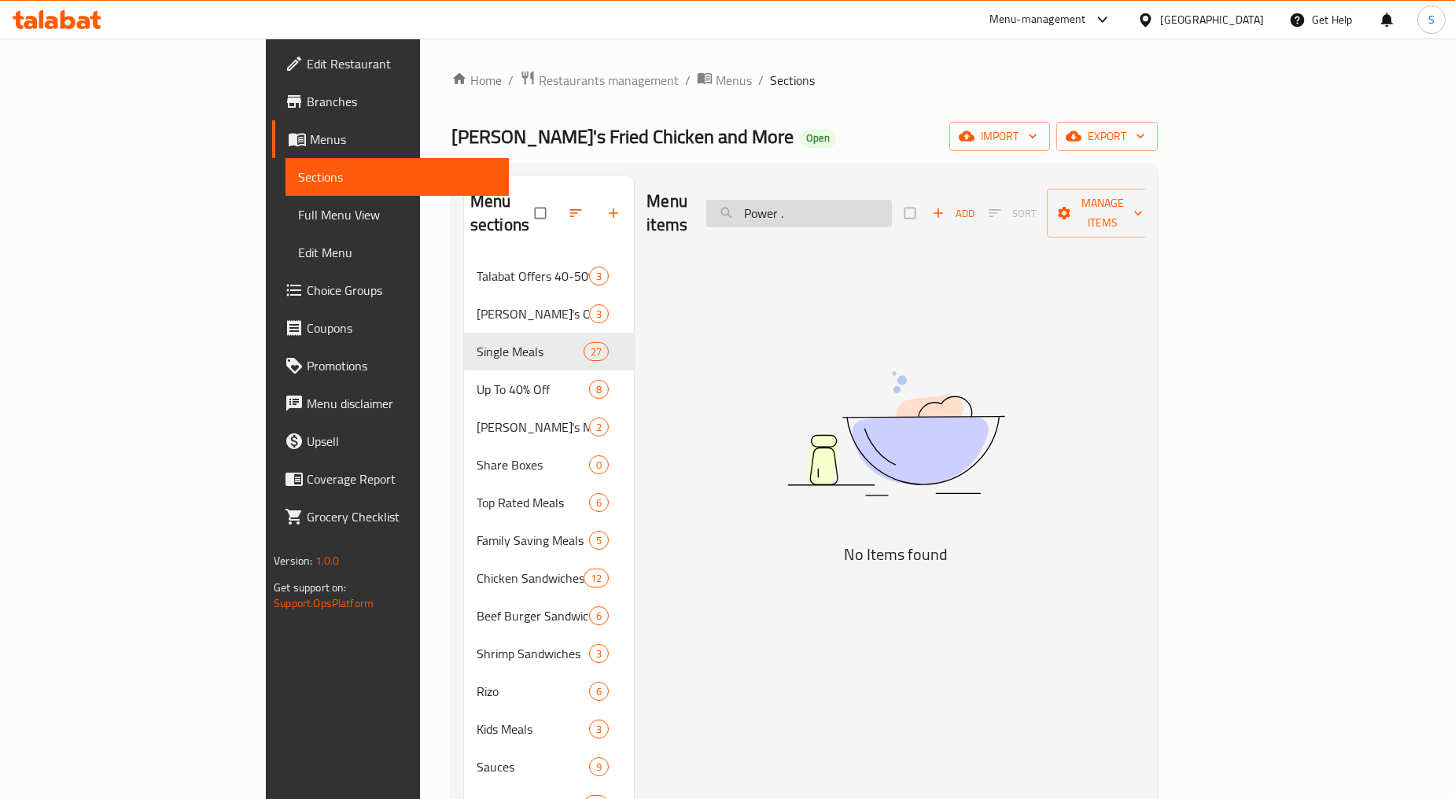
click at [892, 215] on input "Power ." at bounding box center [799, 214] width 186 height 28
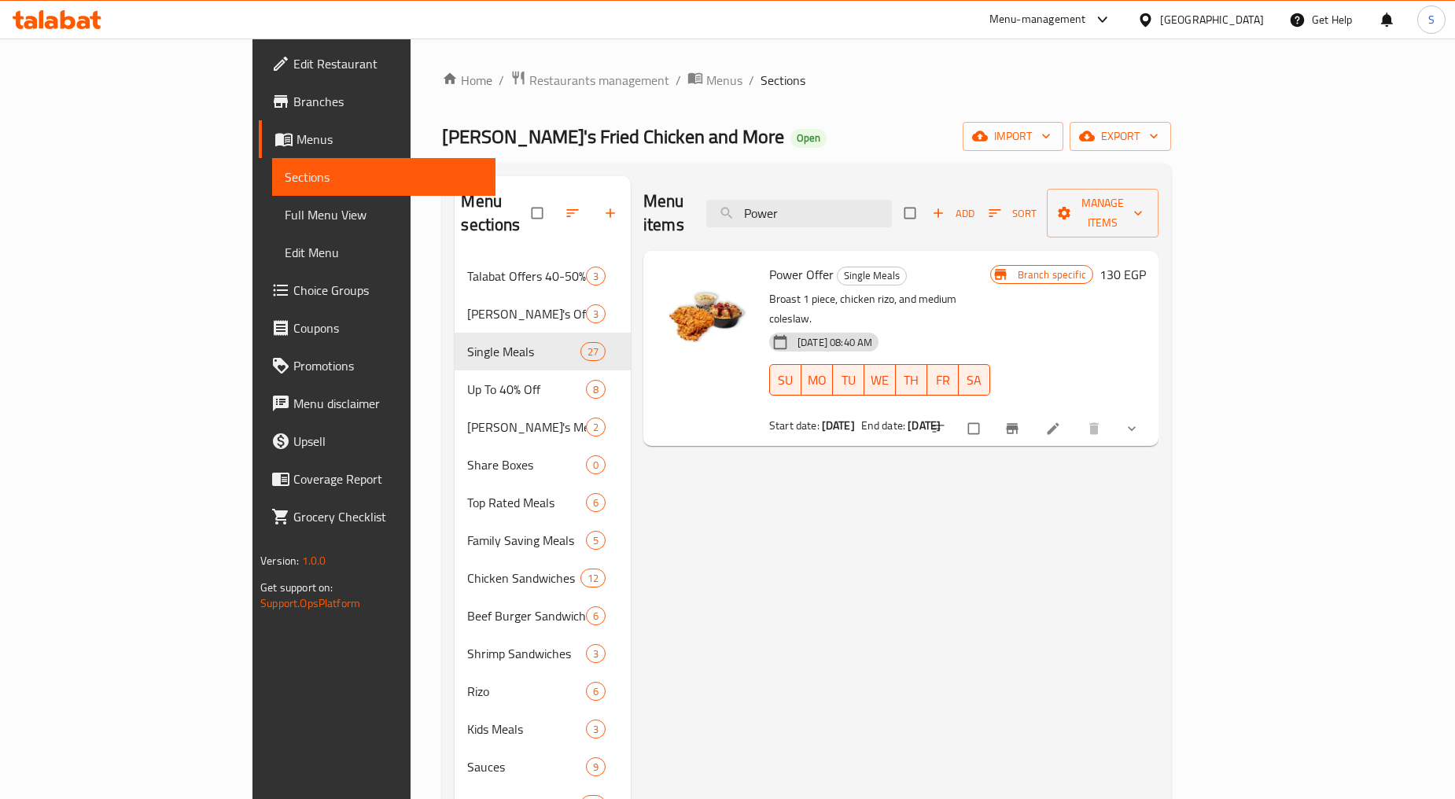
type input "Power"
click at [1033, 411] on button "Branch-specific-item" at bounding box center [1014, 428] width 38 height 35
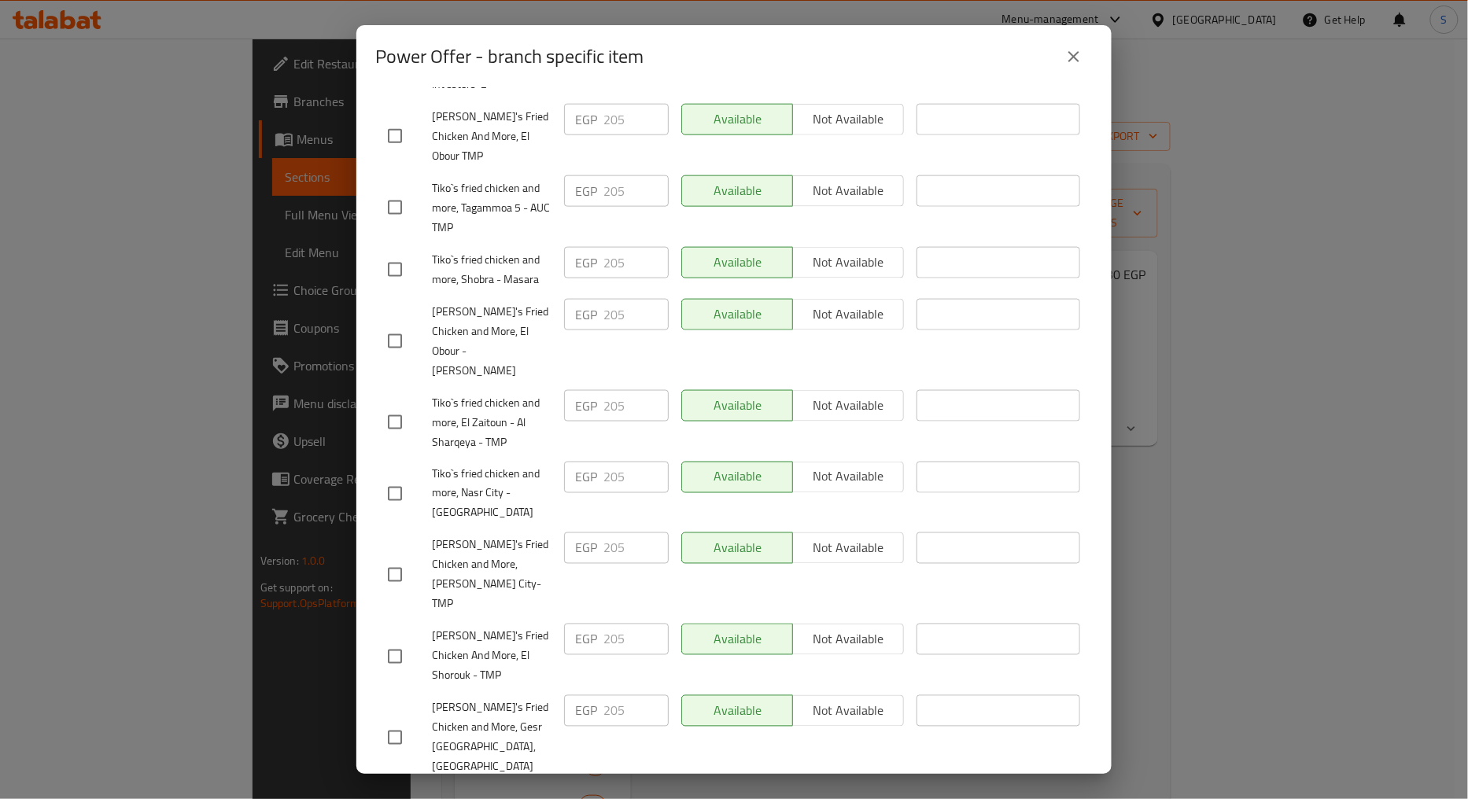
scroll to position [718, 0]
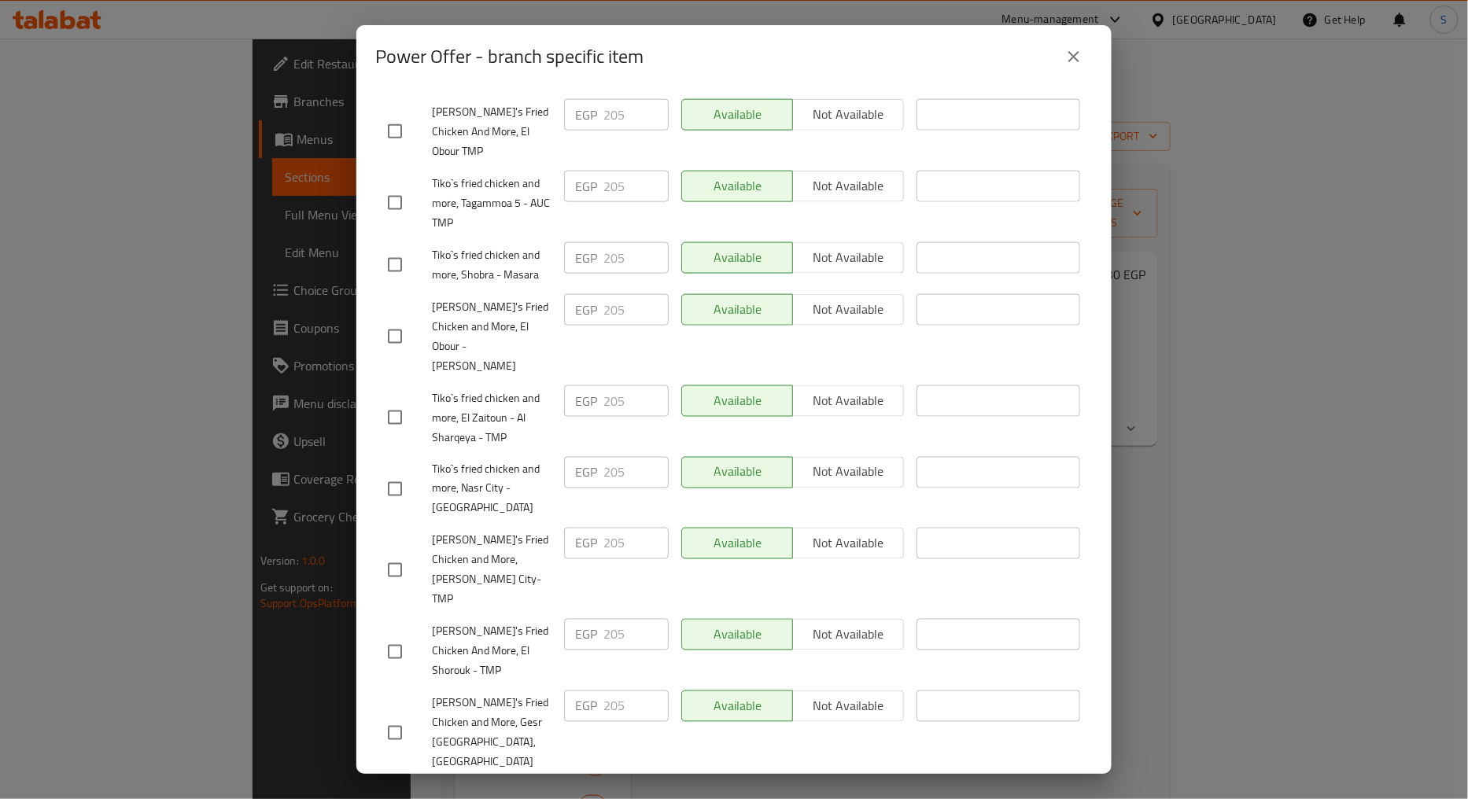
click at [1088, 52] on button "close" at bounding box center [1074, 57] width 38 height 38
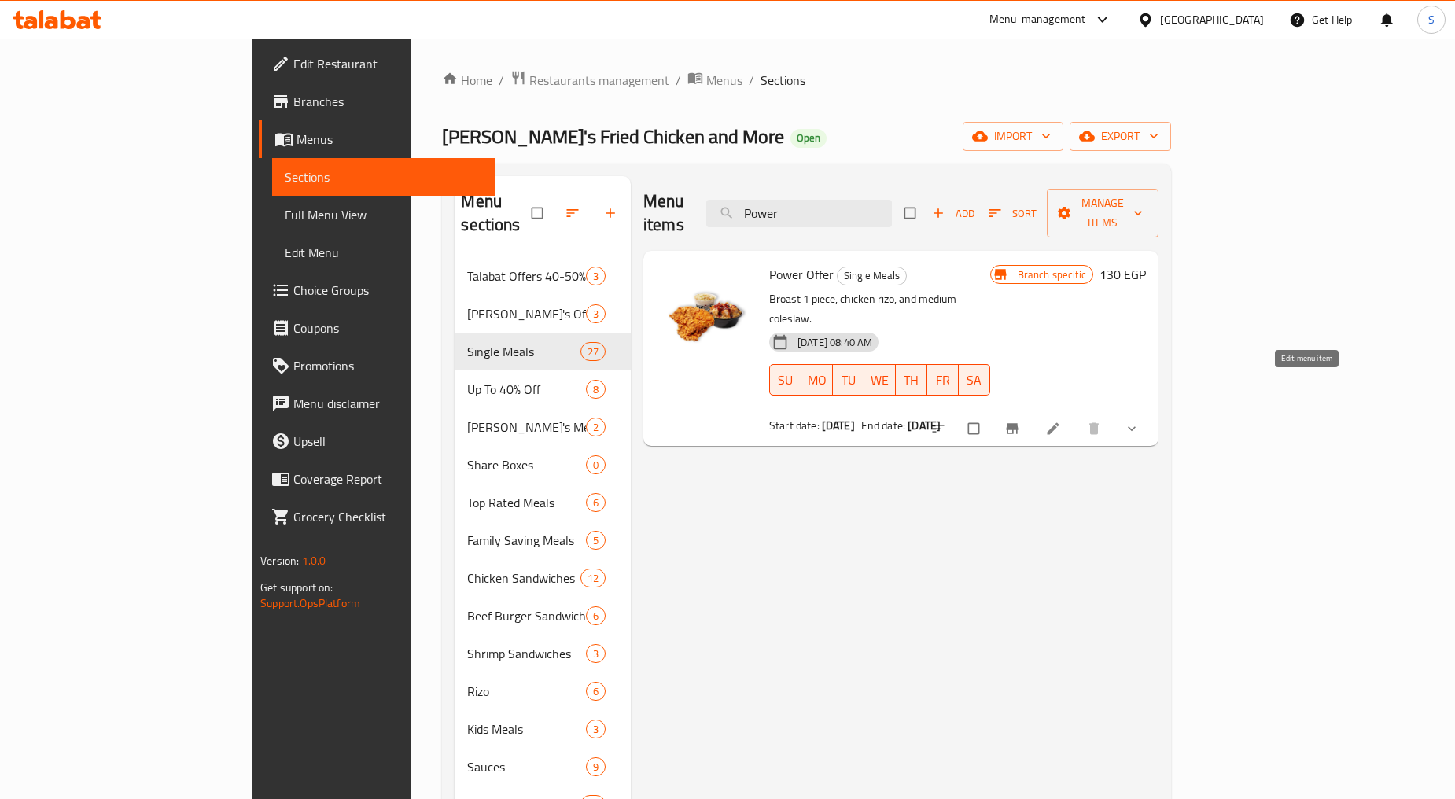
click at [1061, 421] on icon at bounding box center [1053, 429] width 16 height 16
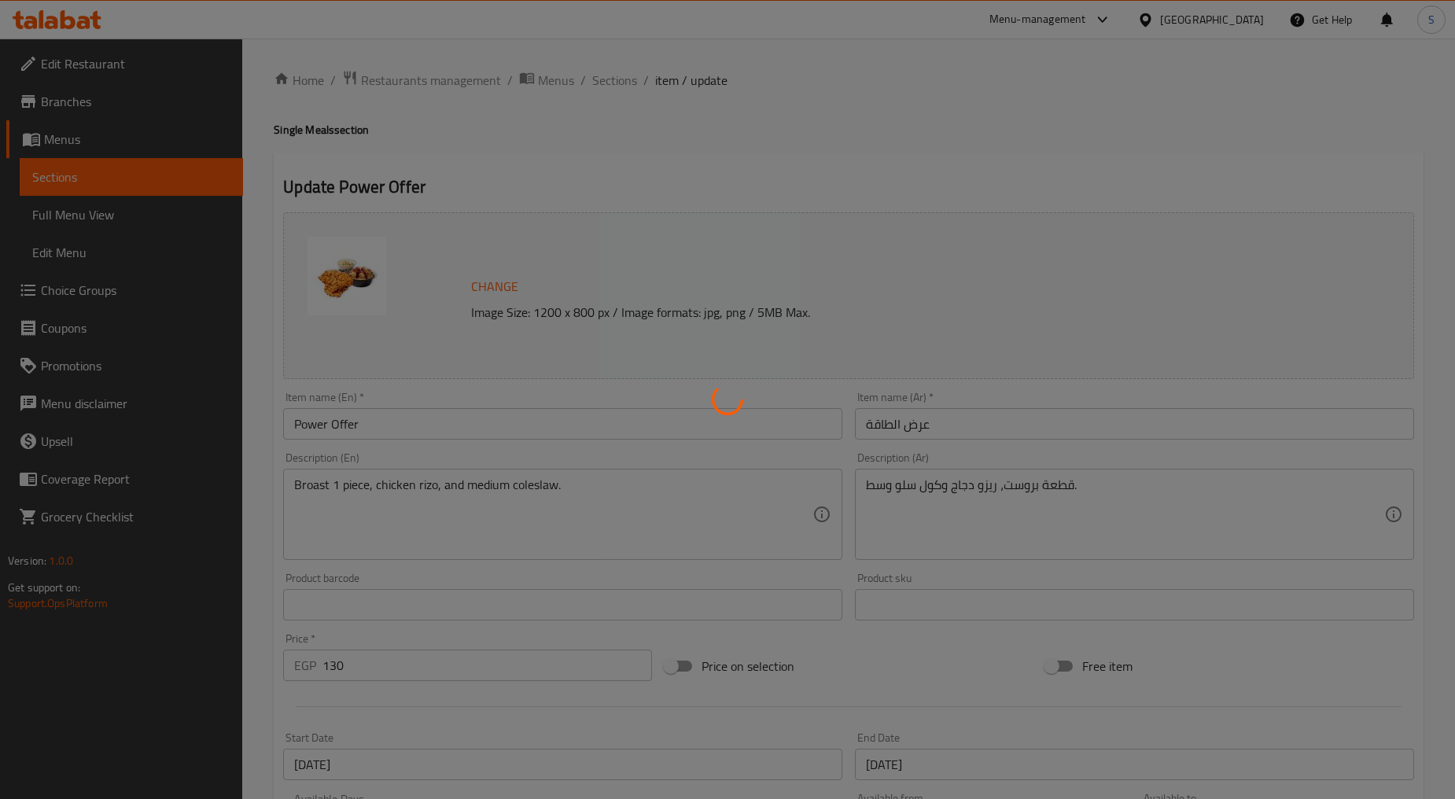
type input "اختيارك من الدجاج"
type input "1"
type input "إختيارك من الصوص:"
type input "1"
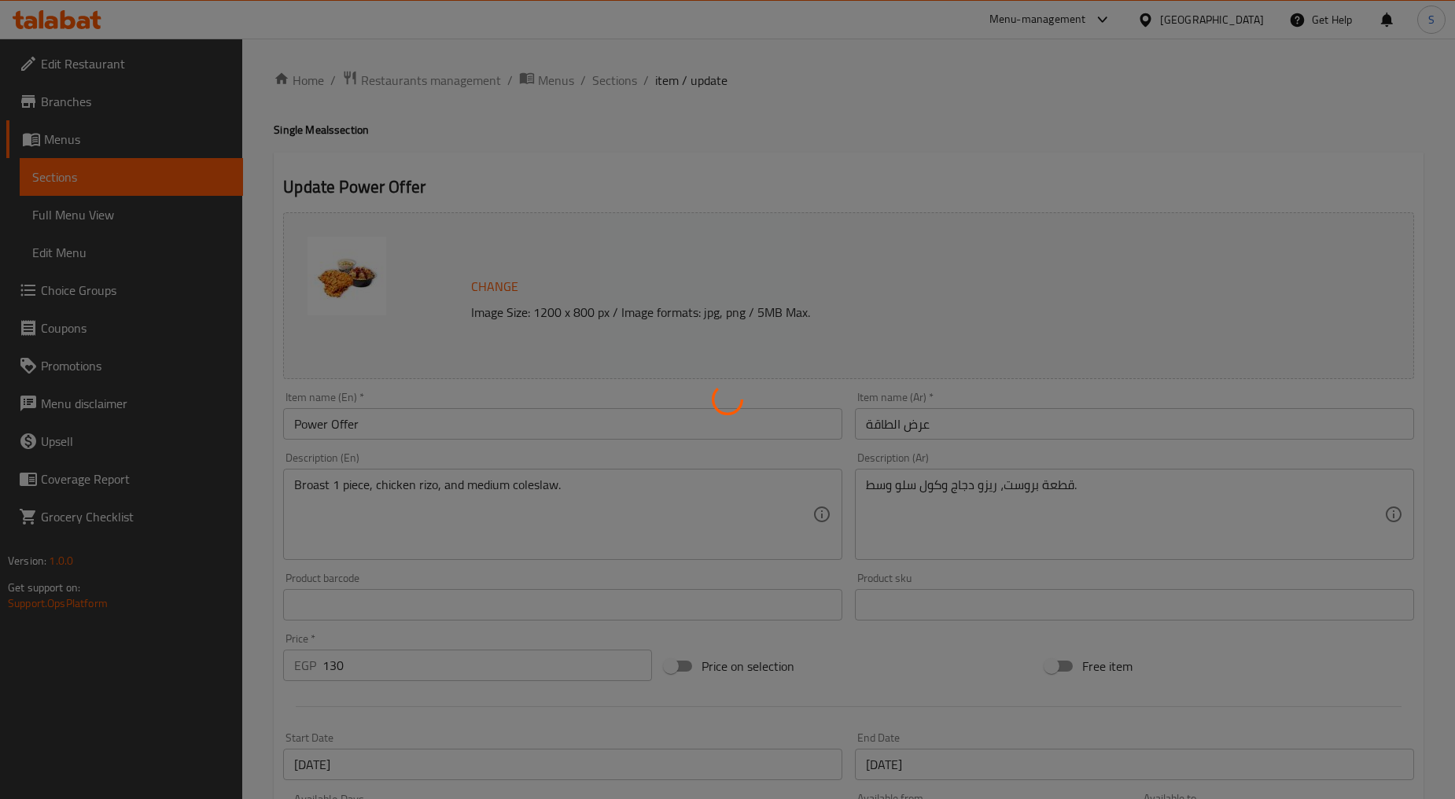
type input "1"
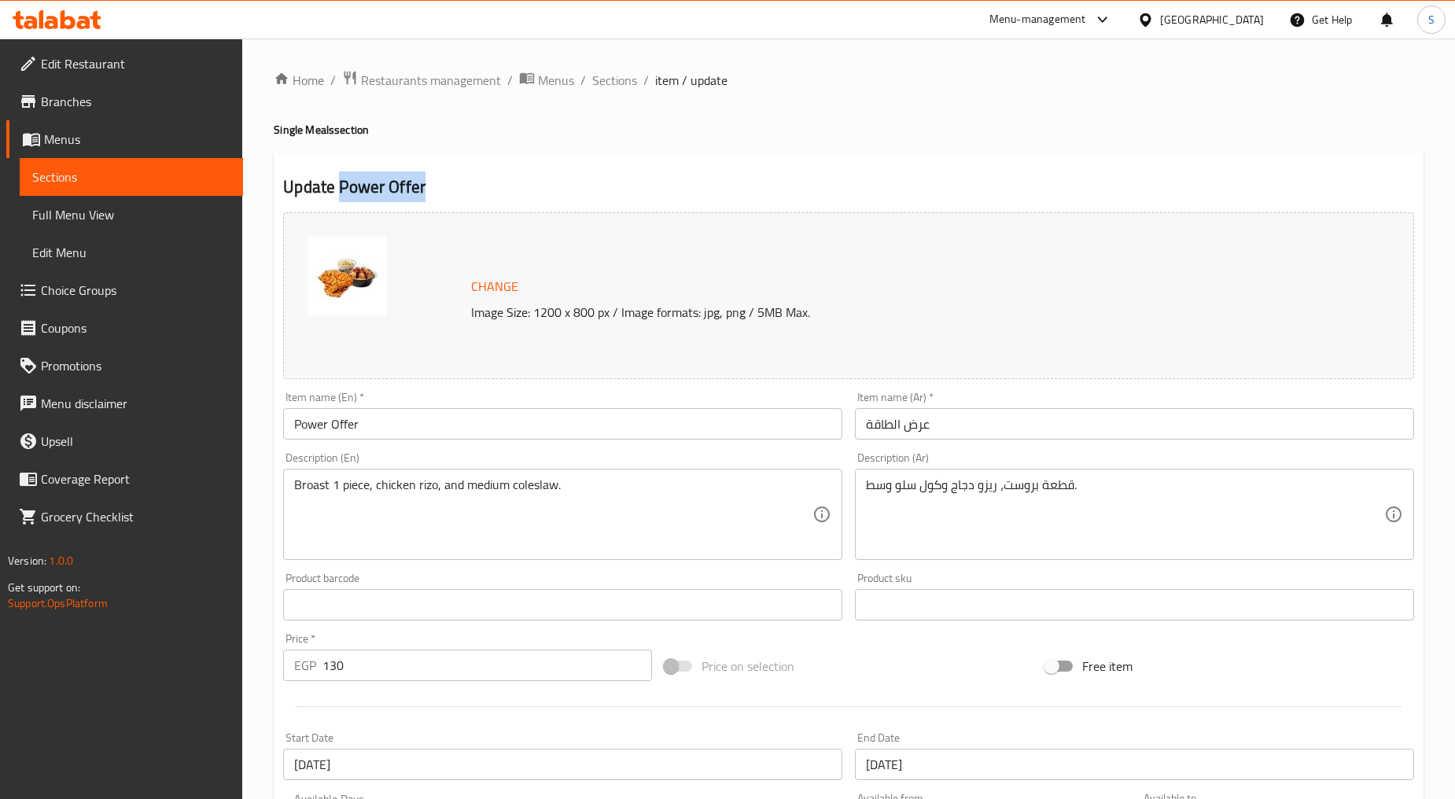
drag, startPoint x: 340, startPoint y: 186, endPoint x: 439, endPoint y: 191, distance: 99.2
click at [439, 191] on h2 "Update Power Offer" at bounding box center [848, 187] width 1131 height 24
copy h2 "Power Offer"
click at [627, 79] on span "Sections" at bounding box center [614, 80] width 45 height 19
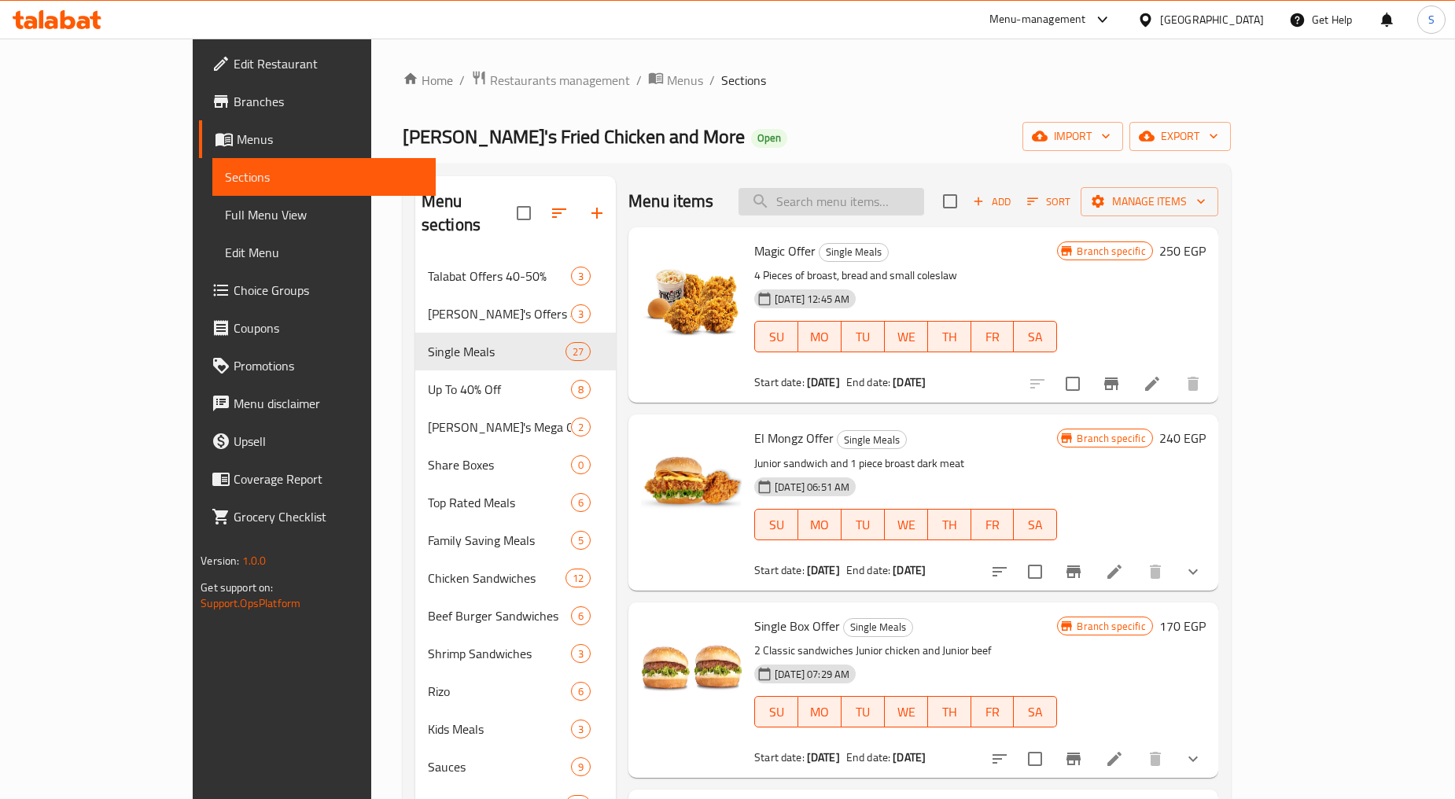
click at [873, 213] on input "search" at bounding box center [832, 202] width 186 height 28
paste input "p"
click at [873, 213] on input "search" at bounding box center [832, 202] width 186 height 28
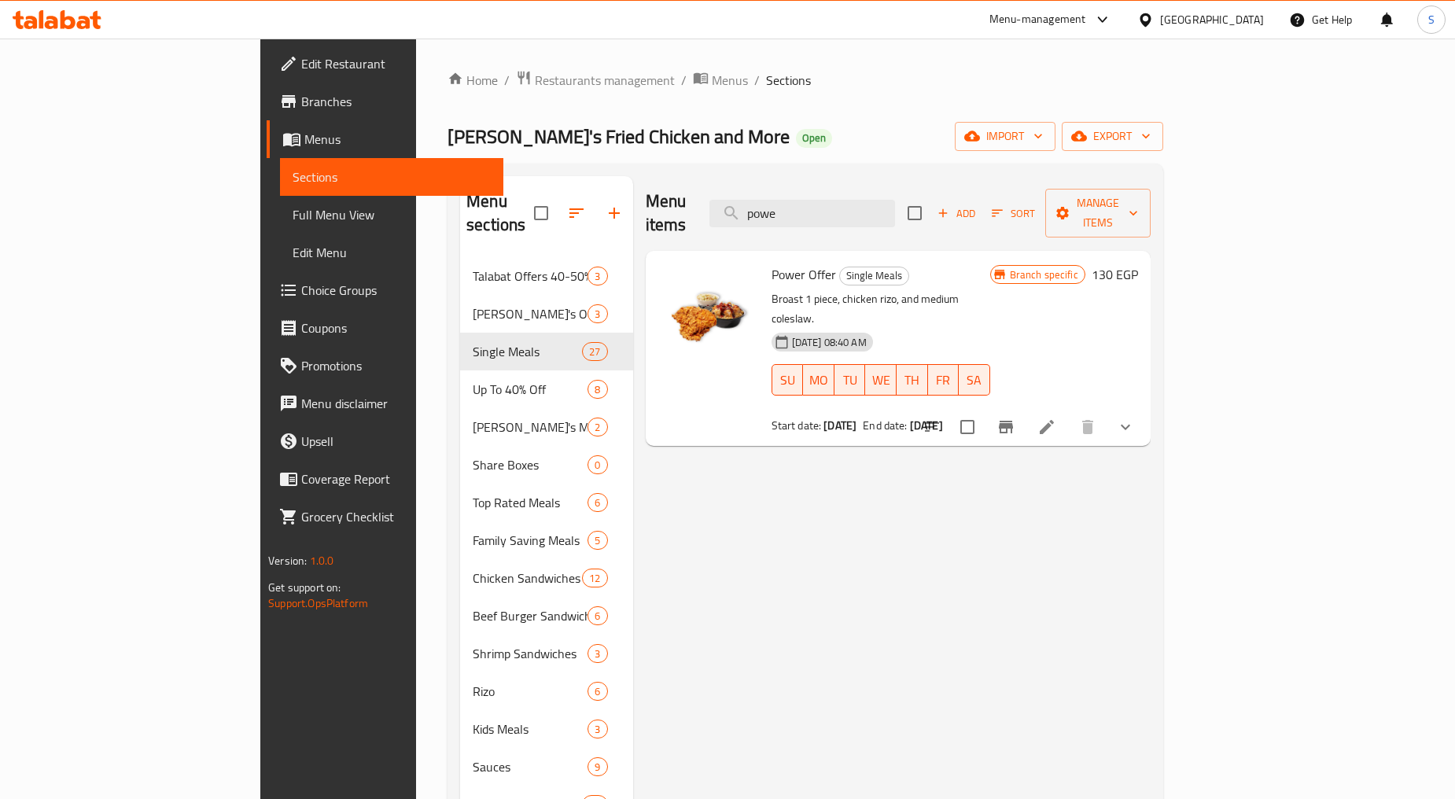
click at [772, 263] on span "Power Offer" at bounding box center [804, 275] width 64 height 24
copy h6 "Power Offer"
click at [772, 263] on span "Power Offer" at bounding box center [804, 275] width 64 height 24
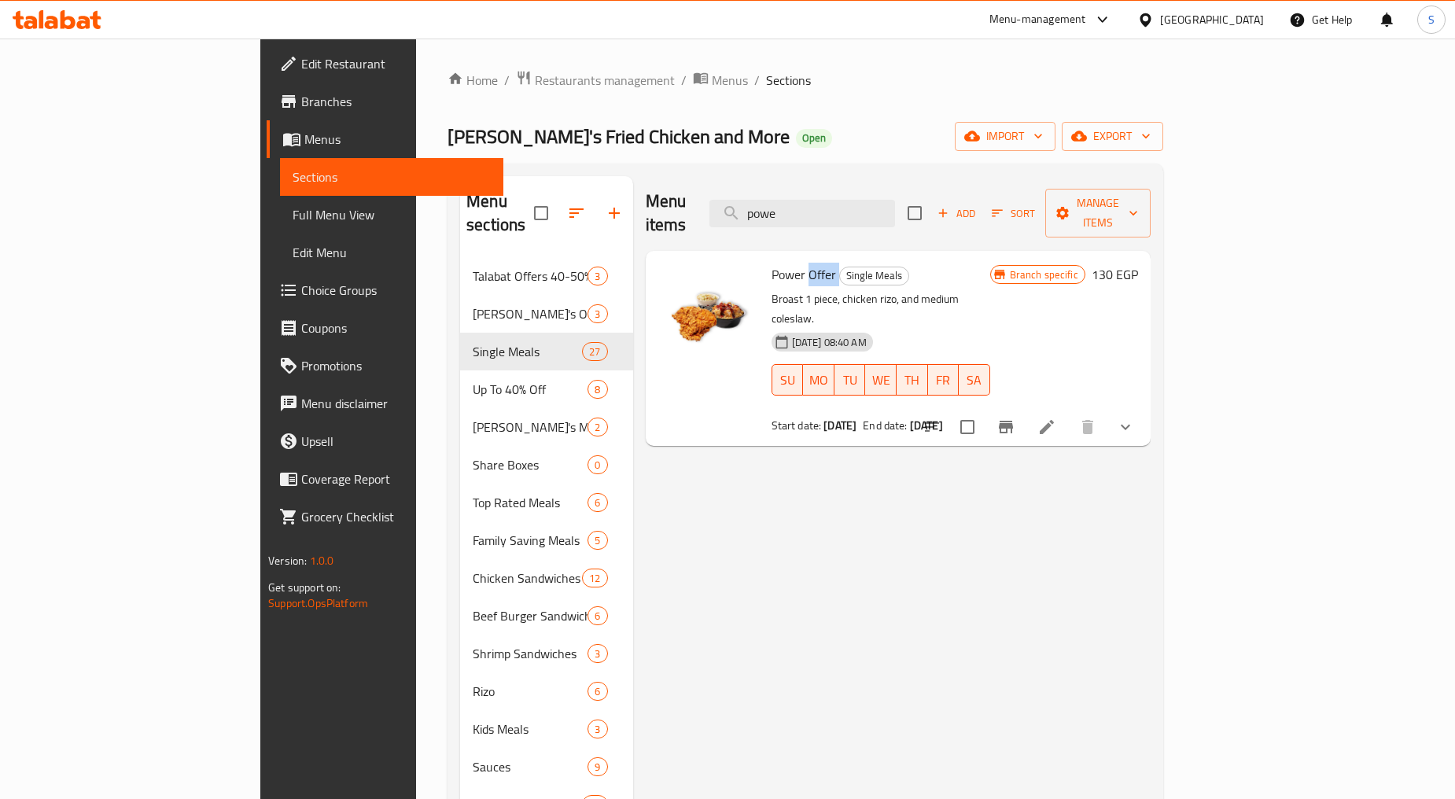
click at [772, 263] on span "Power Offer" at bounding box center [804, 275] width 64 height 24
drag, startPoint x: 708, startPoint y: 252, endPoint x: 768, endPoint y: 256, distance: 59.9
click at [772, 263] on span "Power Offer" at bounding box center [804, 275] width 64 height 24
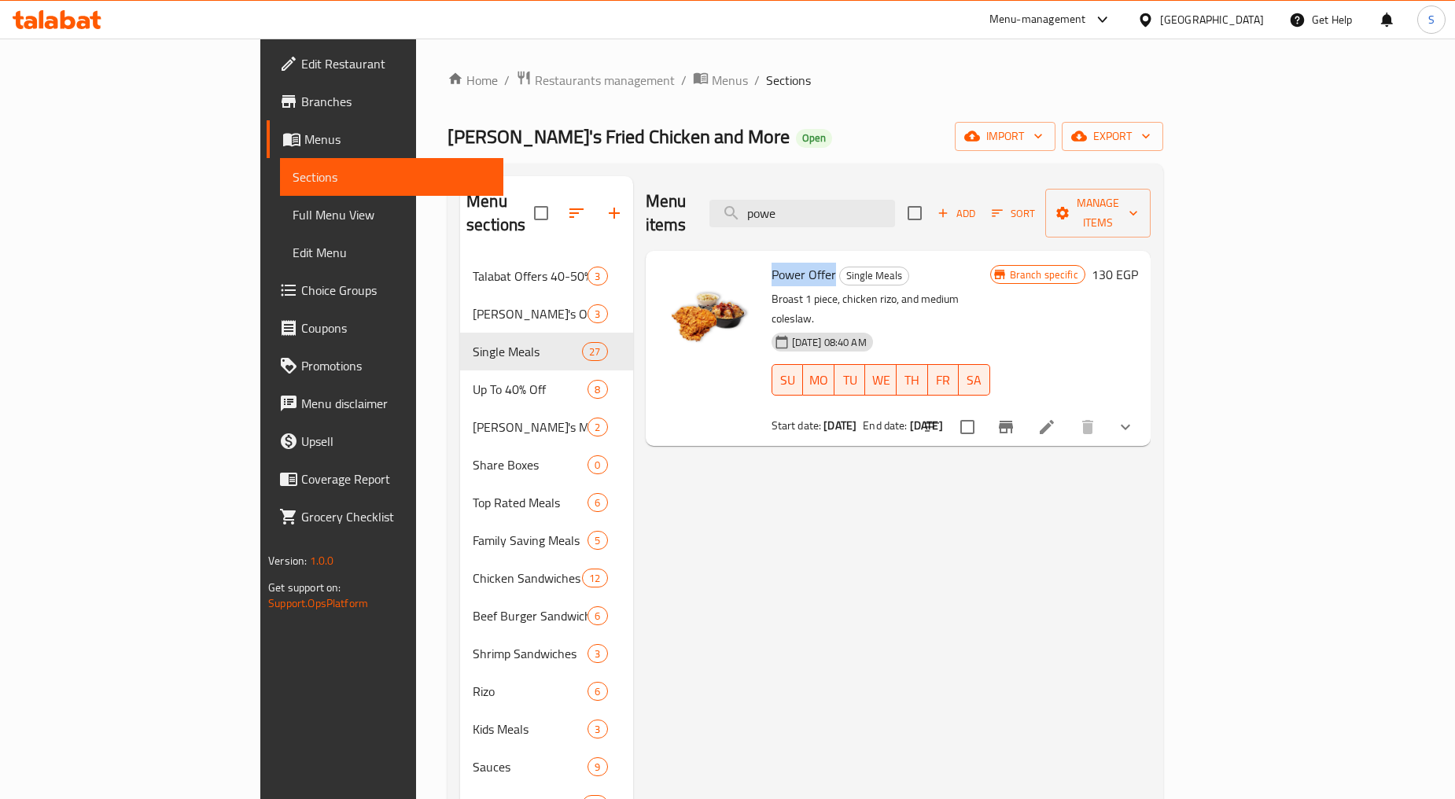
copy span "Power Offer"
click at [1013, 421] on icon "Branch-specific-item" at bounding box center [1006, 427] width 14 height 13
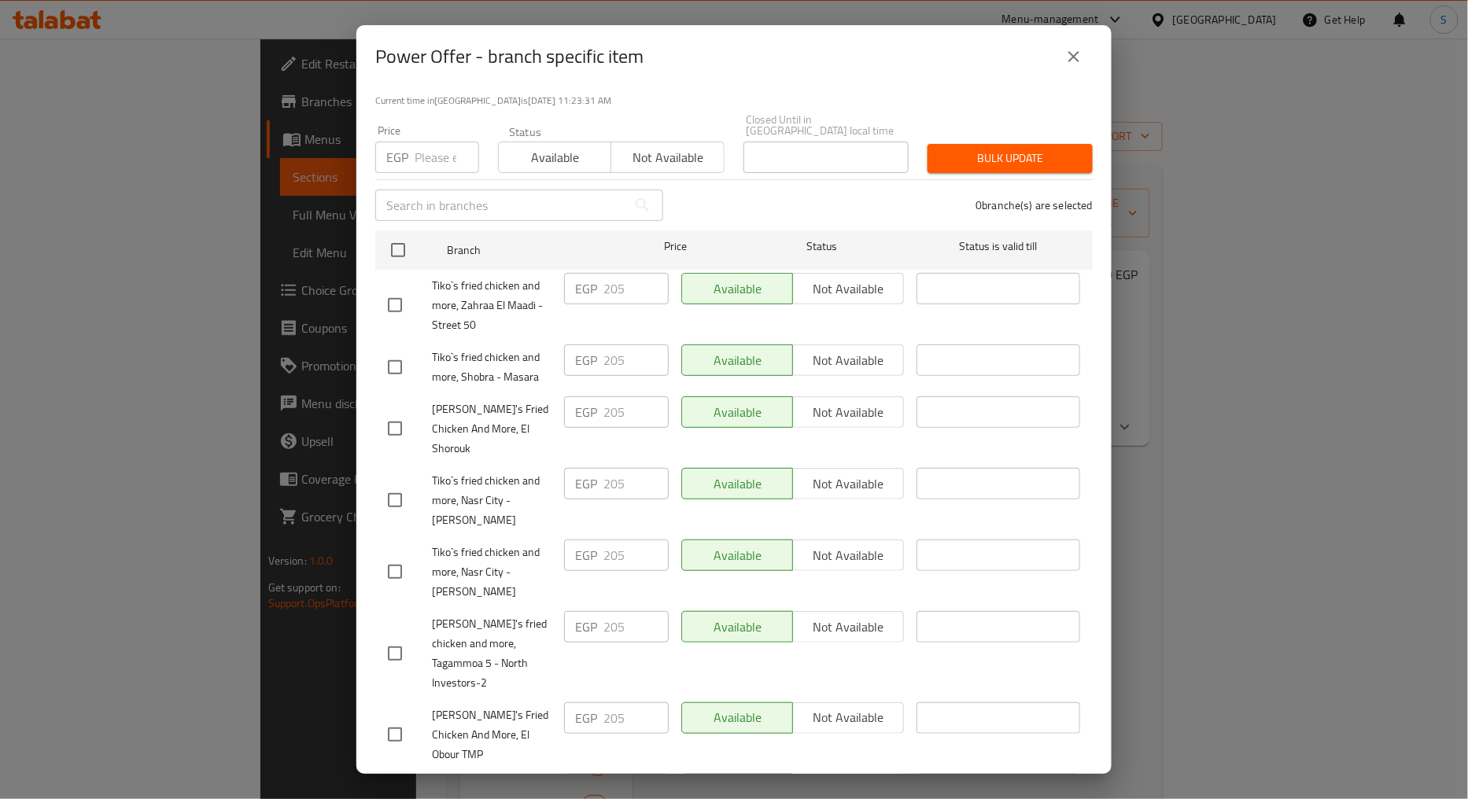
scroll to position [106, 0]
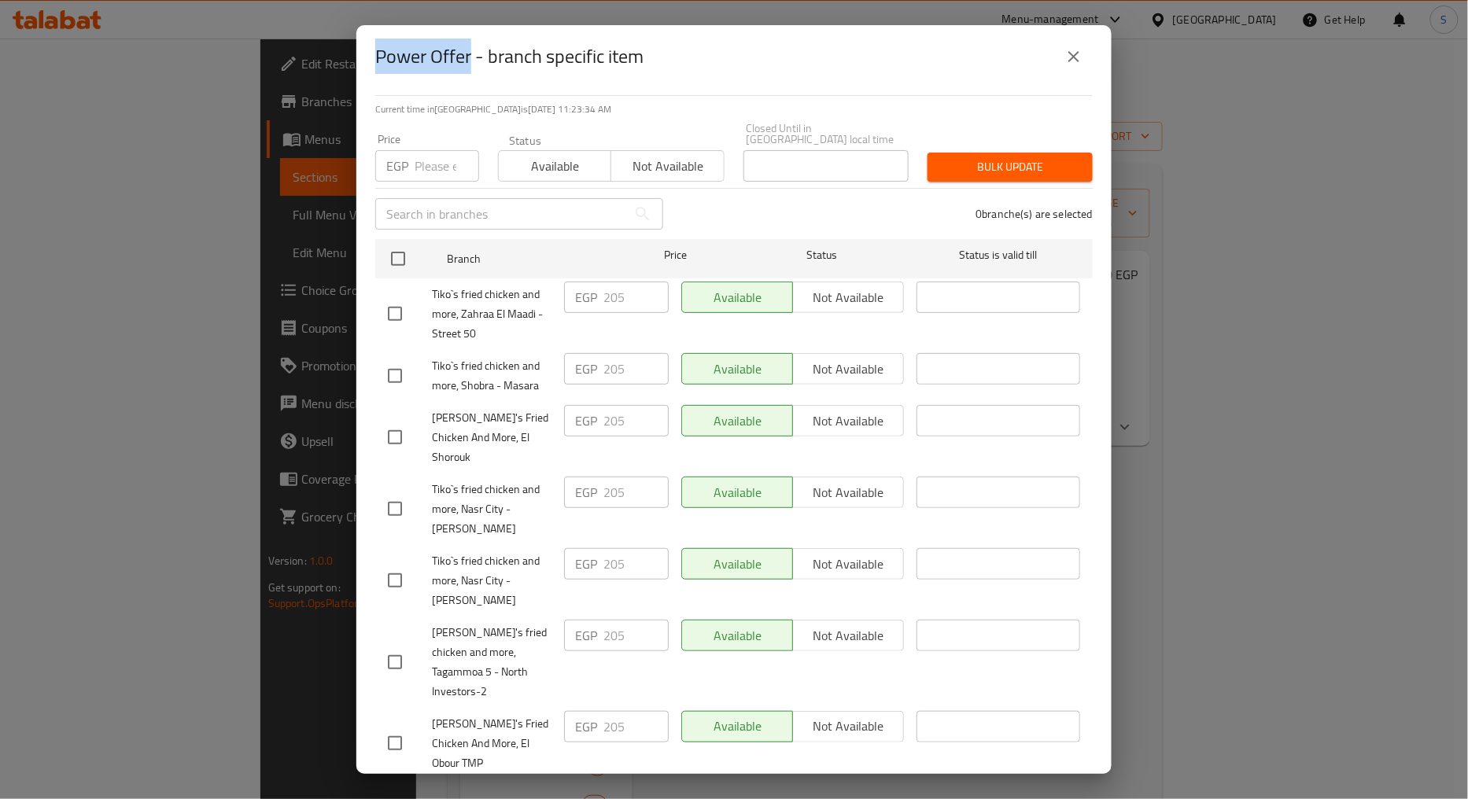
drag, startPoint x: 376, startPoint y: 59, endPoint x: 469, endPoint y: 64, distance: 93.0
click at [469, 64] on h2 "Power Offer - branch specific item" at bounding box center [509, 56] width 268 height 25
copy h2 "Power Offer"
click at [1088, 65] on button "close" at bounding box center [1074, 57] width 38 height 38
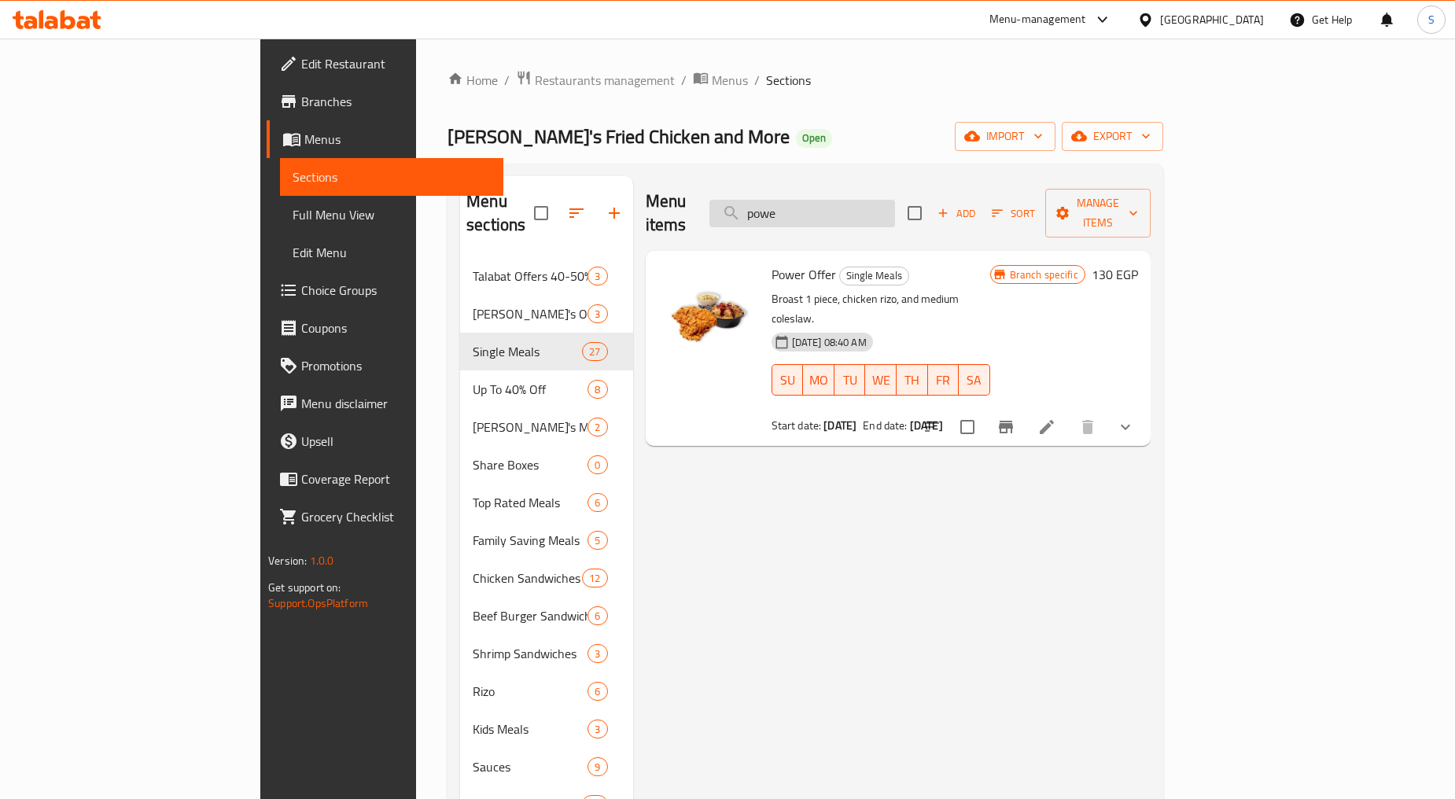
click at [890, 206] on input "powe" at bounding box center [802, 214] width 186 height 28
paste input "King Strips 10"
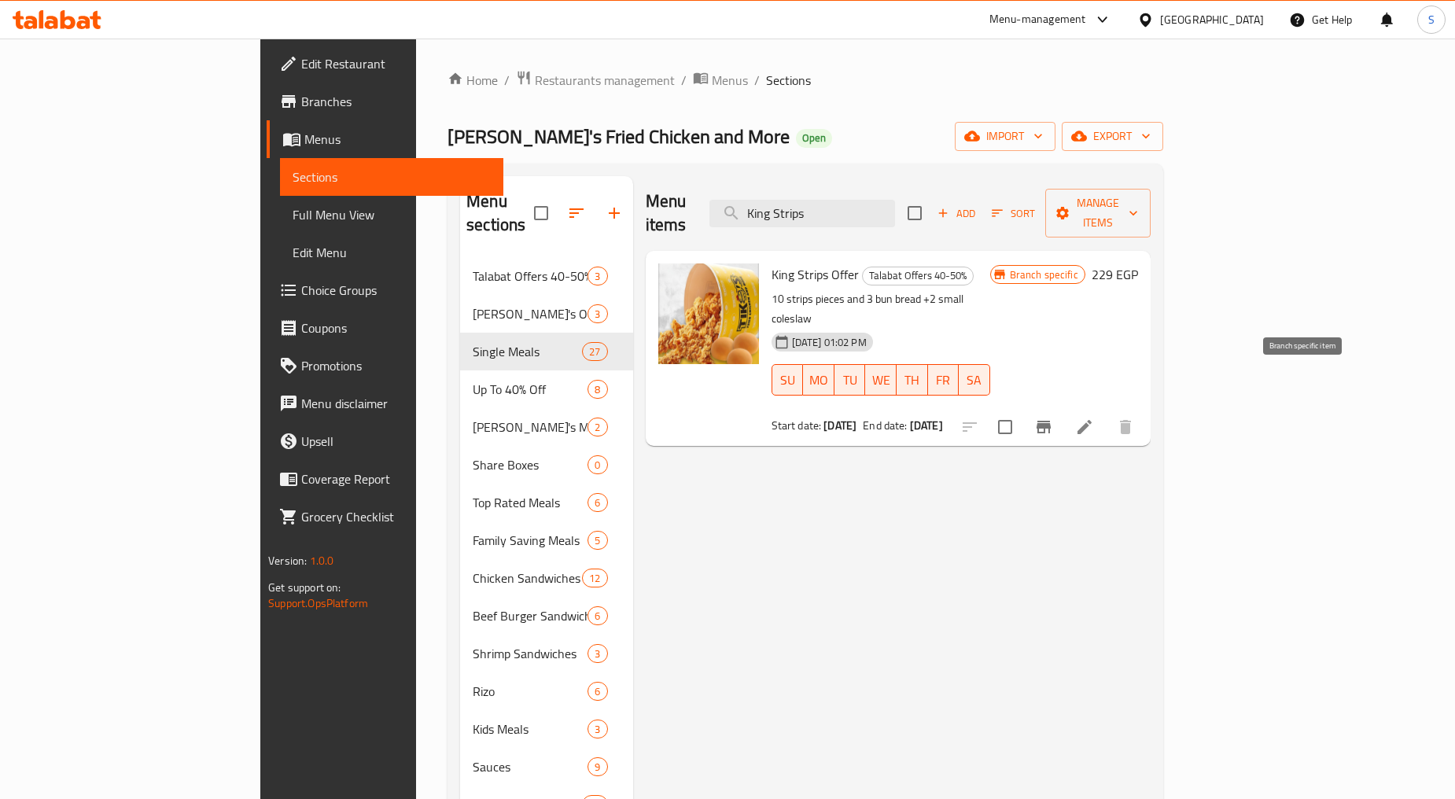
click at [1053, 418] on icon "Branch-specific-item" at bounding box center [1043, 427] width 19 height 19
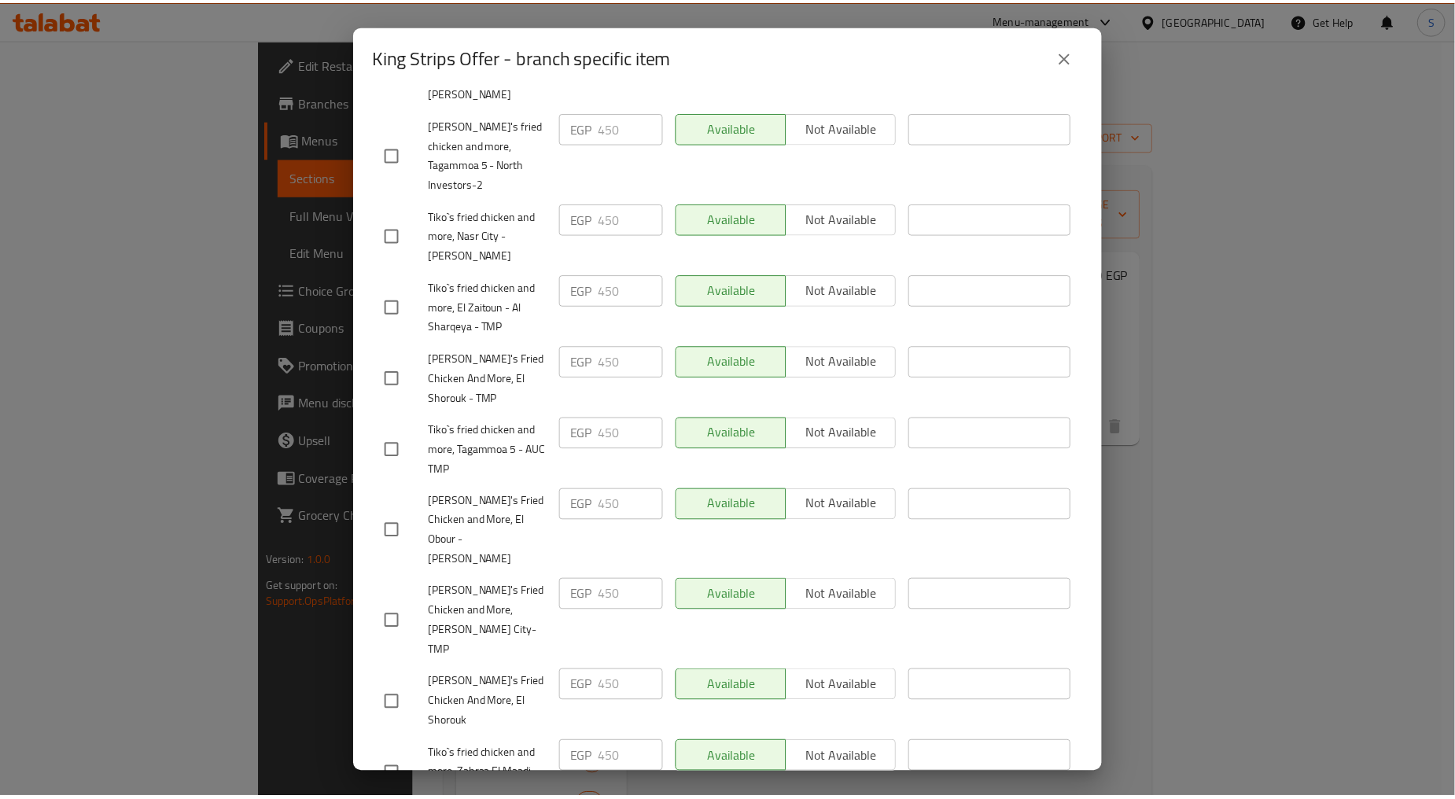
scroll to position [718, 0]
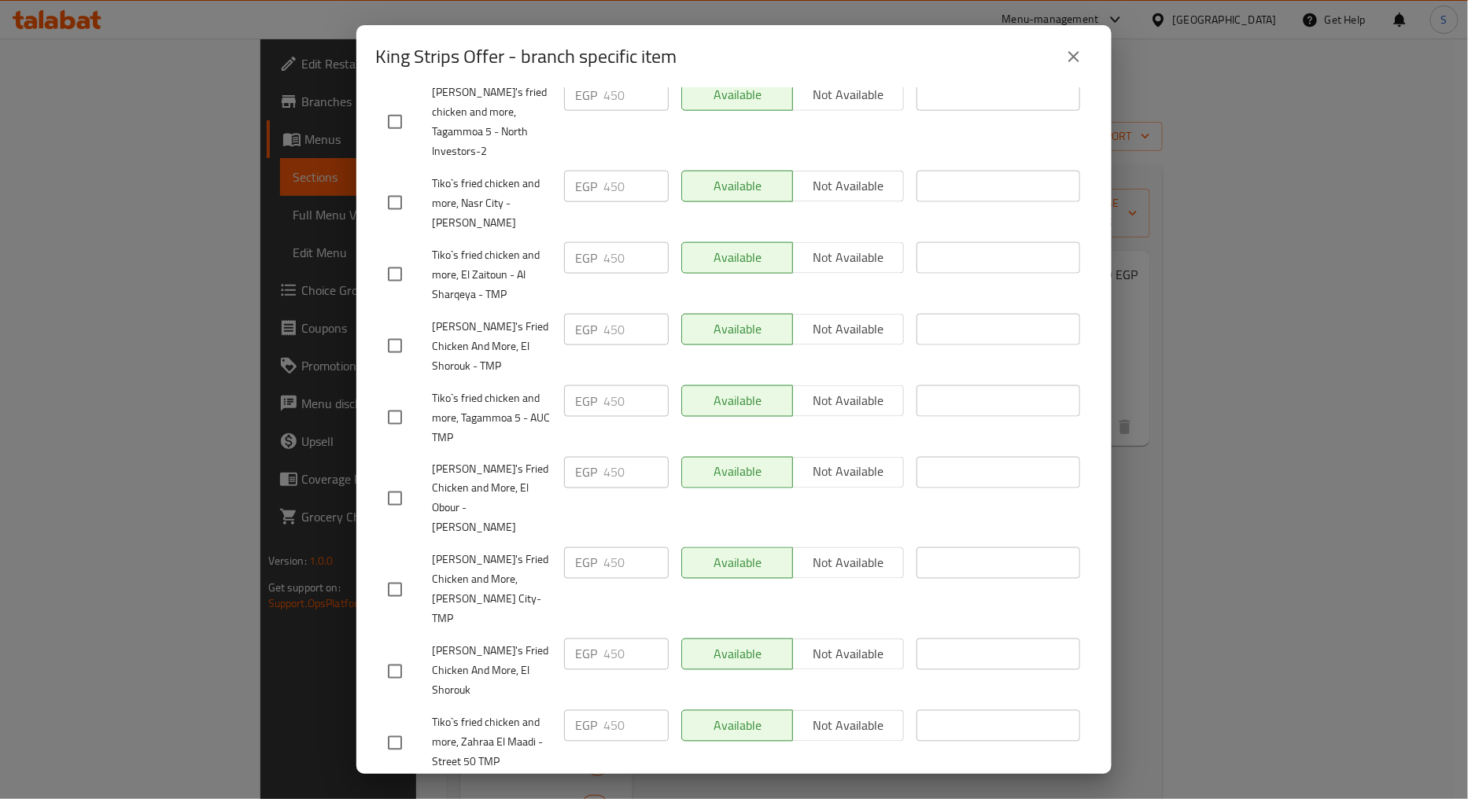
click at [1066, 63] on icon "close" at bounding box center [1073, 56] width 19 height 19
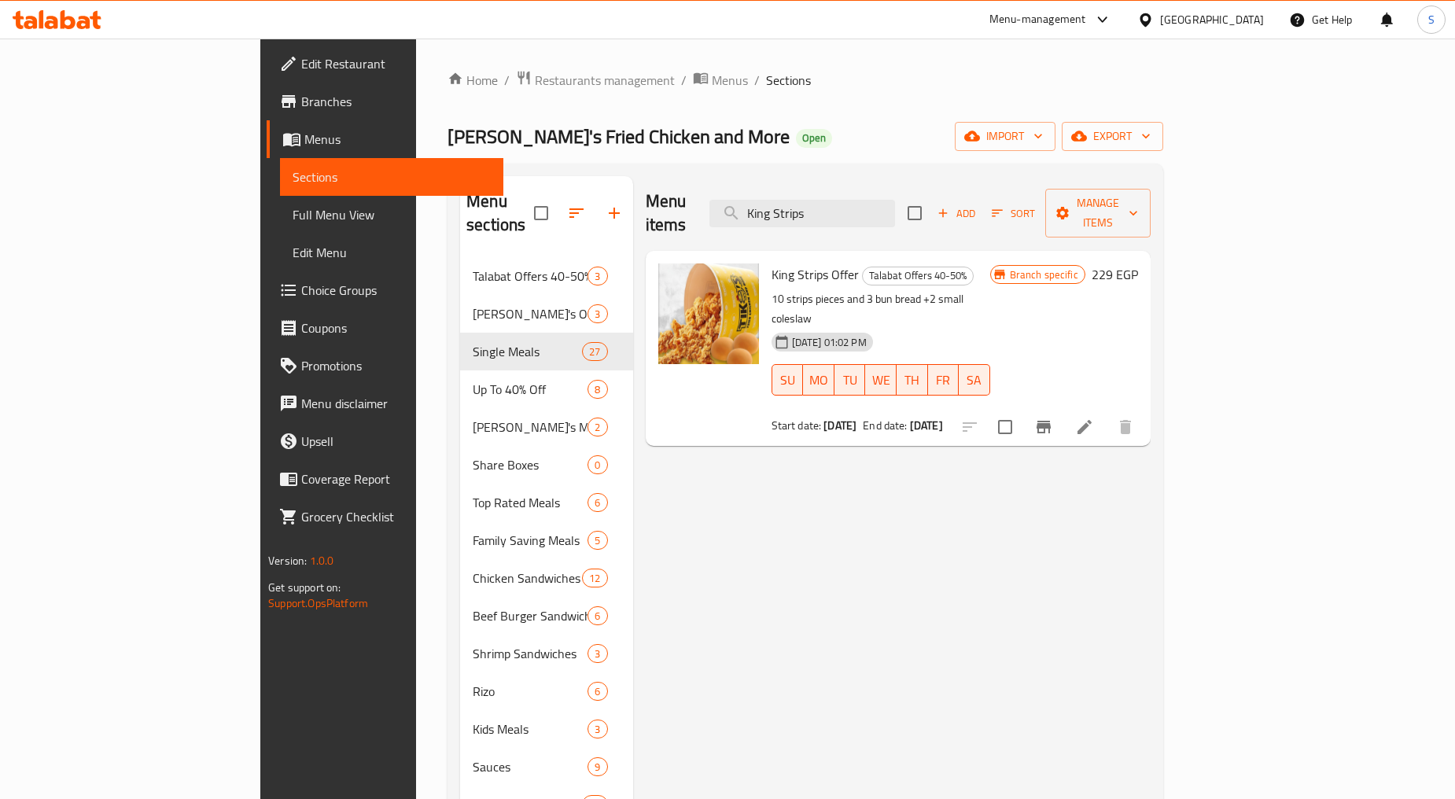
click at [1065, 602] on div "Menu items King Strips Add Sort Manage items King Strips Offer Talabat Offers 4…" at bounding box center [892, 575] width 518 height 799
click at [773, 257] on div "King Strips Offer Talabat Offers 40-50% 10 strips pieces and 3 bun bread +2 sma…" at bounding box center [880, 348] width 231 height 182
click at [776, 263] on span "King Strips Offer" at bounding box center [815, 275] width 87 height 24
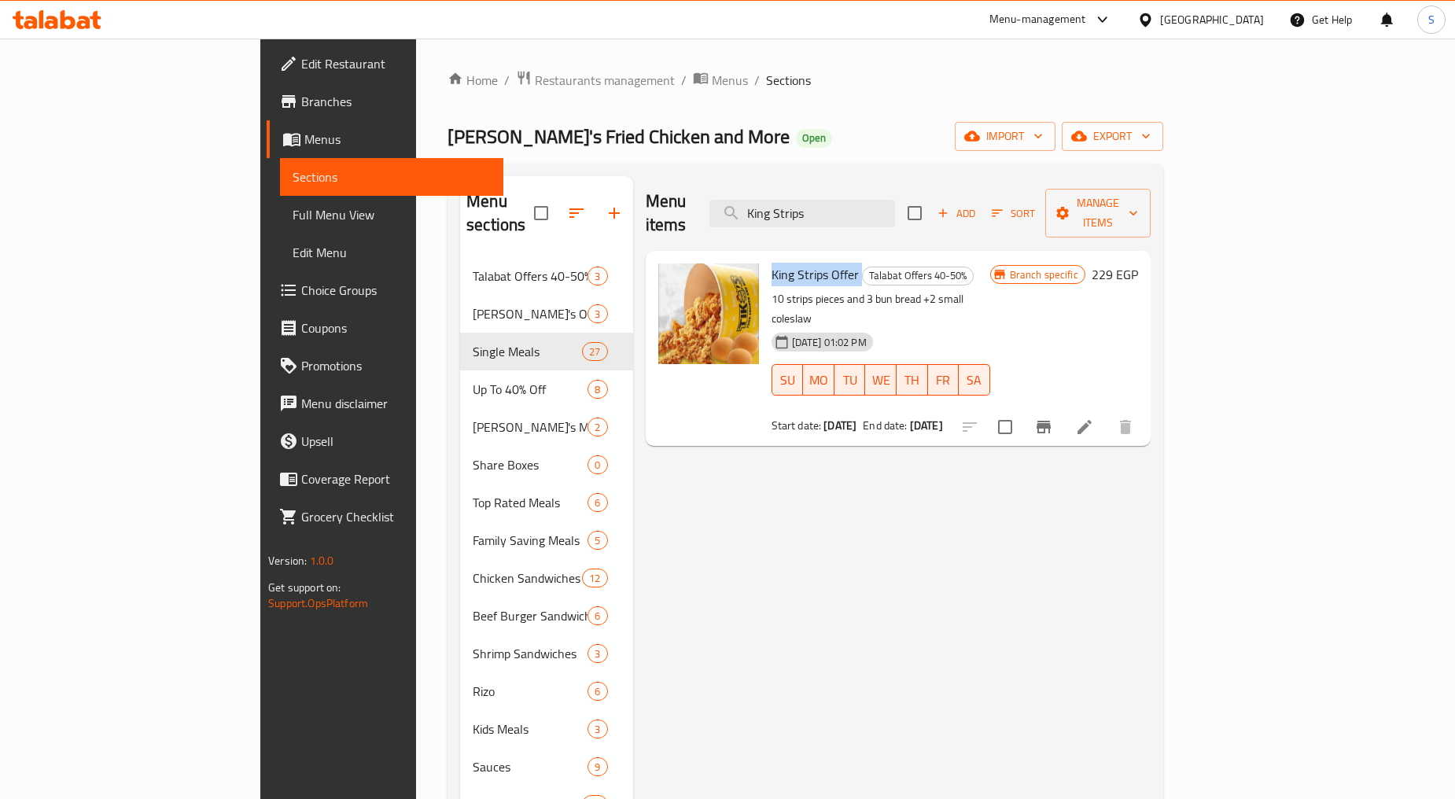
click at [776, 263] on span "King Strips Offer" at bounding box center [815, 275] width 87 height 24
click at [1151, 602] on div "Menu items King Strips Add Sort Manage items King Strips Offer Talabat Offers 4…" at bounding box center [892, 575] width 518 height 799
click at [882, 220] on div "Menu items King Strips Add Sort Manage items" at bounding box center [898, 213] width 505 height 75
click at [882, 200] on input "King Strips" at bounding box center [802, 214] width 186 height 28
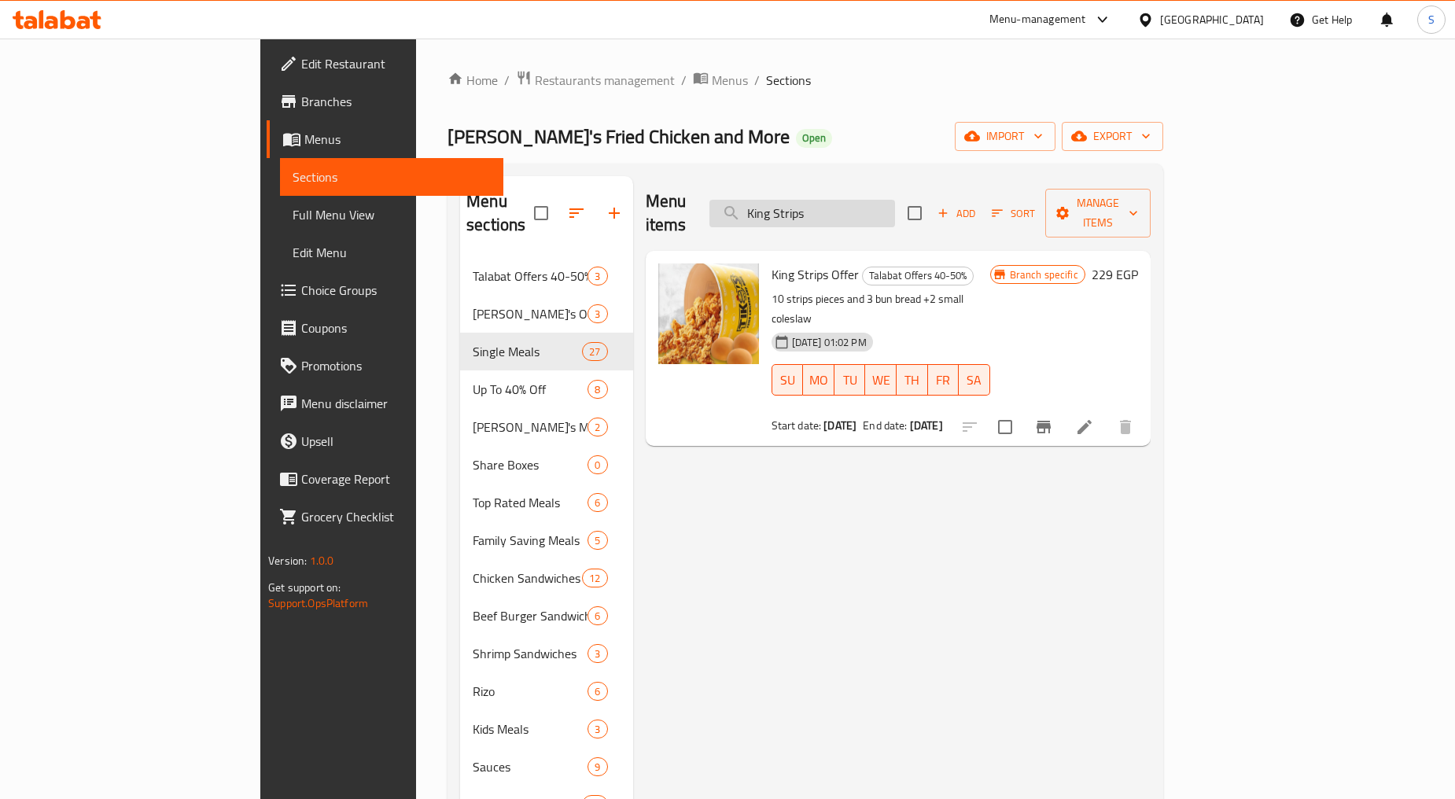
click at [882, 200] on input "King Strips" at bounding box center [802, 214] width 186 height 28
paste input "magic offer"
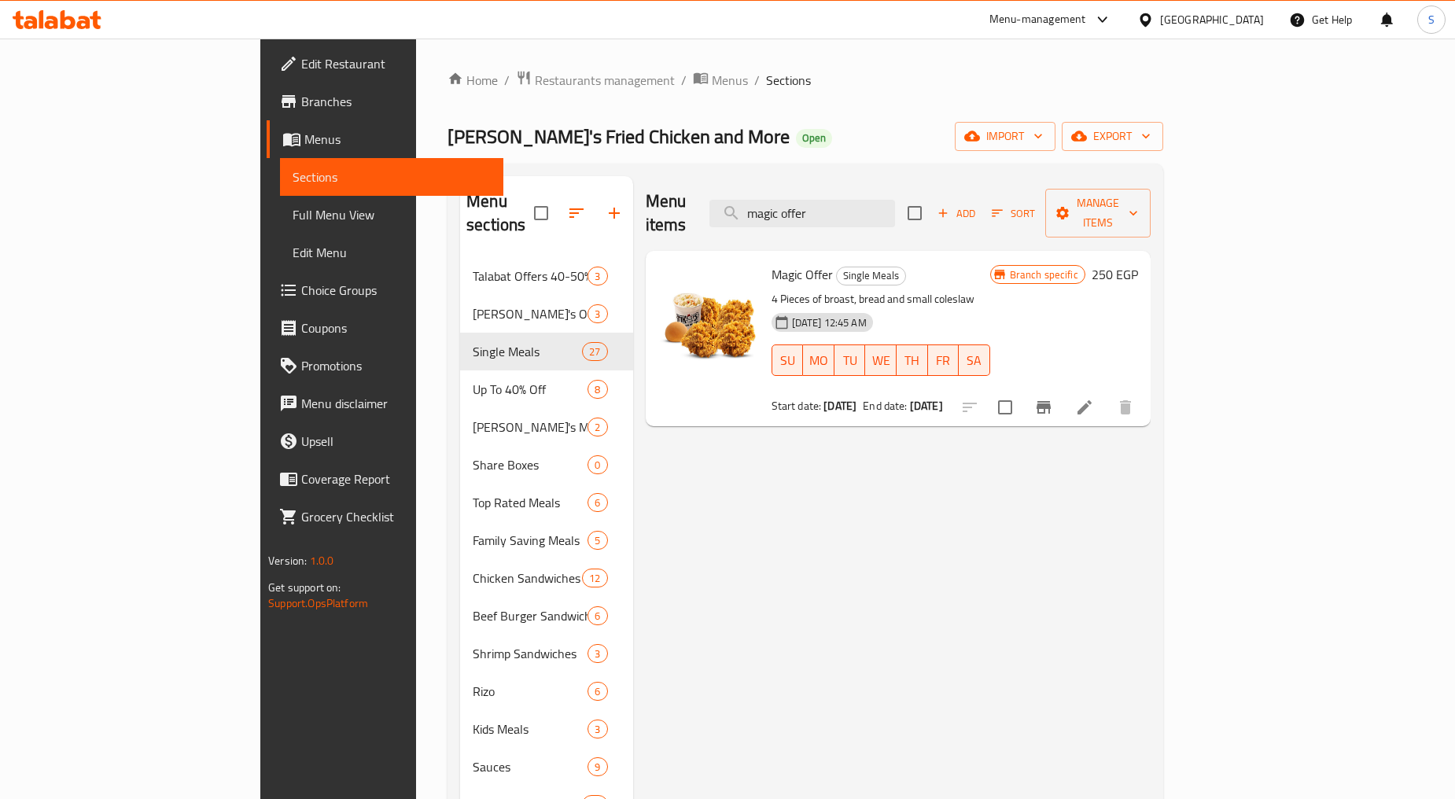
type input "magic offer"
click at [1053, 398] on icon "Branch-specific-item" at bounding box center [1043, 407] width 19 height 19
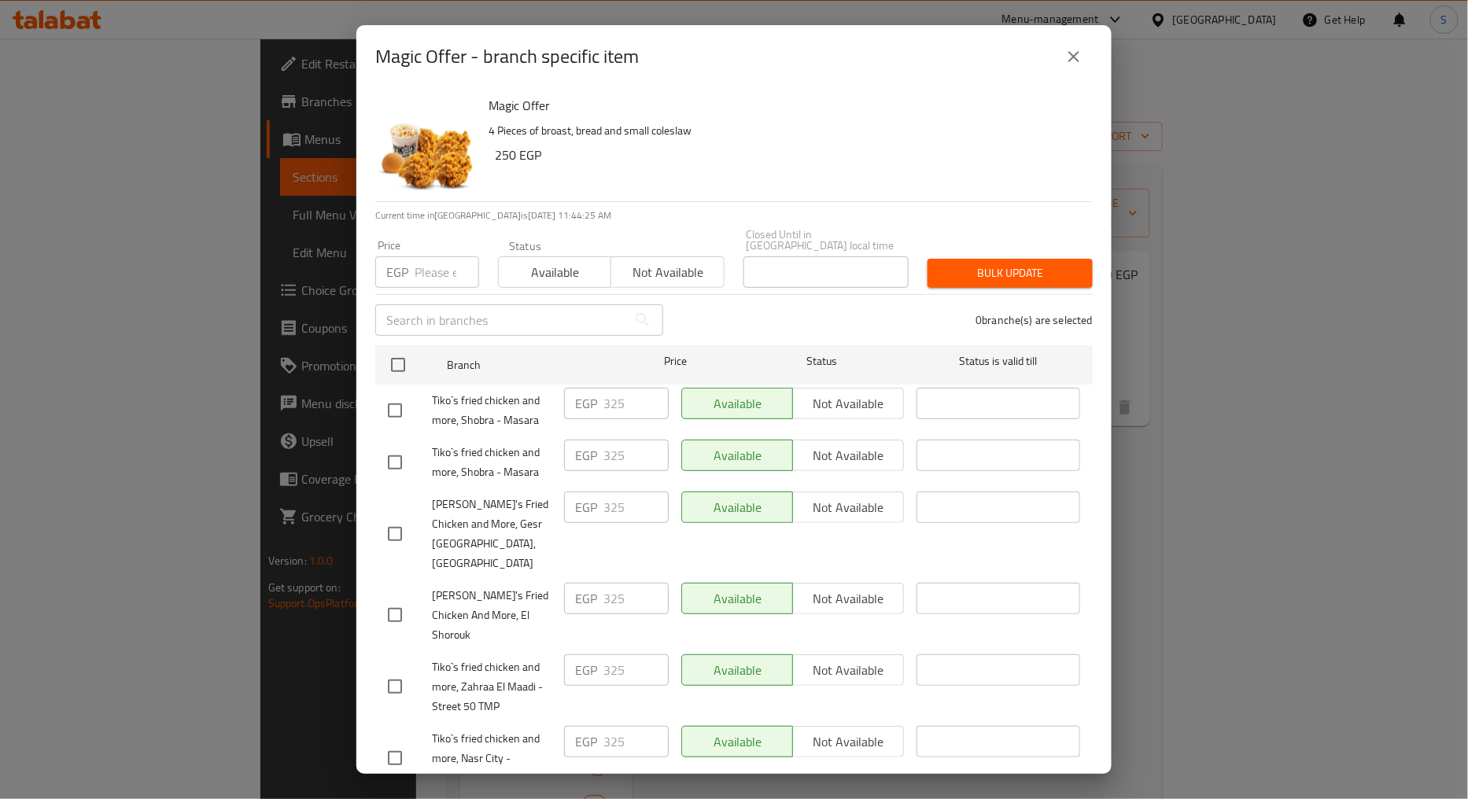
click at [496, 396] on span "Tiko`s fried chicken and more, Shobra - Masara" at bounding box center [492, 410] width 120 height 39
click at [496, 399] on span "Tiko`s fried chicken and more, Shobra - Masara" at bounding box center [492, 410] width 120 height 39
copy span "Tiko`s fried chicken and more, Shobra - Masara"
drag, startPoint x: 467, startPoint y: 58, endPoint x: 340, endPoint y: 73, distance: 128.3
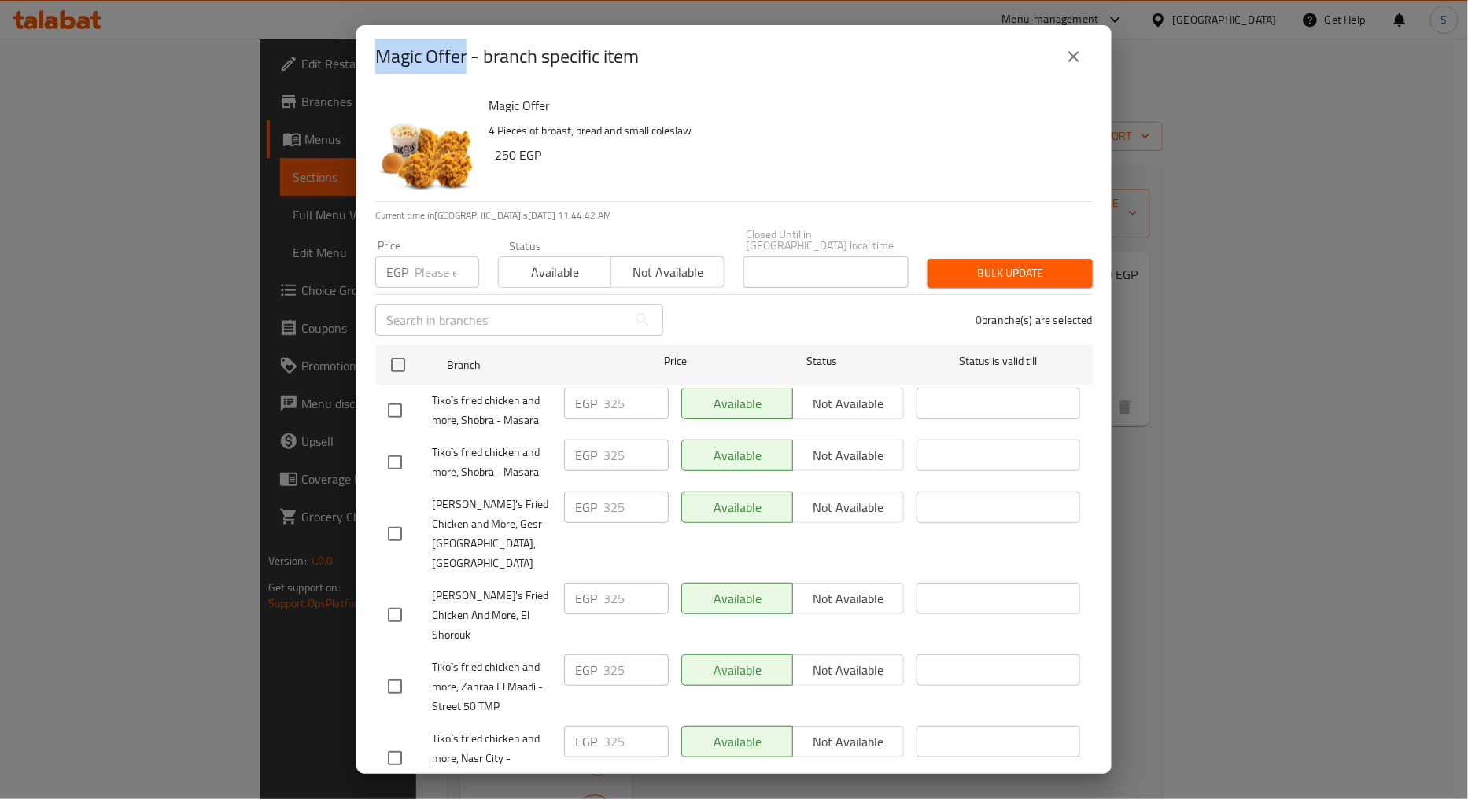
click at [340, 73] on div "Magic Offer - branch specific item Magic Offer 4 Pieces of broast, bread and sm…" at bounding box center [734, 399] width 1468 height 799
copy h2 "Magic Offer"
click at [438, 260] on input "number" at bounding box center [446, 271] width 64 height 31
paste input "405"
type input "405"
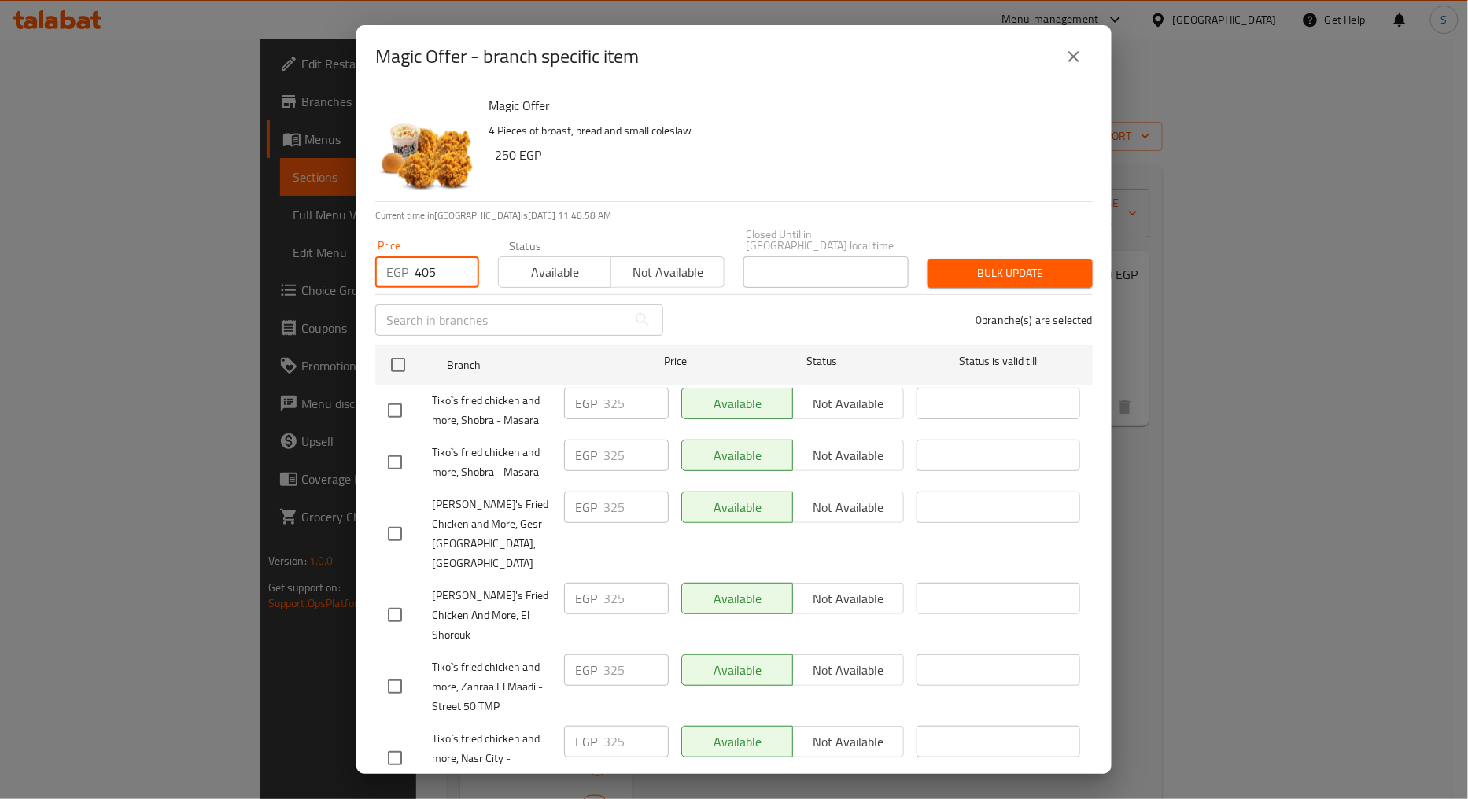
click at [405, 381] on div "Tiko`s fried chicken and more, Shobra - Masara" at bounding box center [469, 410] width 176 height 58
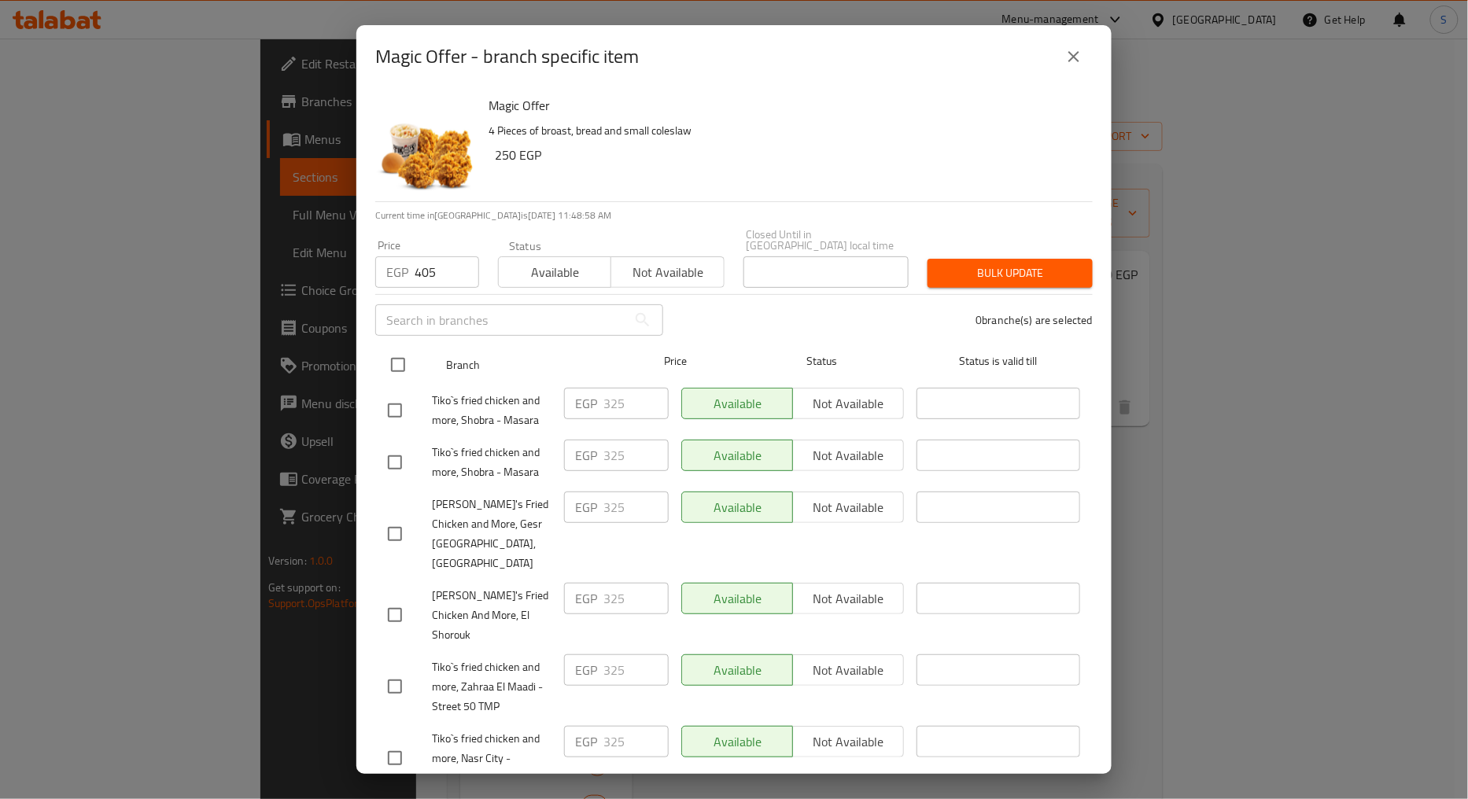
click at [399, 359] on input "checkbox" at bounding box center [397, 364] width 33 height 33
checkbox input "true"
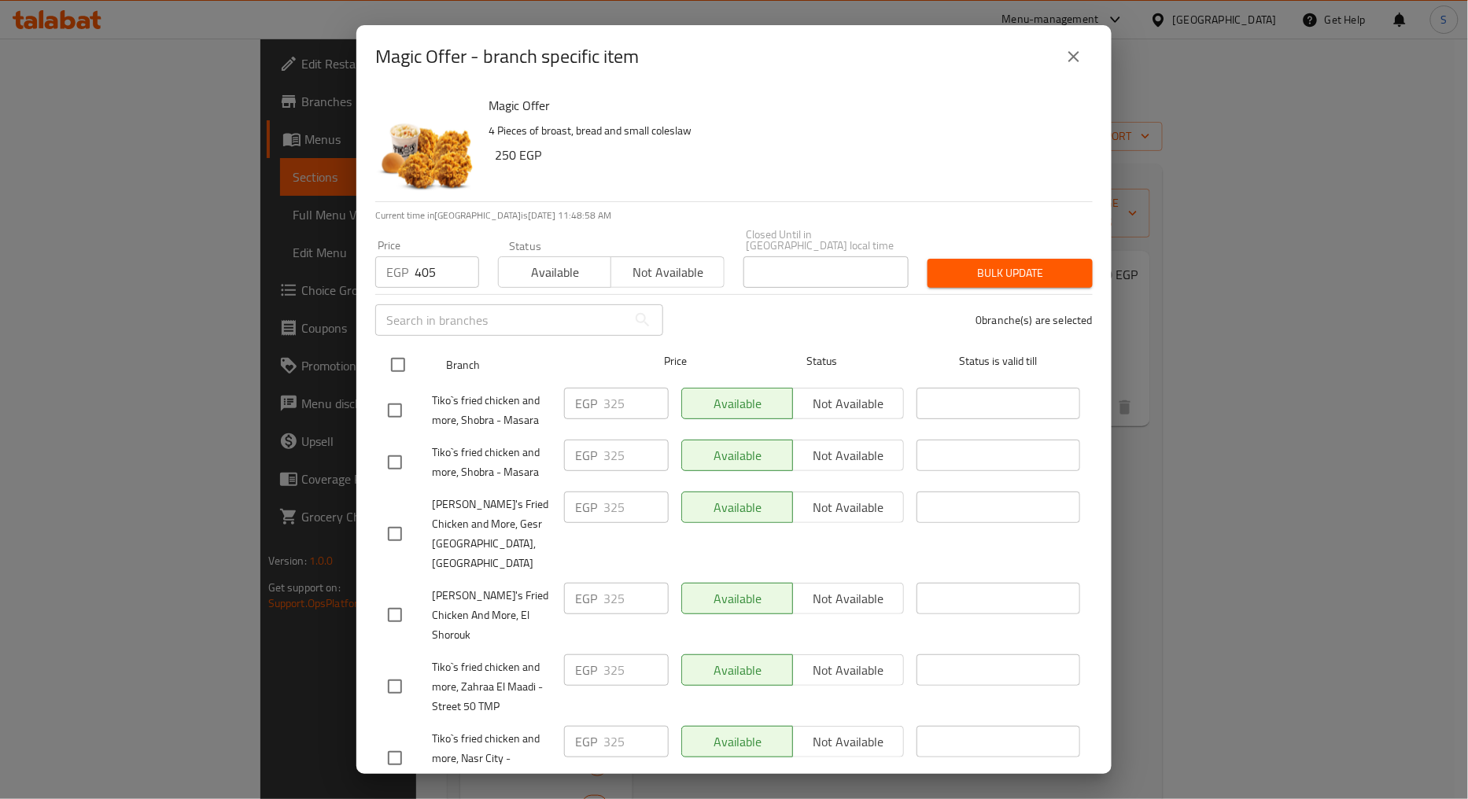
checkbox input "true"
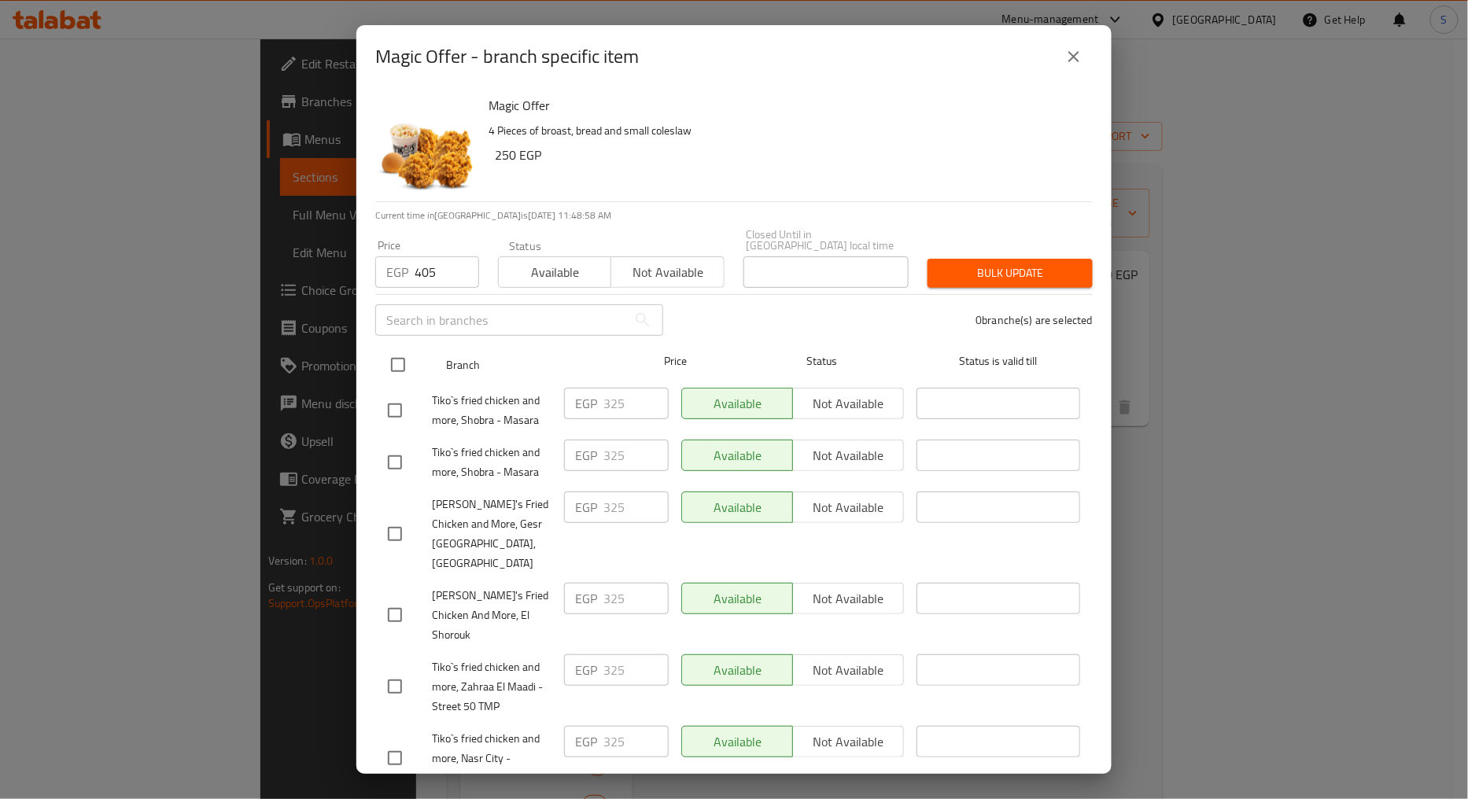
checkbox input "true"
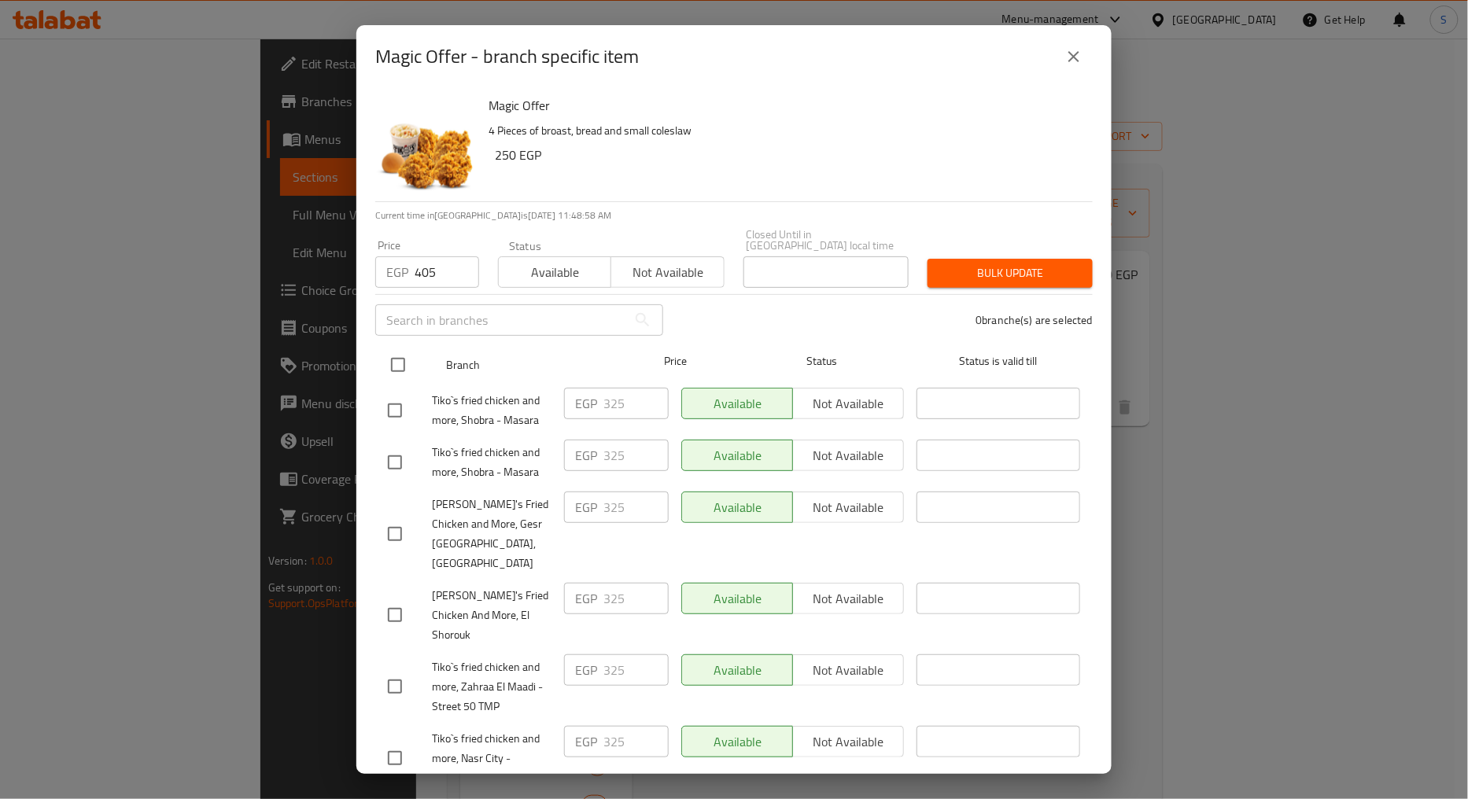
checkbox input "true"
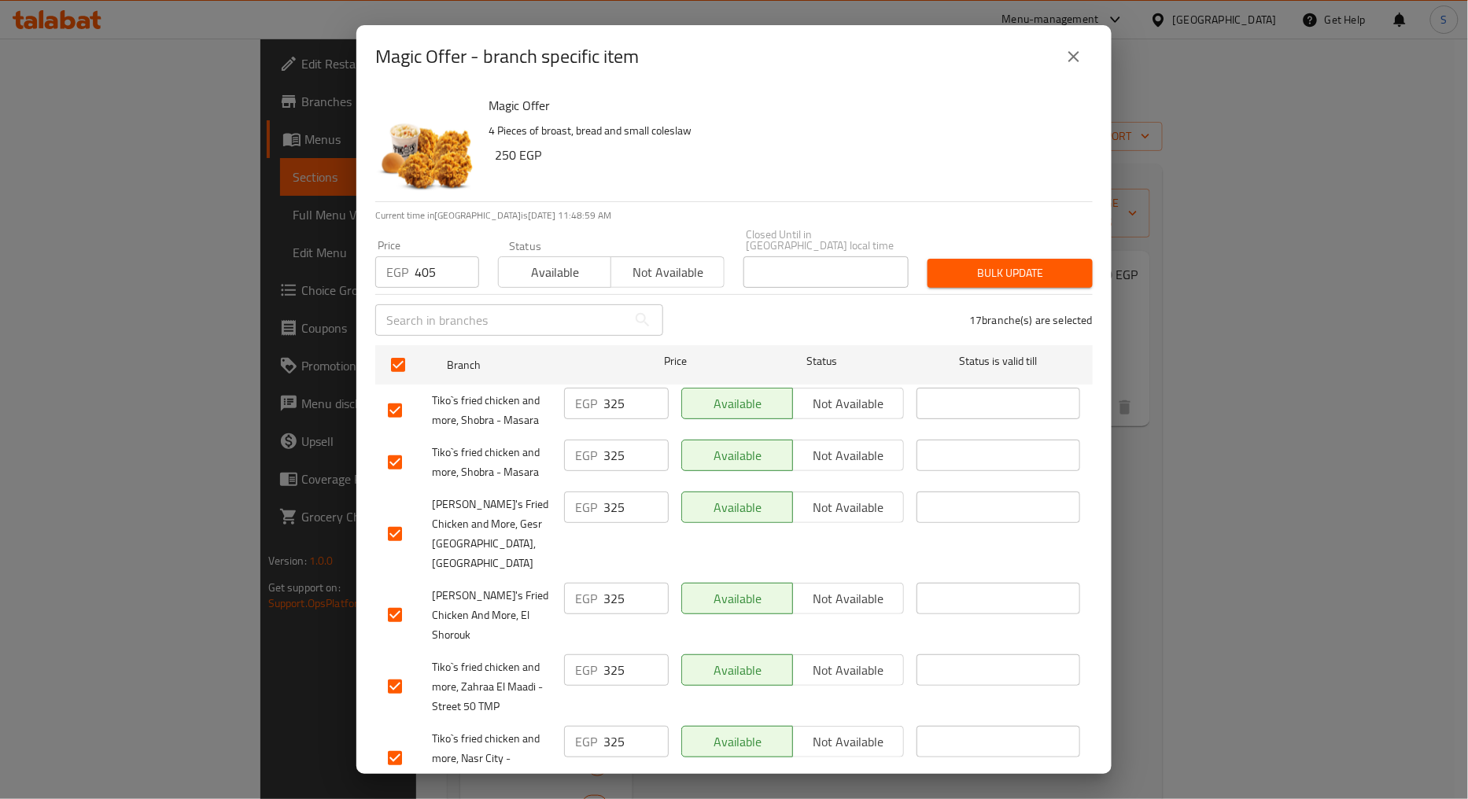
click at [968, 263] on span "Bulk update" at bounding box center [1010, 273] width 140 height 20
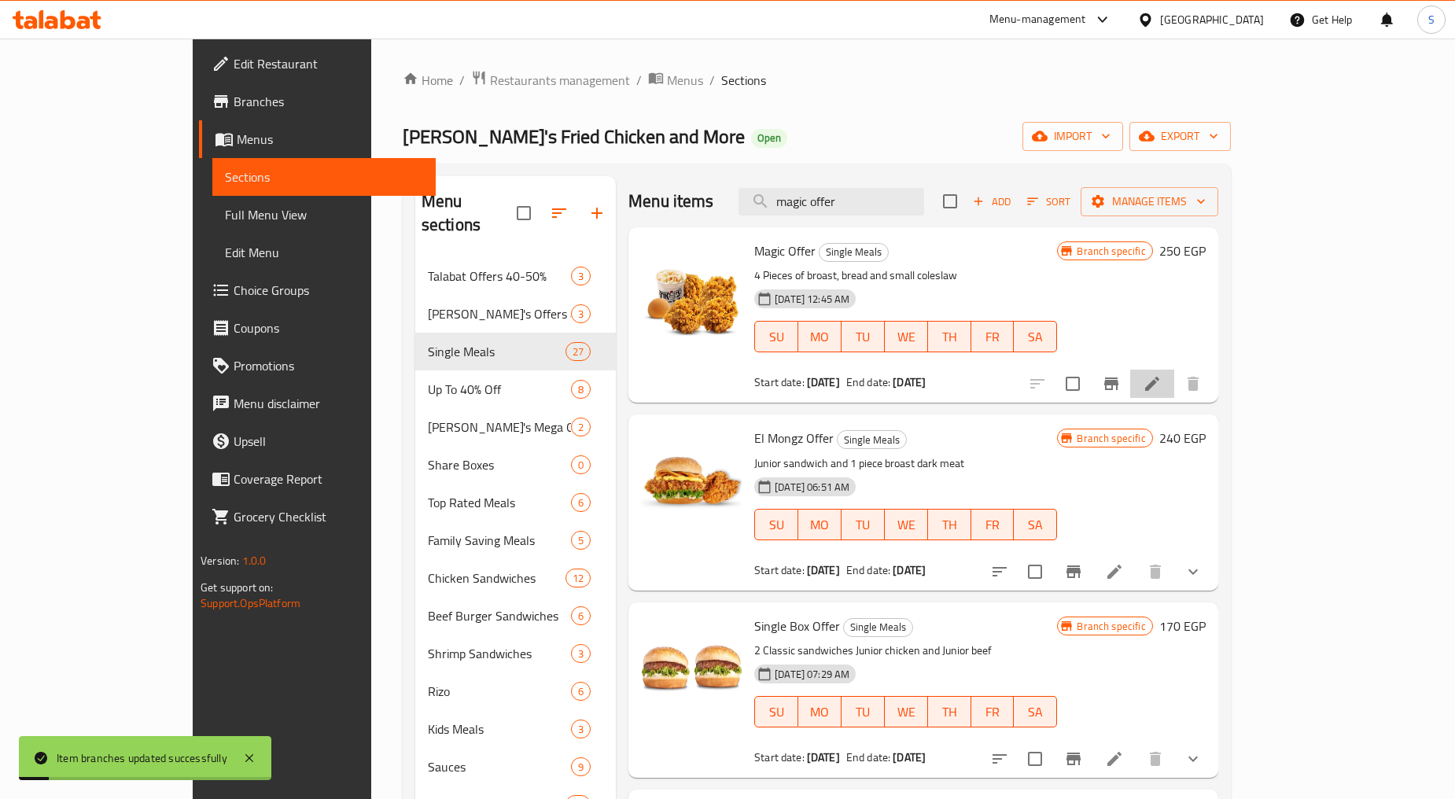
click at [1174, 382] on li at bounding box center [1152, 384] width 44 height 28
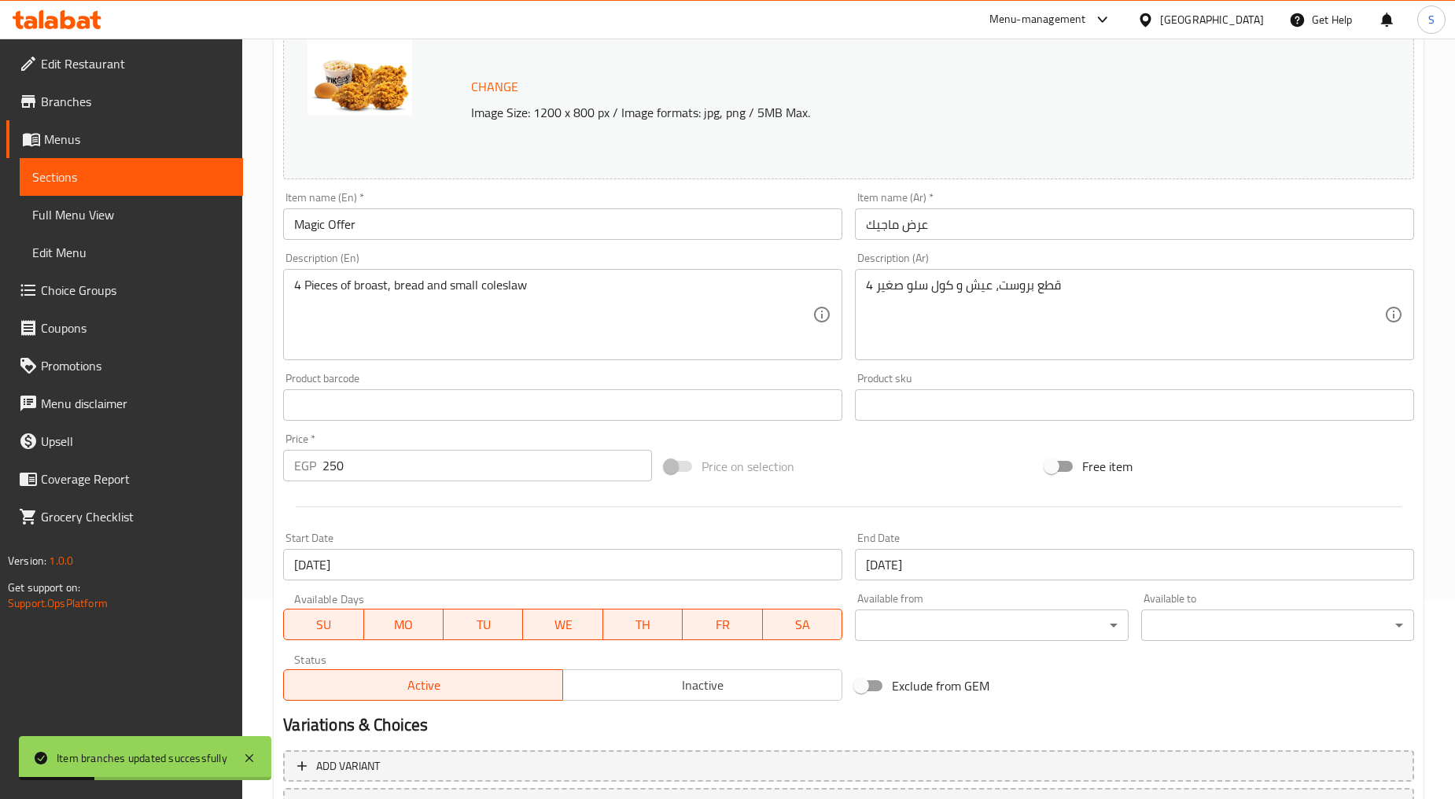
scroll to position [332, 0]
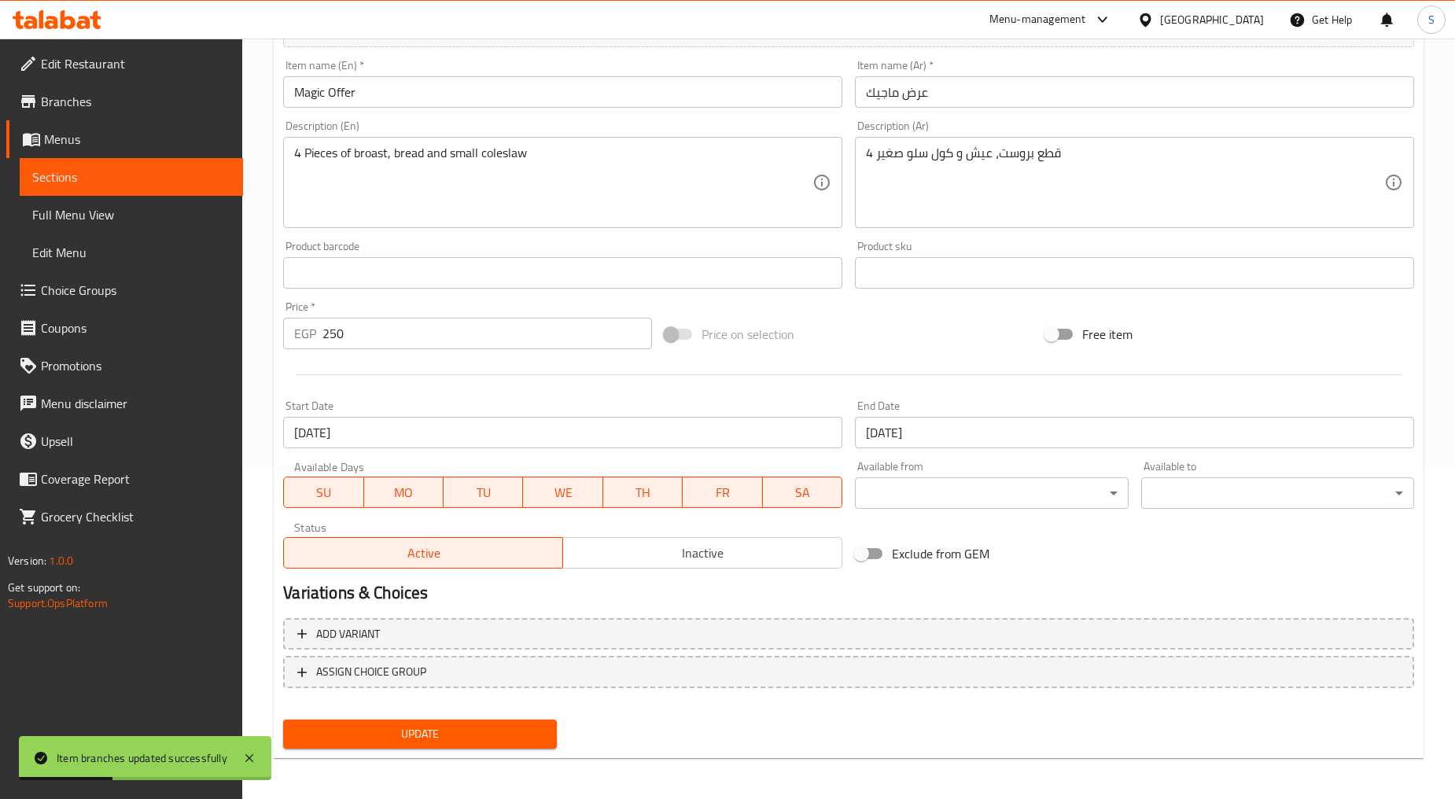
click at [427, 426] on input "[DATE]" at bounding box center [562, 432] width 559 height 31
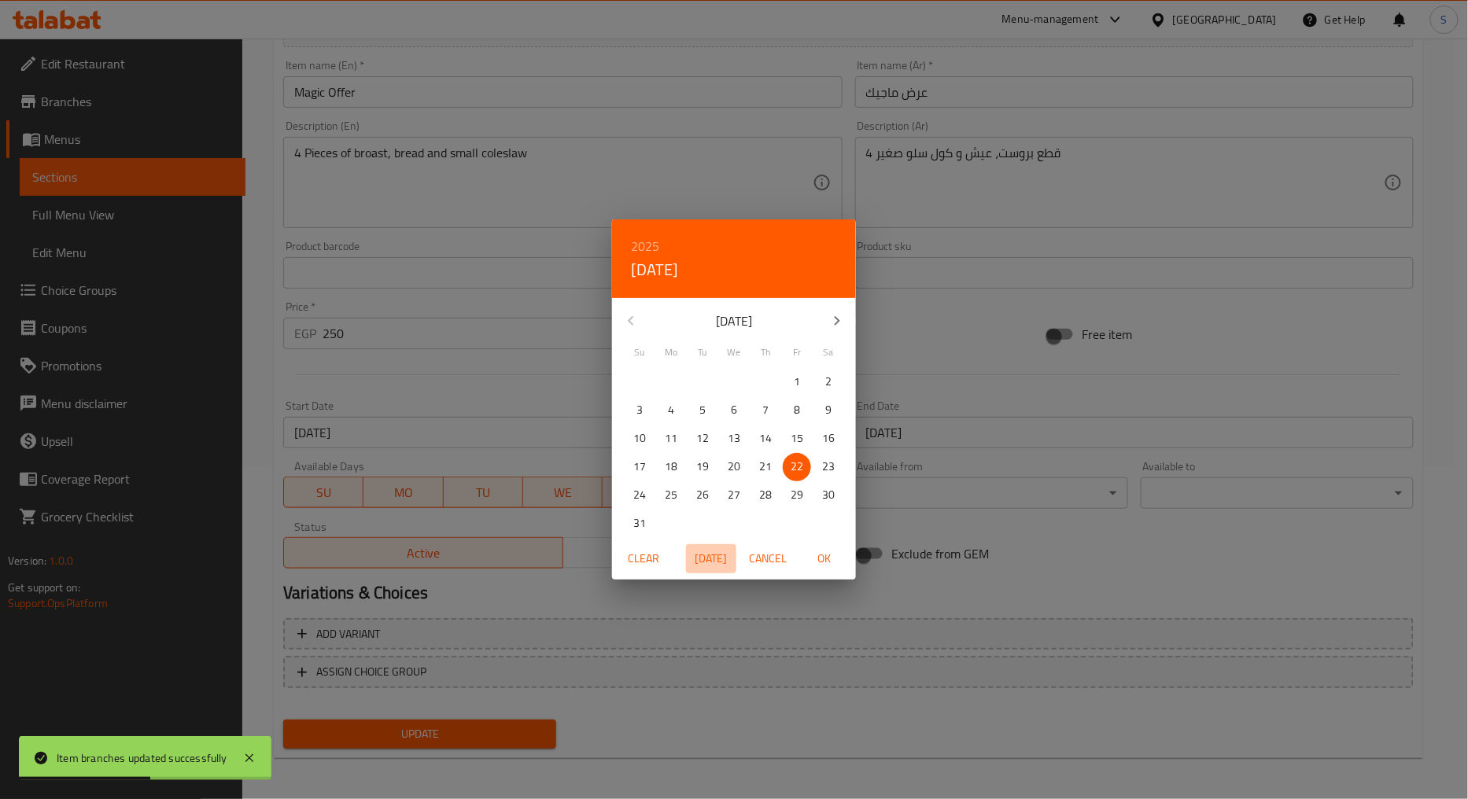
click at [728, 555] on span "Today" at bounding box center [711, 559] width 38 height 20
click at [702, 411] on p "7" at bounding box center [702, 410] width 6 height 20
click at [694, 407] on span "7" at bounding box center [702, 410] width 28 height 20
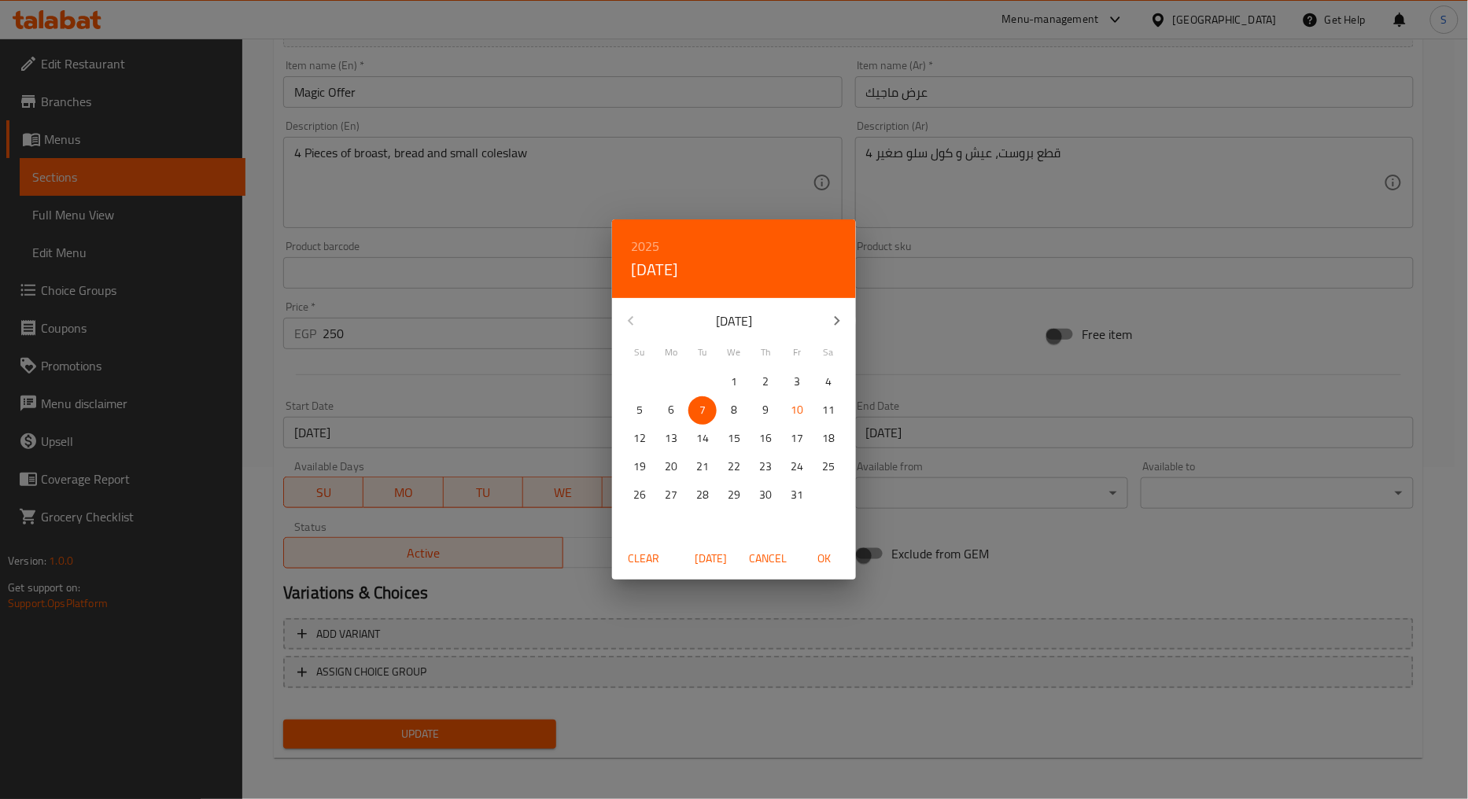
click at [821, 568] on span "OK" at bounding box center [824, 559] width 38 height 20
type input "[DATE]"
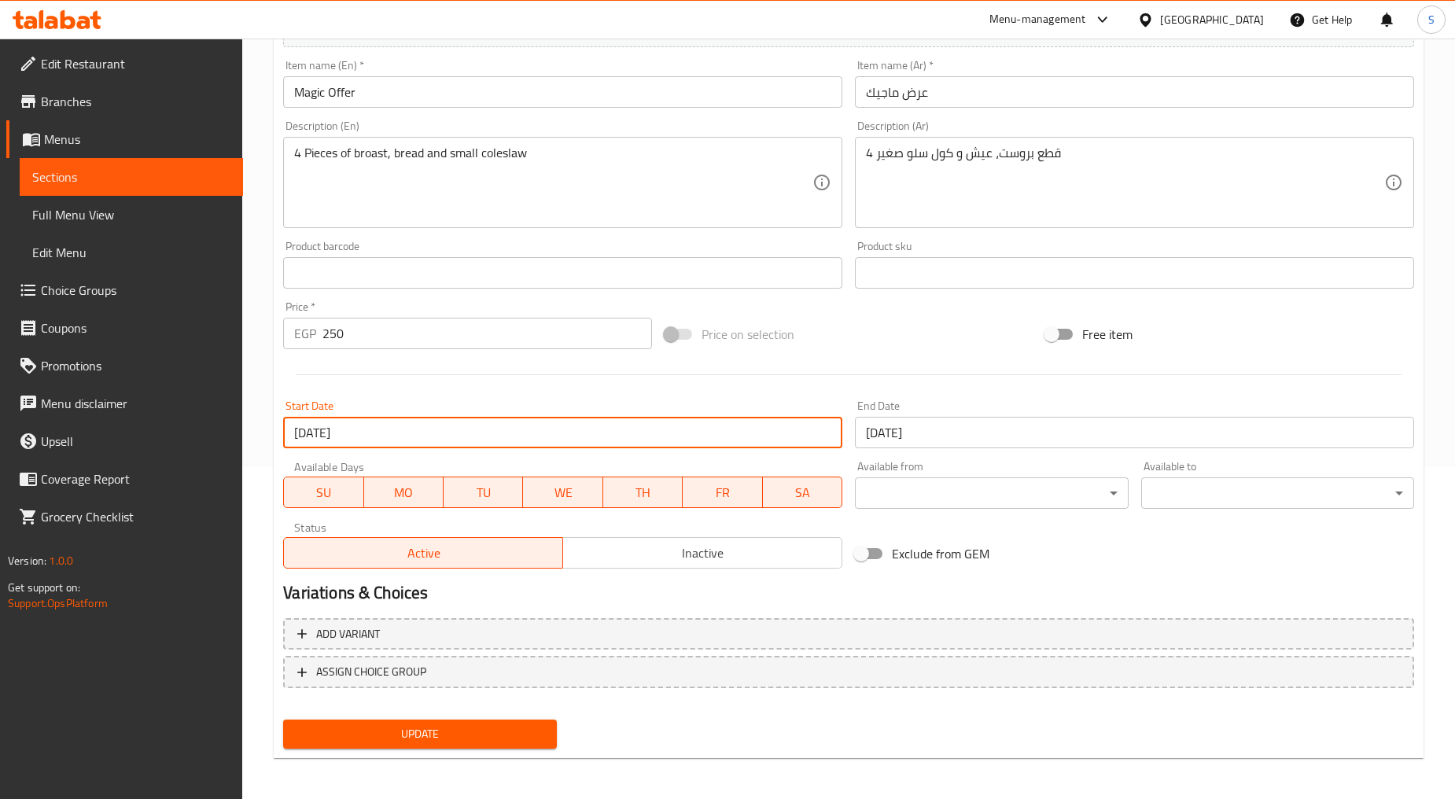
click at [916, 428] on input "[DATE]" at bounding box center [1134, 432] width 559 height 31
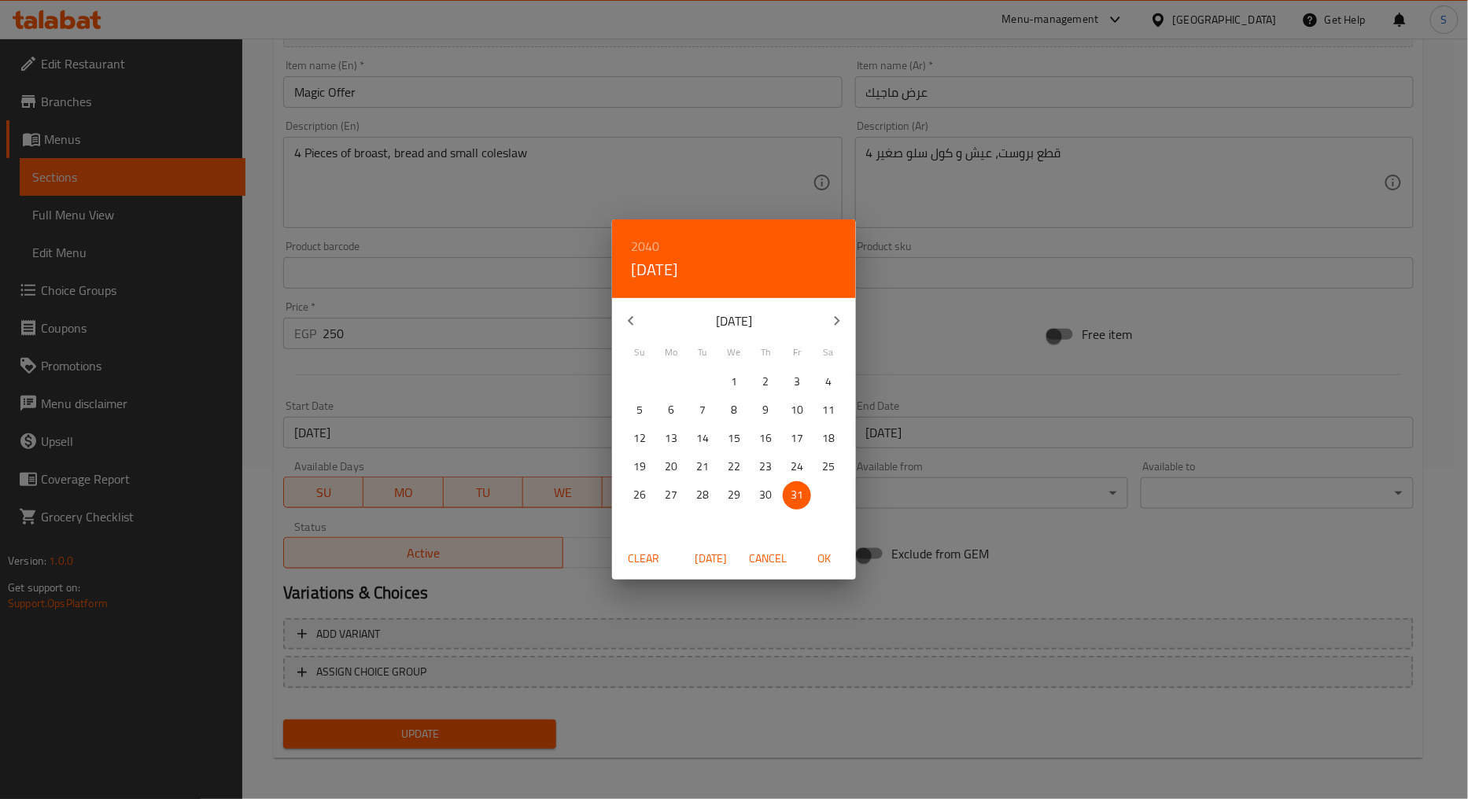
click at [831, 315] on icon "button" at bounding box center [836, 320] width 19 height 19
click at [735, 498] on p "31" at bounding box center [734, 495] width 13 height 20
click at [823, 565] on span "OK" at bounding box center [824, 559] width 38 height 20
type input "[DATE]"
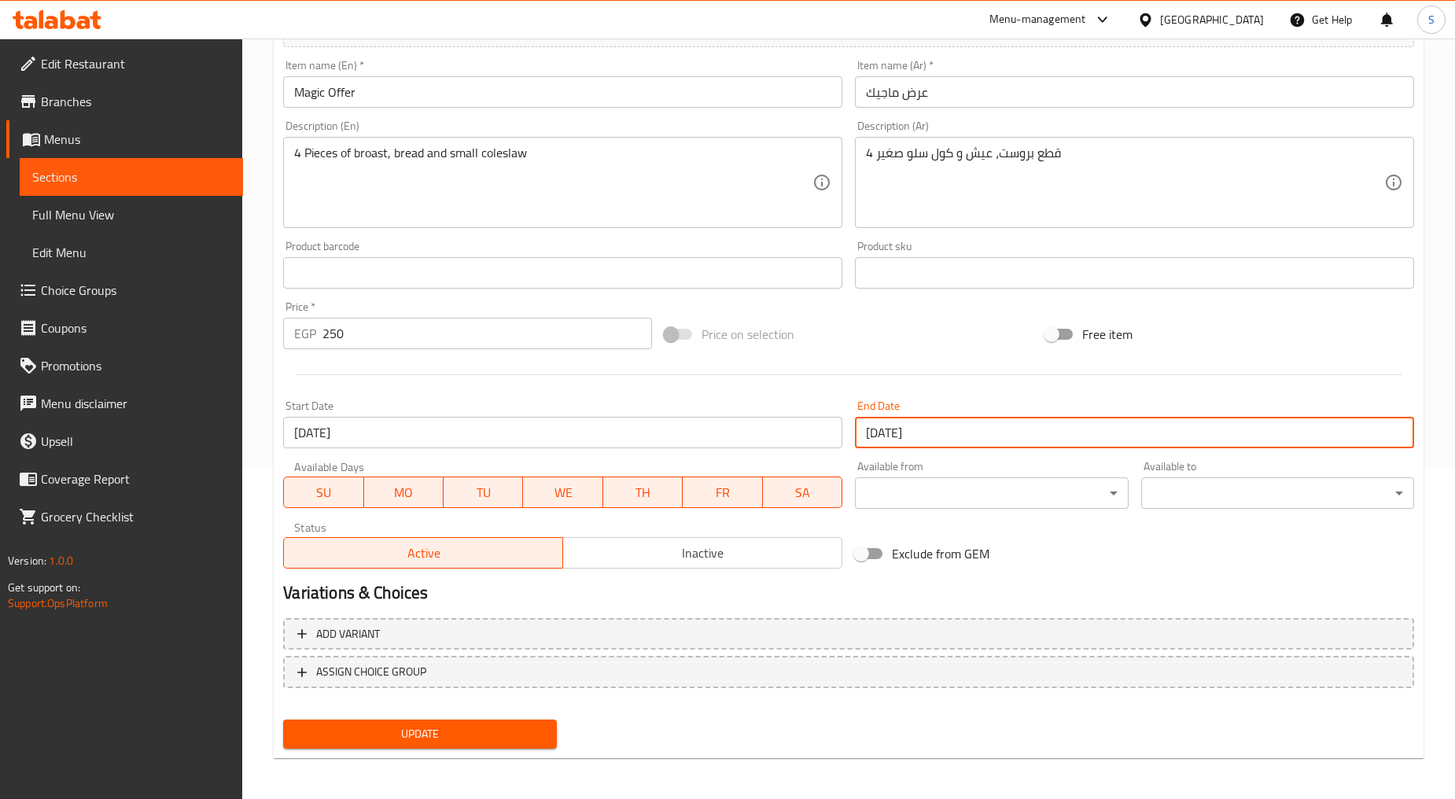
click at [436, 724] on span "Update" at bounding box center [420, 734] width 248 height 20
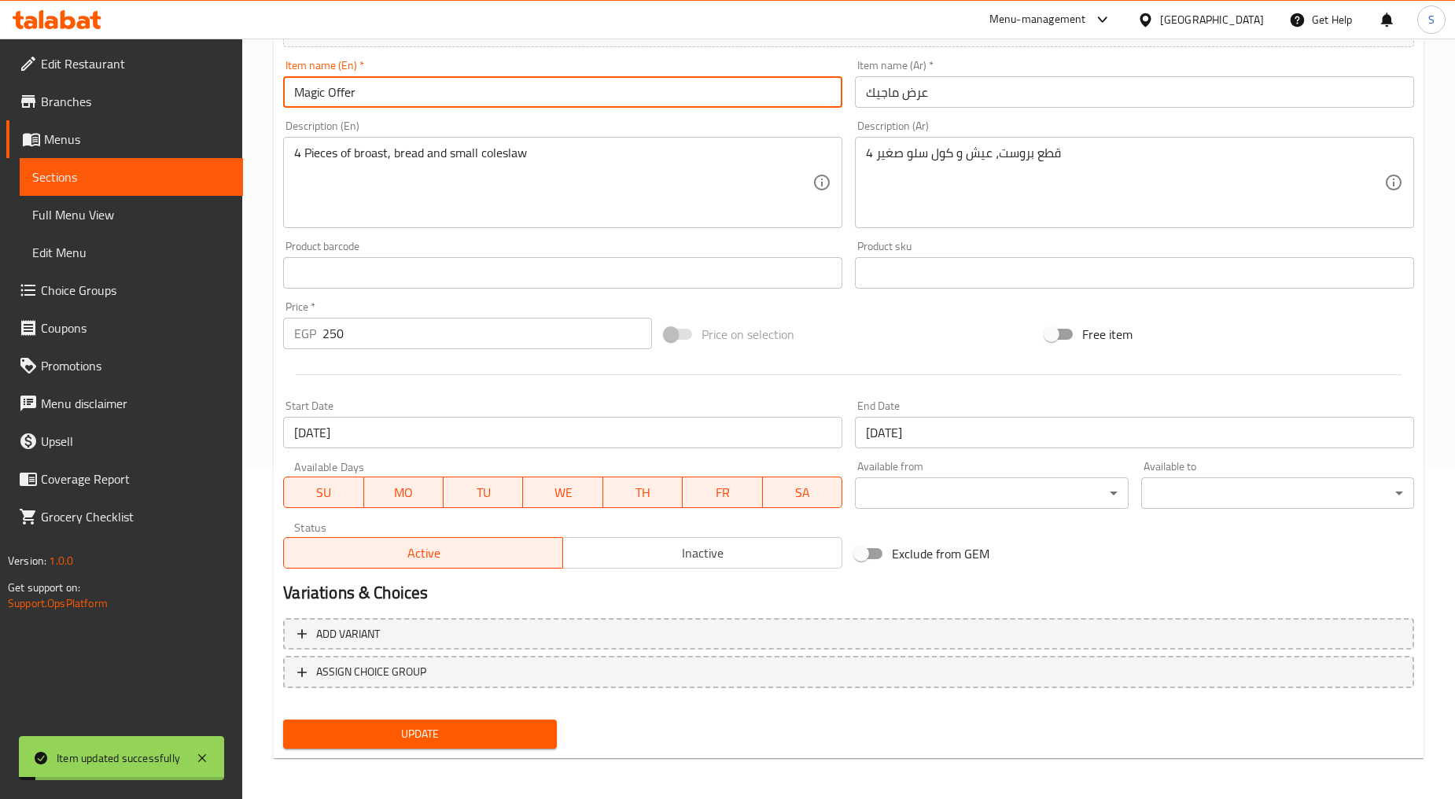
click at [364, 104] on input "Magic Offer" at bounding box center [562, 91] width 559 height 31
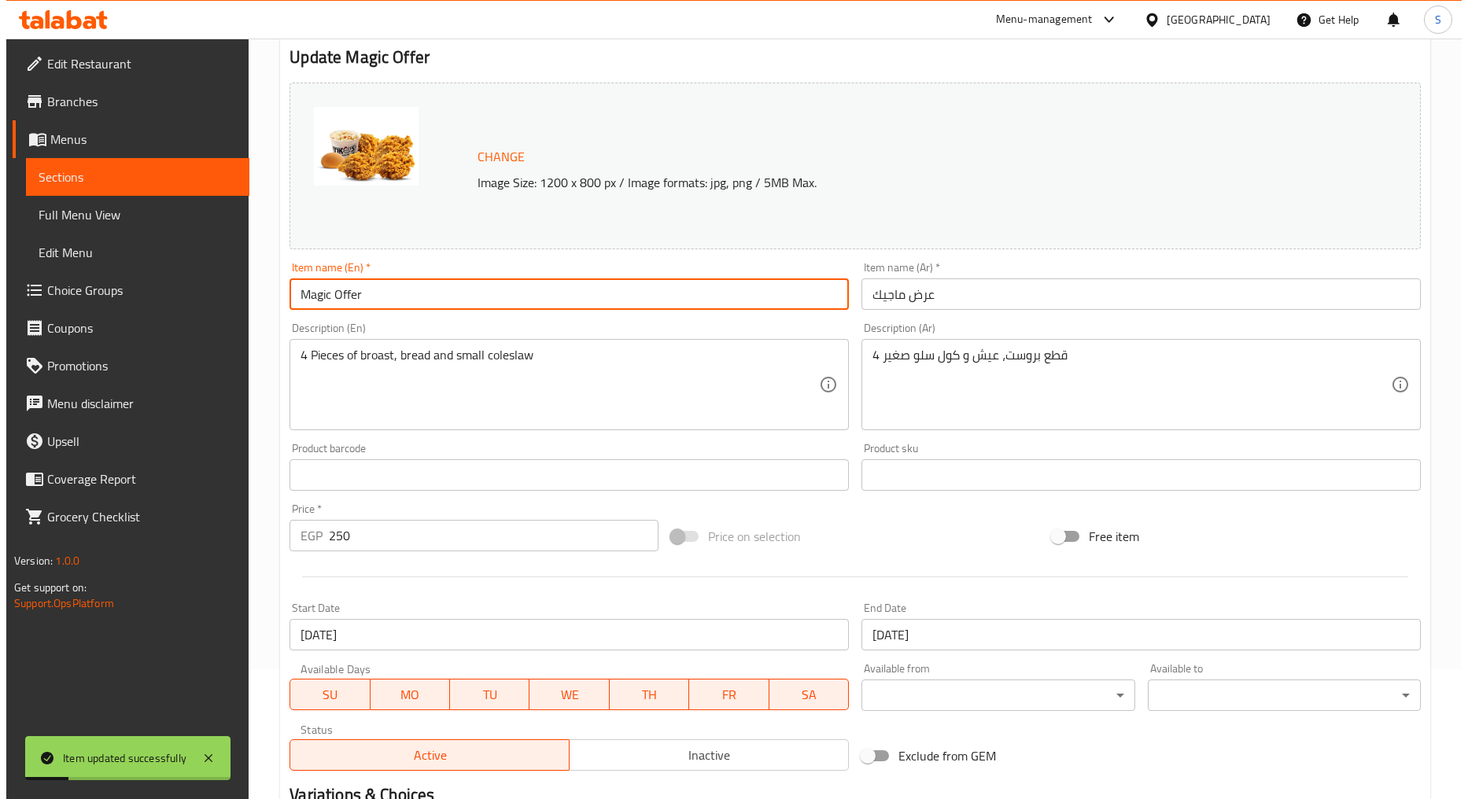
scroll to position [0, 0]
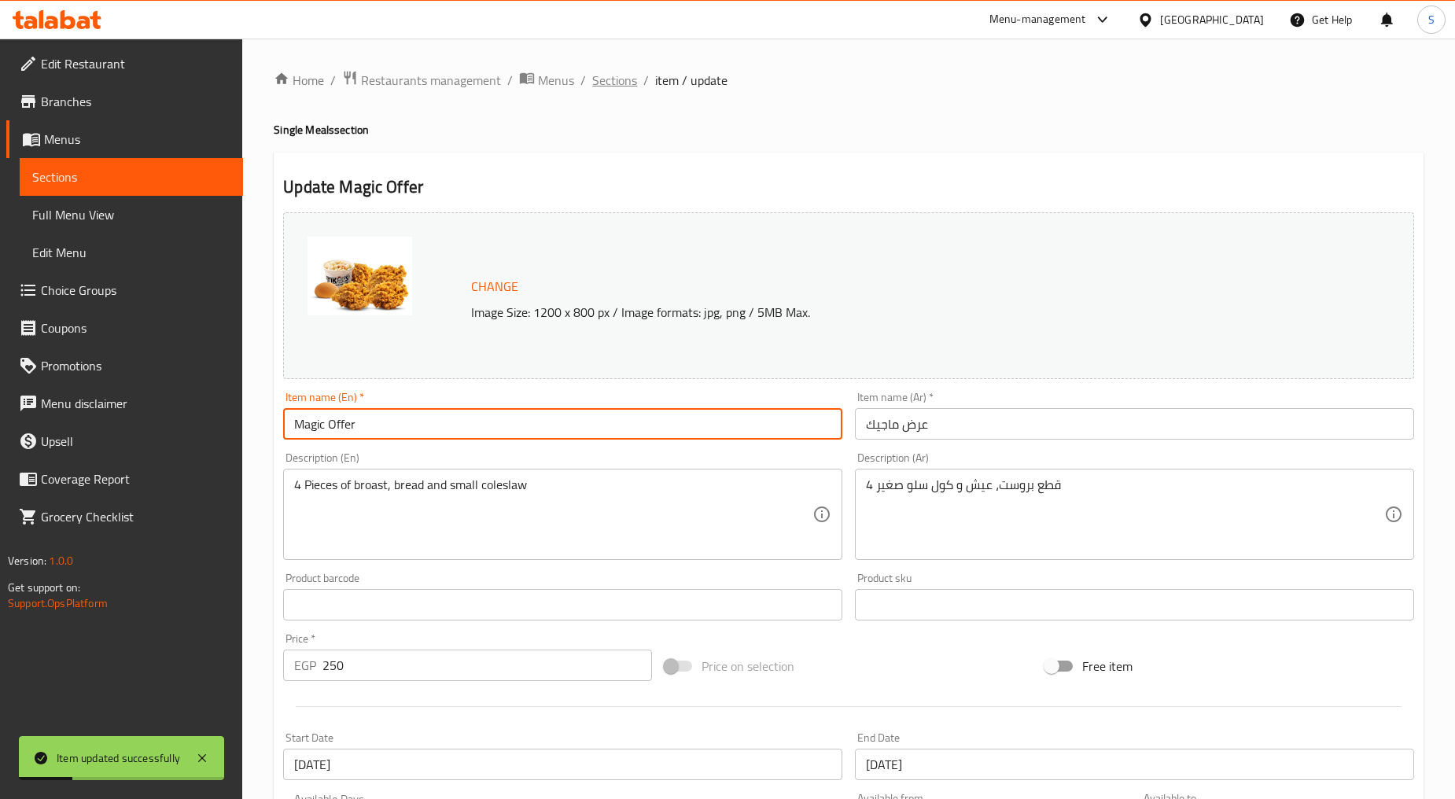
click at [615, 80] on span "Sections" at bounding box center [614, 80] width 45 height 19
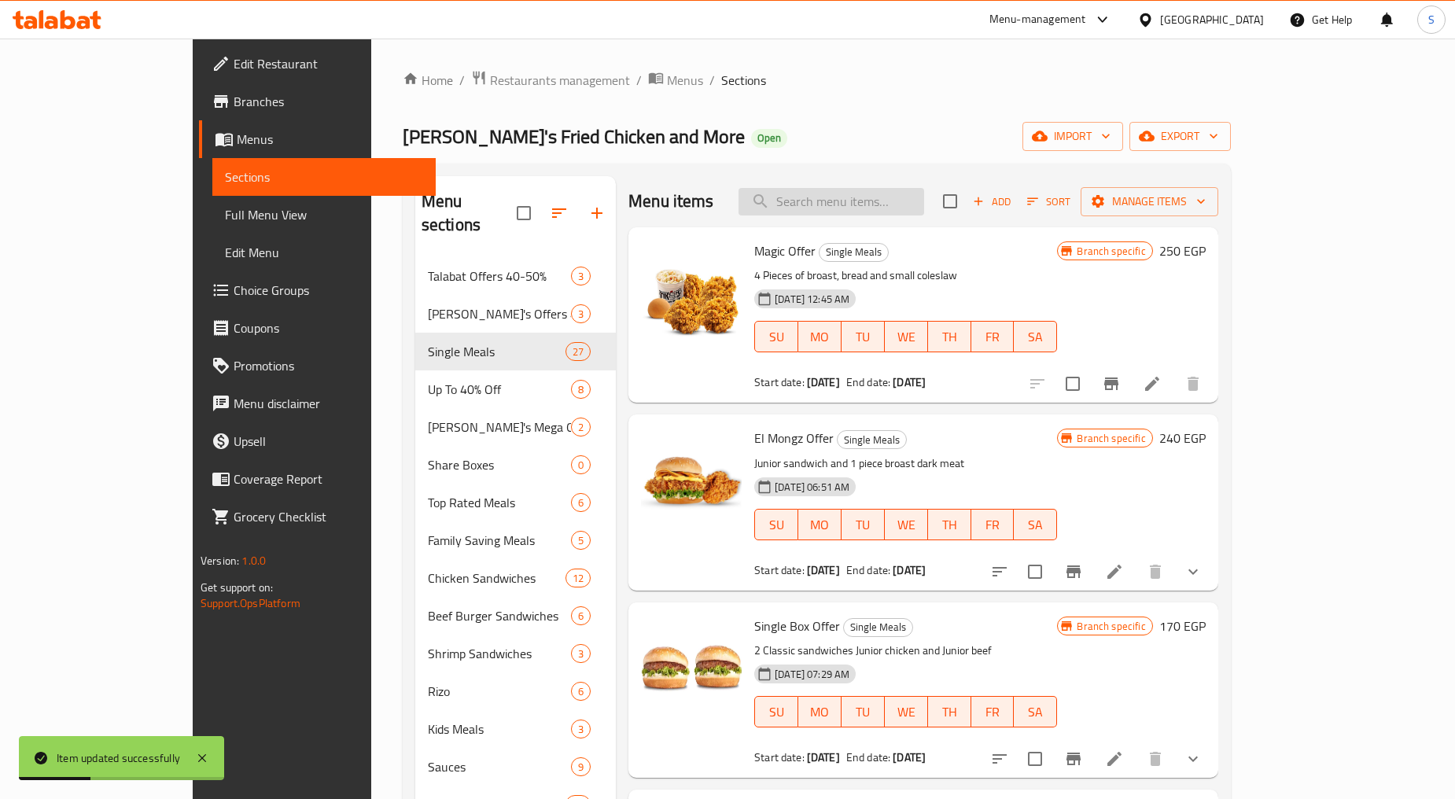
click at [871, 201] on input "search" at bounding box center [832, 202] width 186 height 28
paste input "Magic Offer"
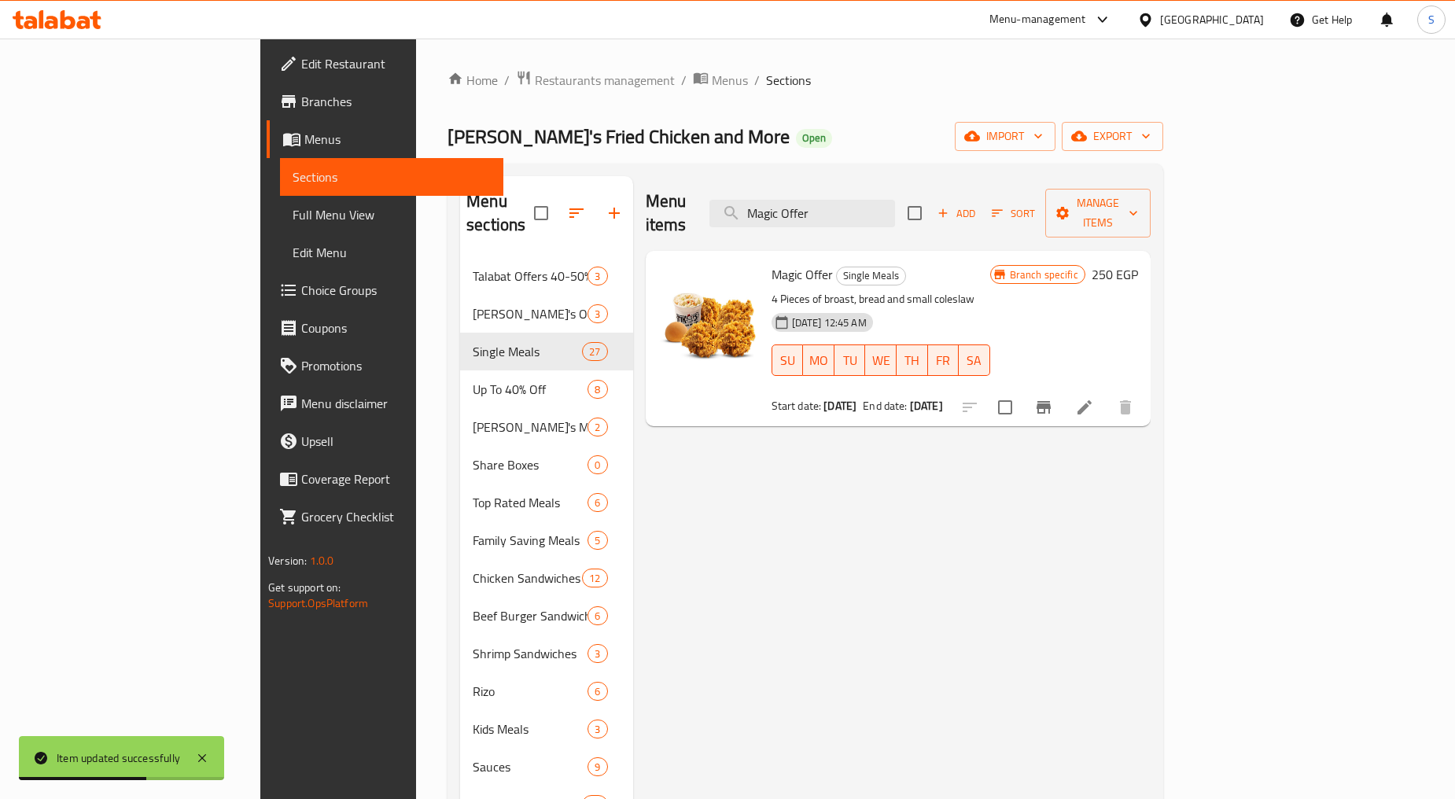
type input "Magic Offer"
click at [1063, 389] on button "Branch-specific-item" at bounding box center [1044, 408] width 38 height 38
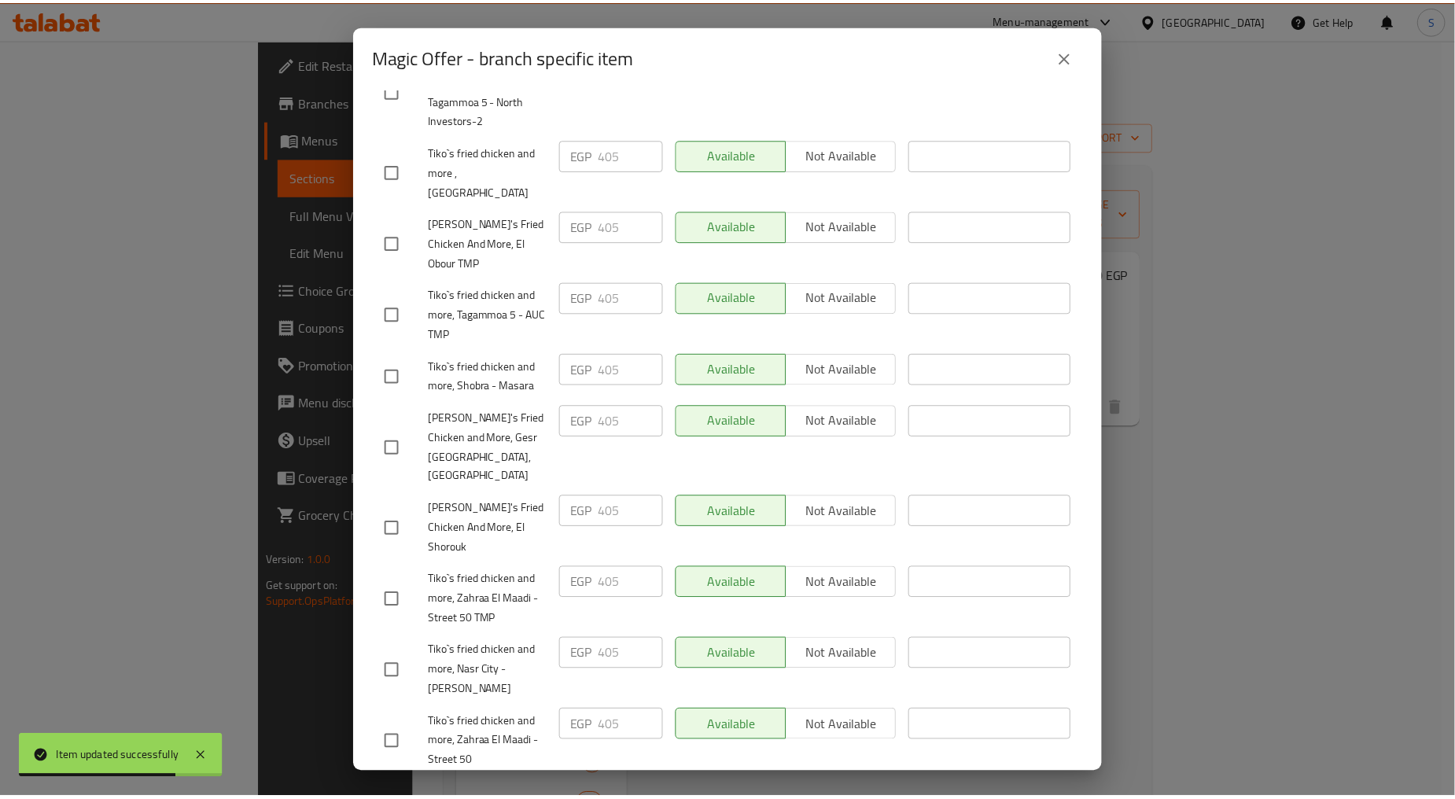
scroll to position [718, 0]
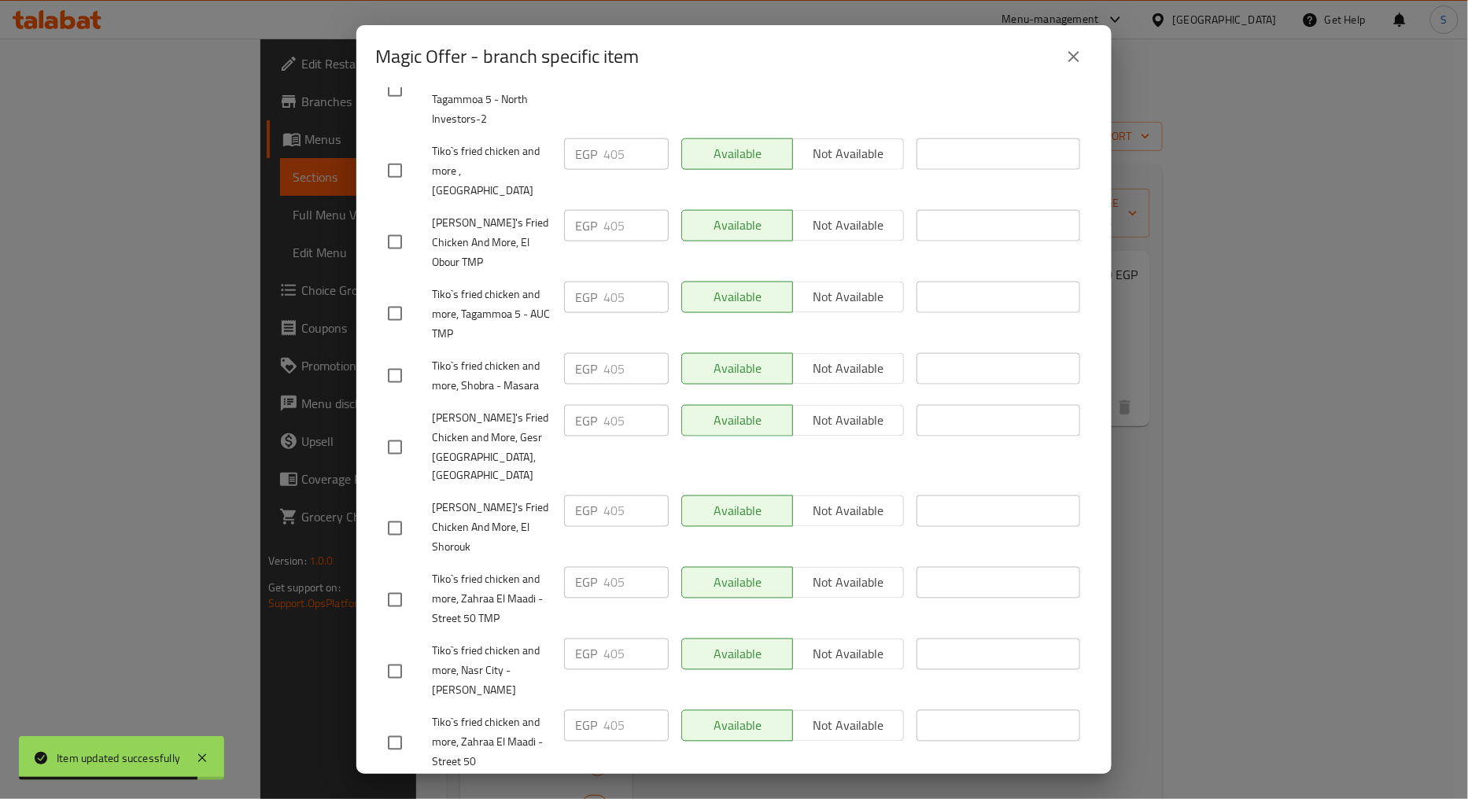
click at [1078, 60] on icon "close" at bounding box center [1073, 56] width 11 height 11
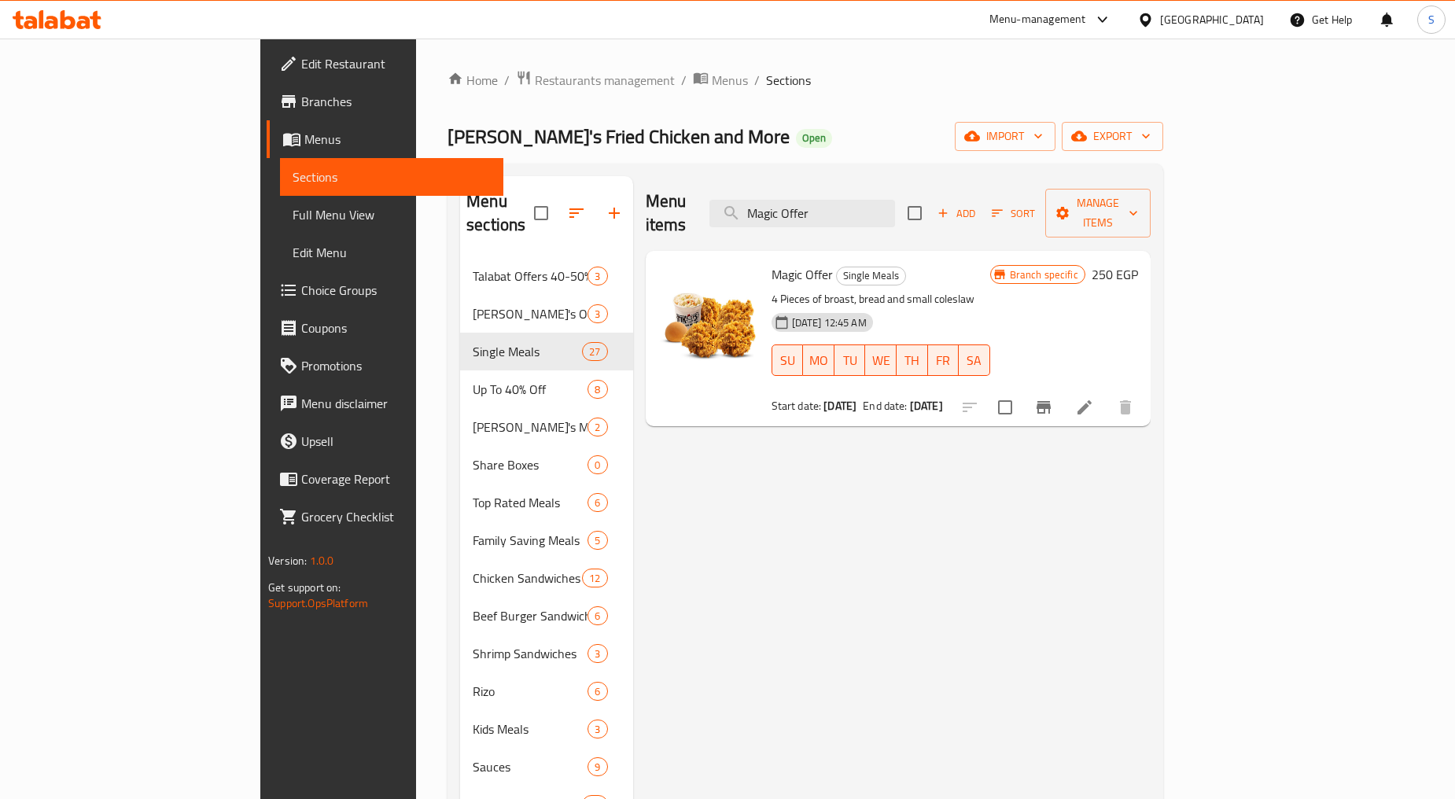
click at [1094, 398] on icon at bounding box center [1084, 407] width 19 height 19
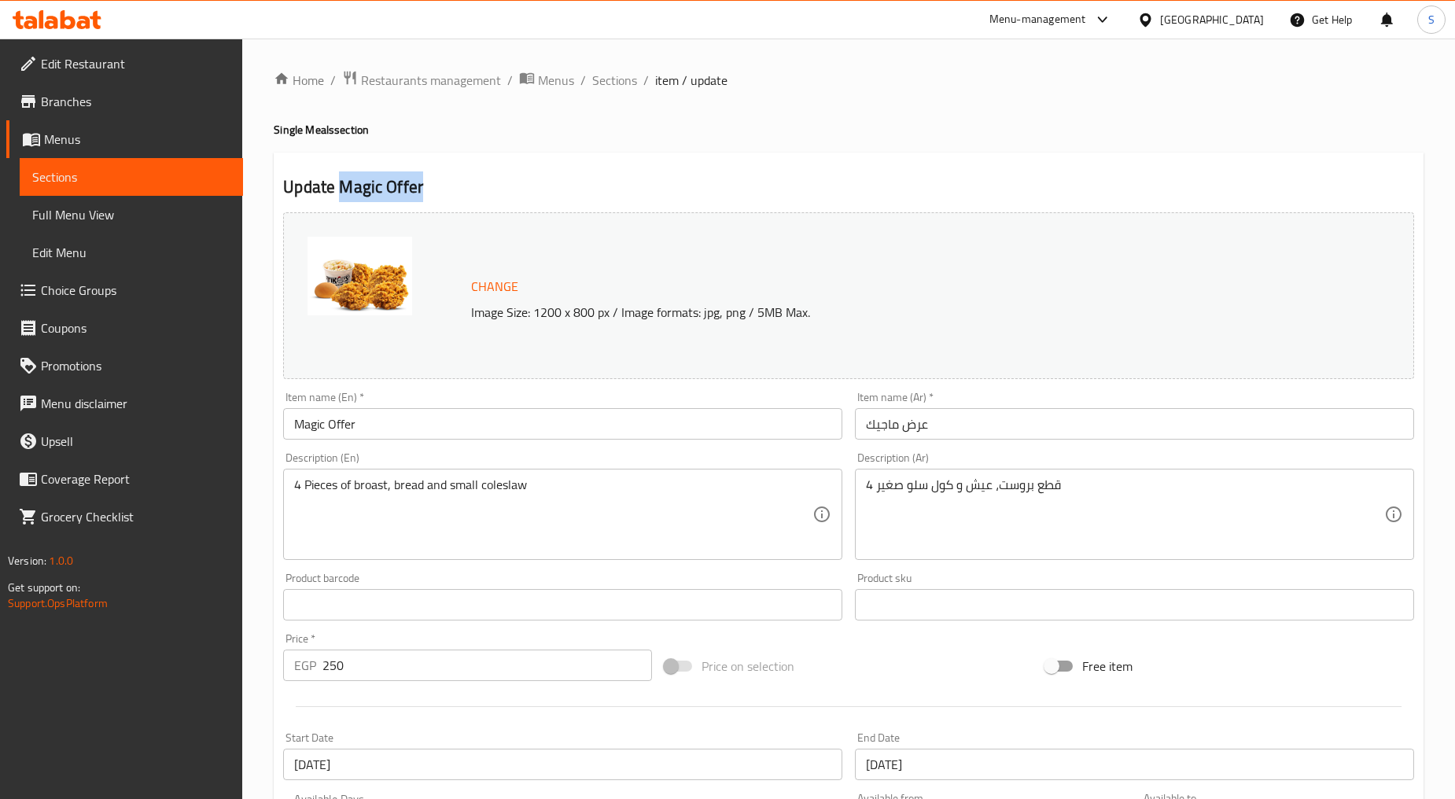
drag, startPoint x: 342, startPoint y: 186, endPoint x: 509, endPoint y: 187, distance: 166.7
click at [509, 187] on h2 "Update Magic Offer" at bounding box center [848, 187] width 1131 height 24
copy h2 "Magic Offer"
click at [620, 79] on span "Sections" at bounding box center [614, 80] width 45 height 19
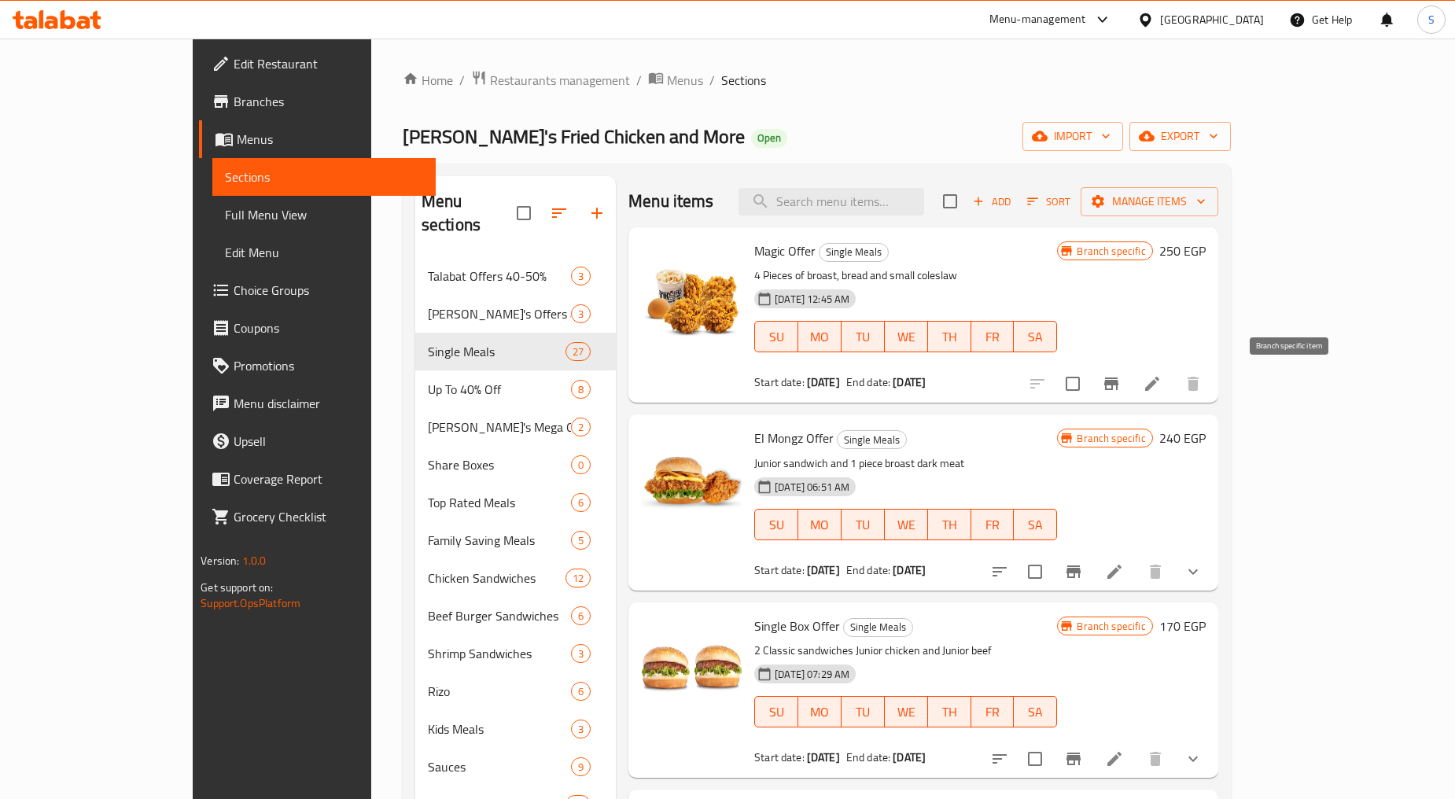
click at [1121, 389] on icon "Branch-specific-item" at bounding box center [1111, 383] width 19 height 19
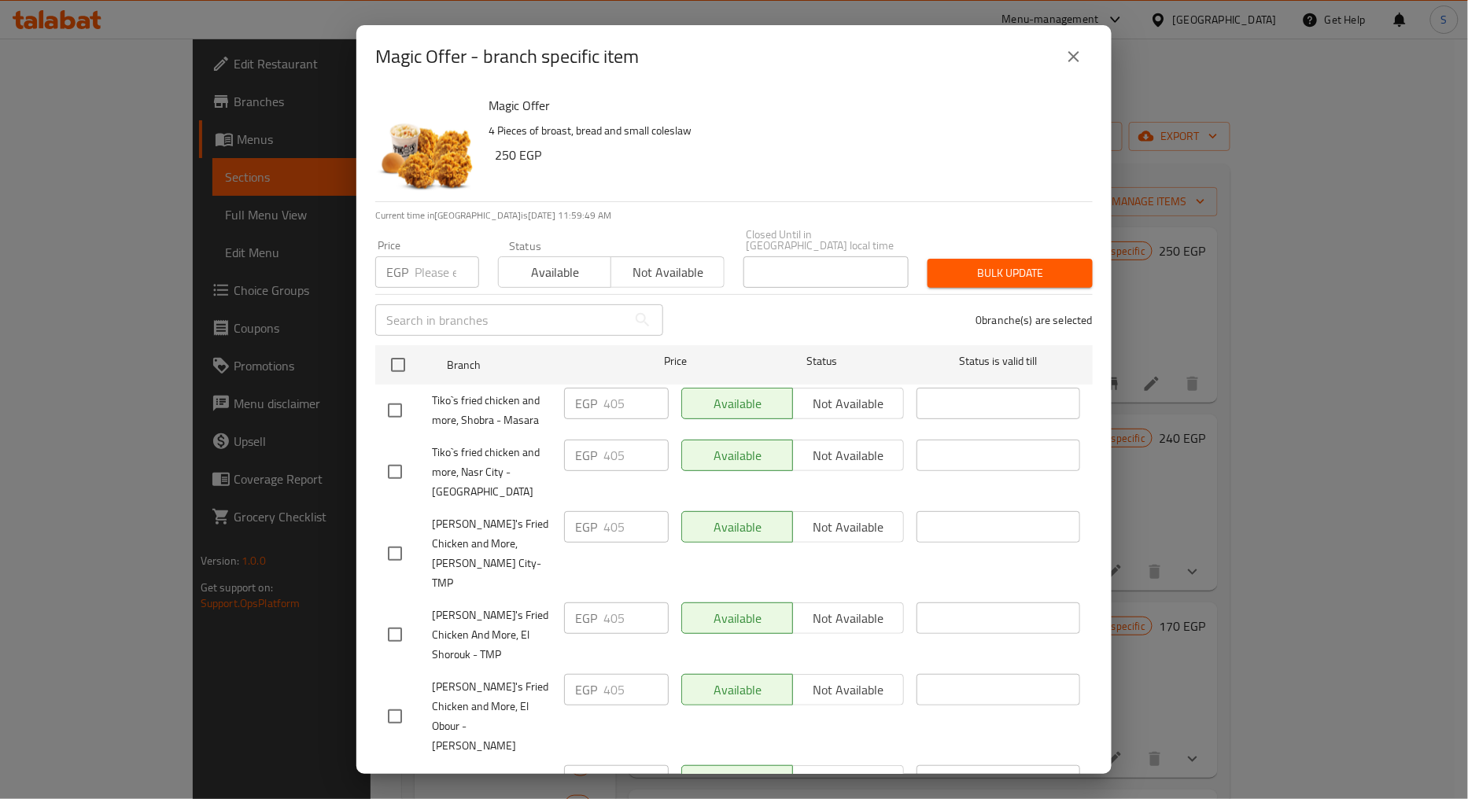
click at [1078, 40] on button "close" at bounding box center [1074, 57] width 38 height 38
